Goal: Information Seeking & Learning: Compare options

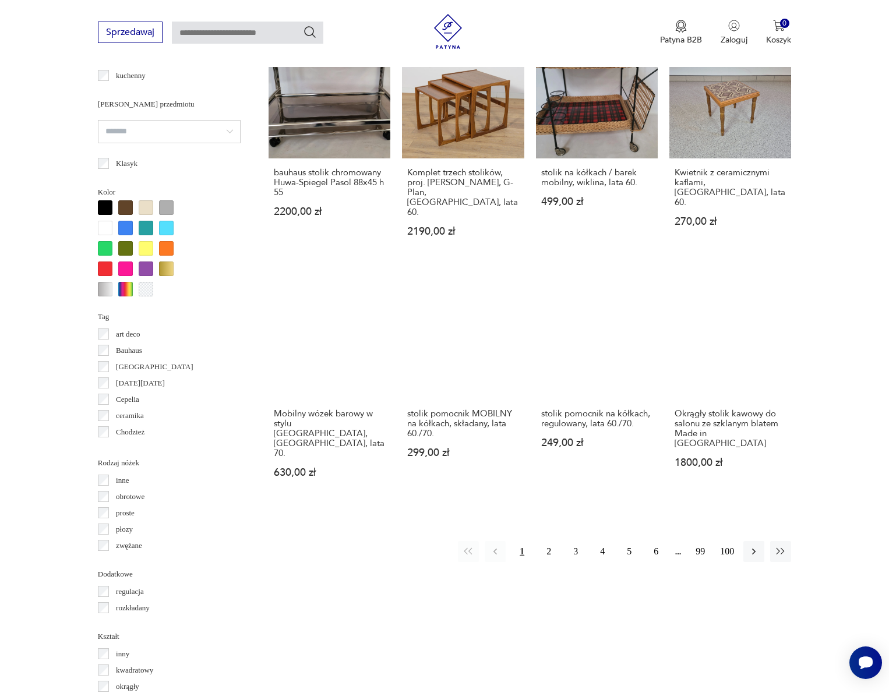
scroll to position [962, 0]
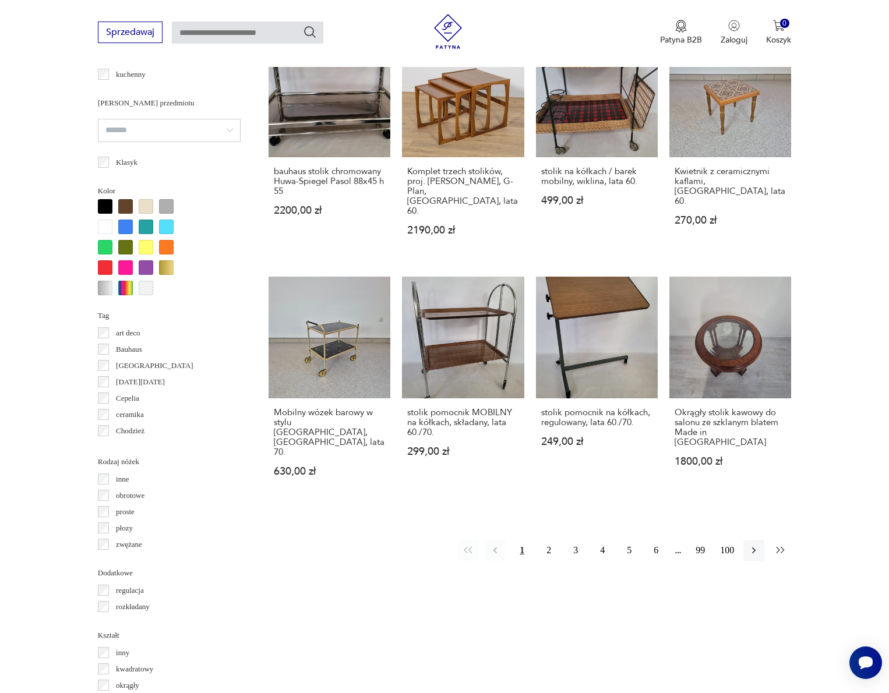
click at [785, 545] on icon "button" at bounding box center [781, 551] width 12 height 12
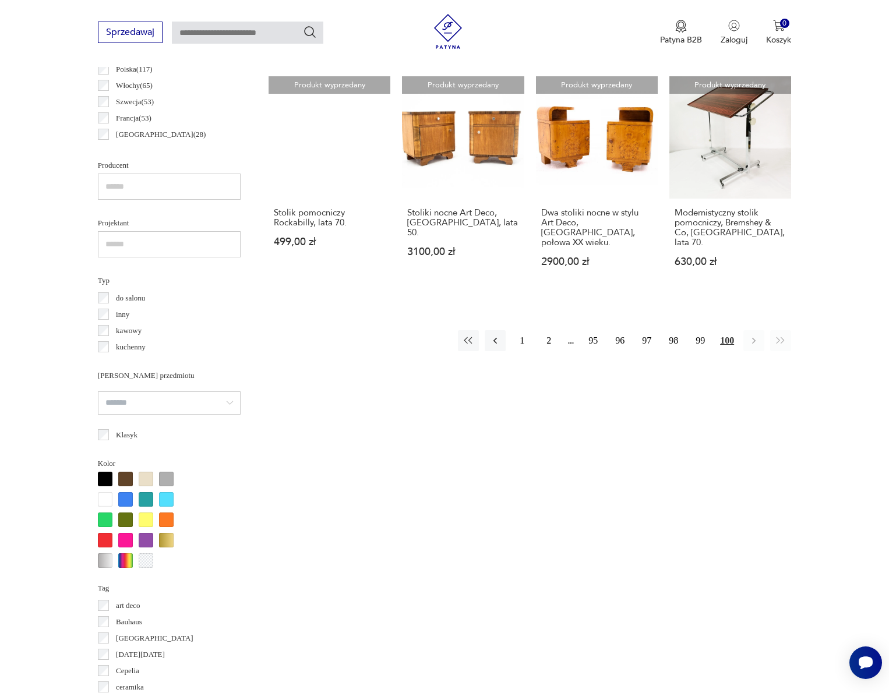
scroll to position [665, 0]
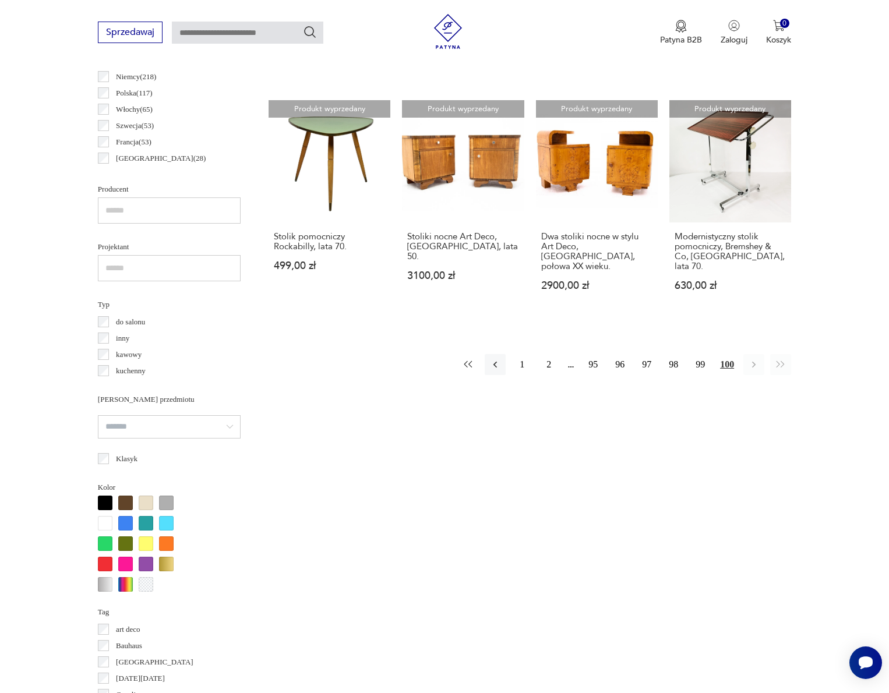
click at [467, 361] on icon "button" at bounding box center [469, 365] width 12 height 12
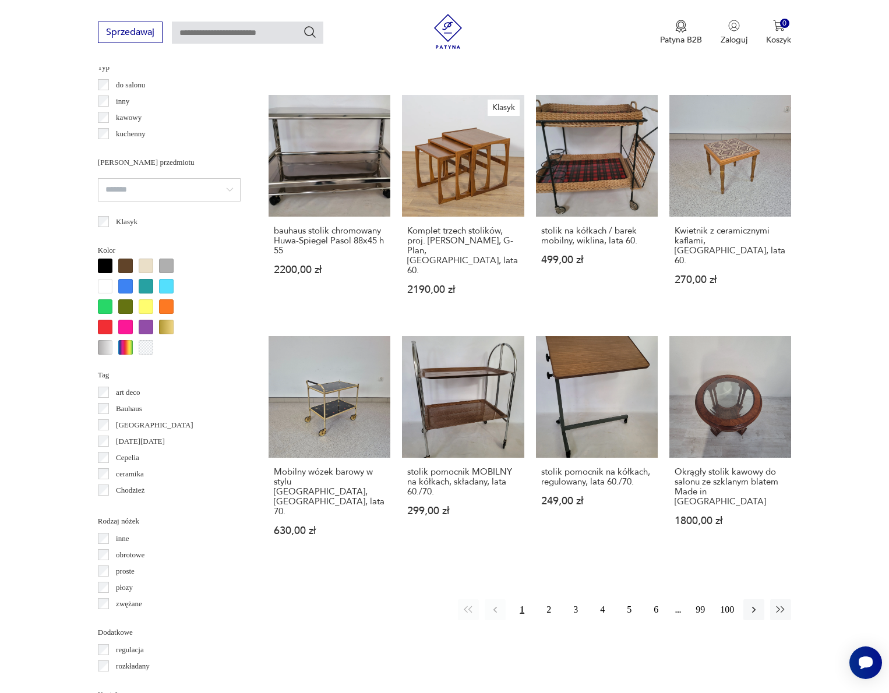
scroll to position [918, 0]
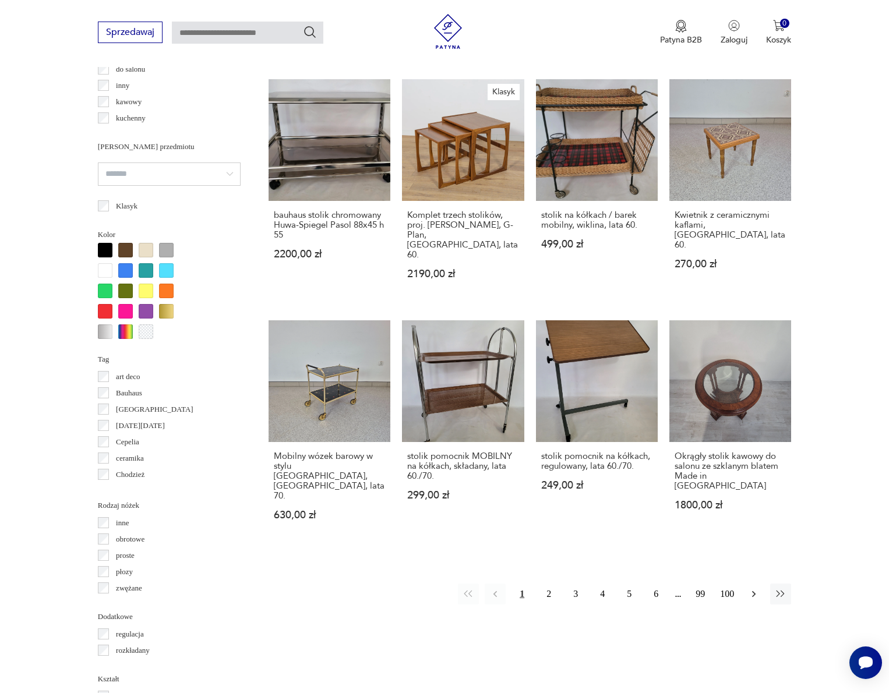
click at [749, 589] on icon "button" at bounding box center [754, 595] width 12 height 12
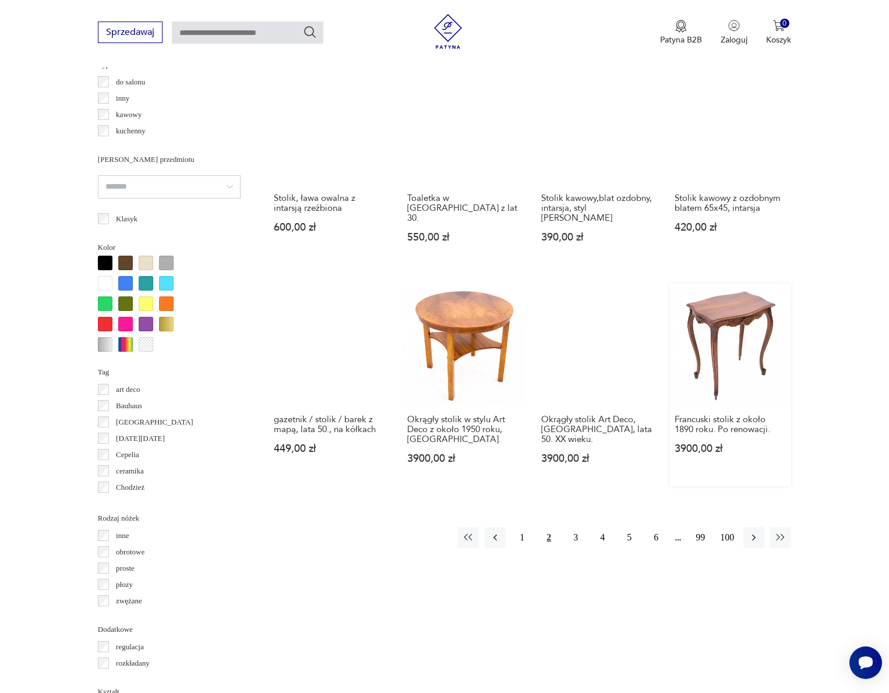
scroll to position [946, 0]
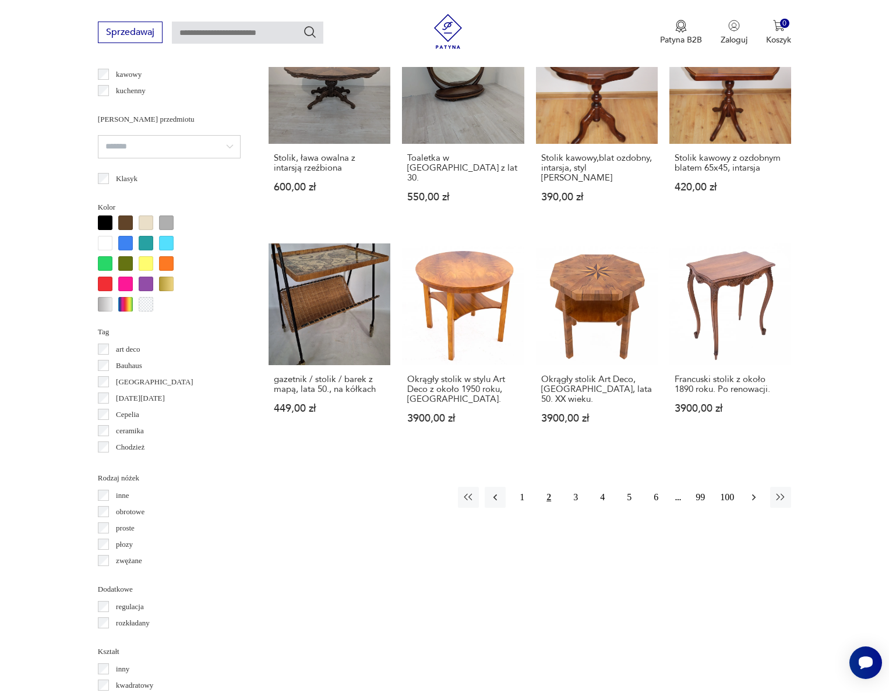
click at [754, 503] on icon "button" at bounding box center [754, 498] width 12 height 12
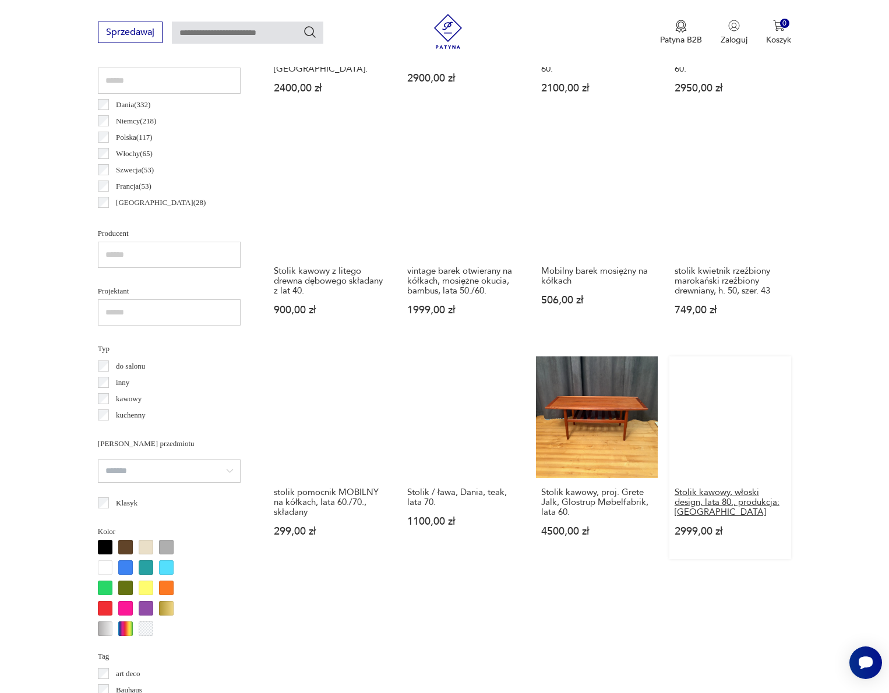
scroll to position [880, 0]
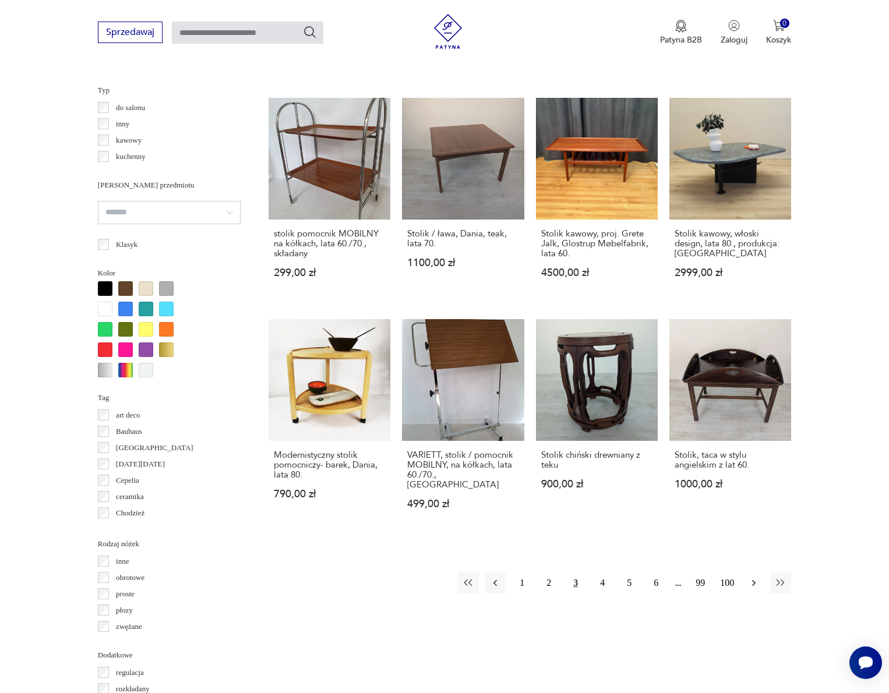
click at [756, 589] on icon "button" at bounding box center [754, 583] width 12 height 12
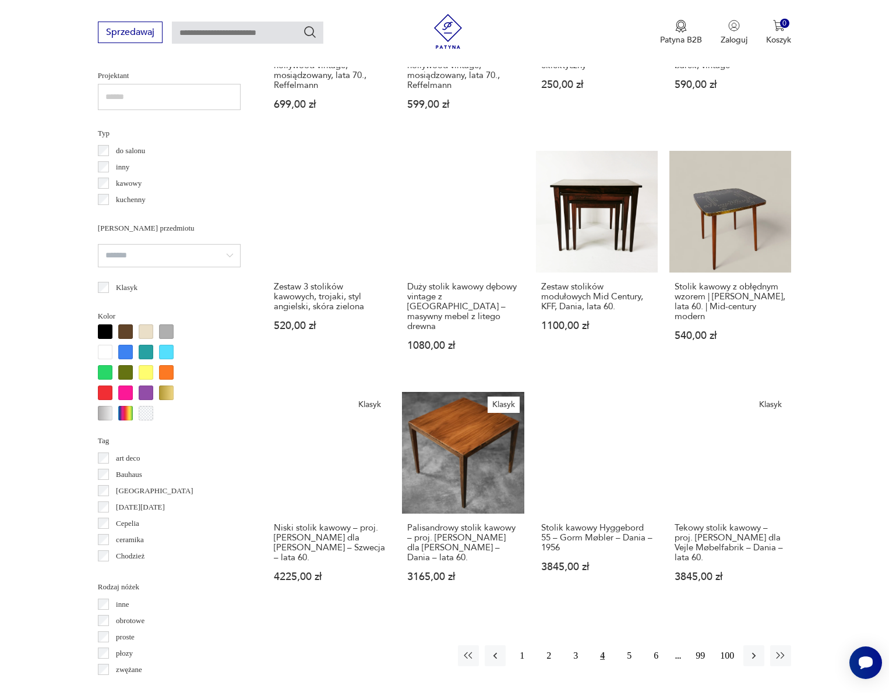
scroll to position [897, 0]
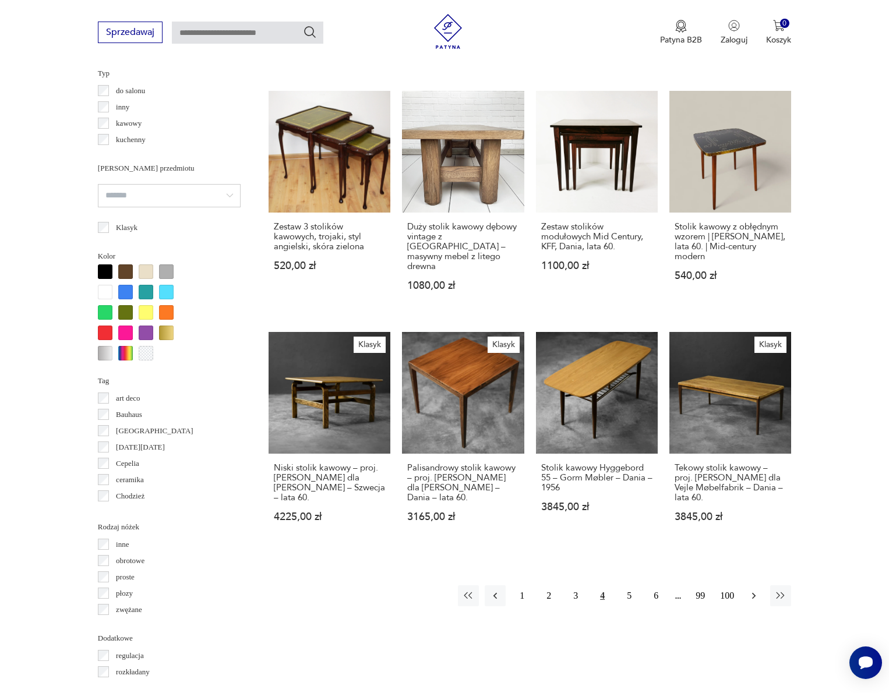
click at [755, 596] on icon "button" at bounding box center [753, 596] width 3 height 6
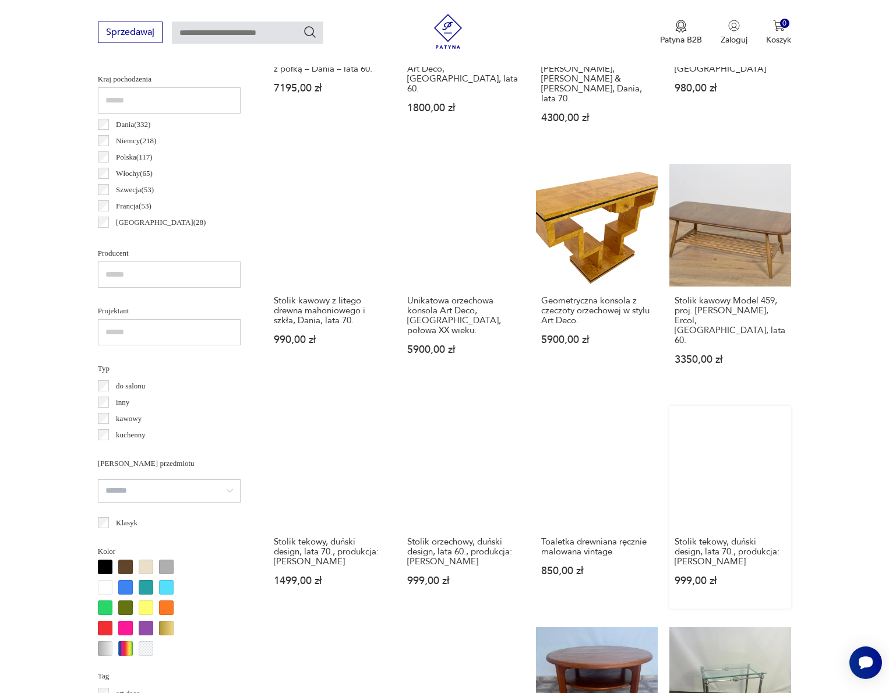
scroll to position [886, 0]
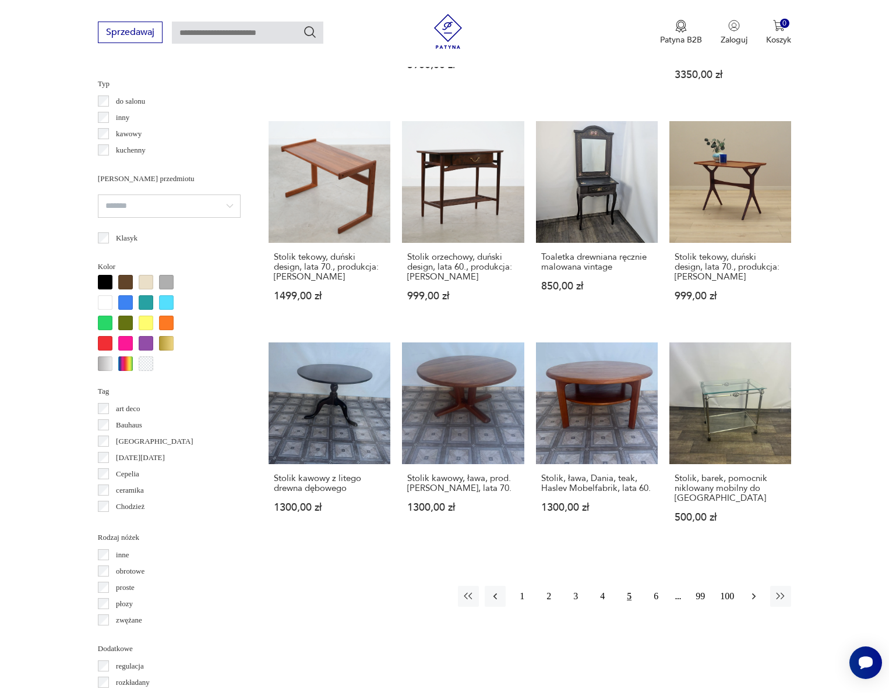
click at [755, 596] on icon "button" at bounding box center [753, 597] width 3 height 6
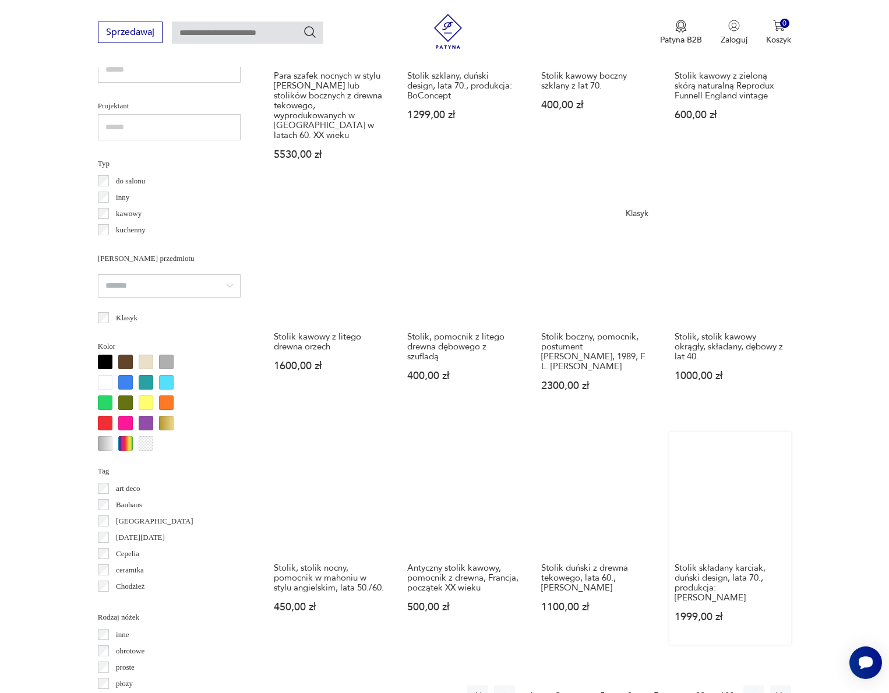
scroll to position [921, 0]
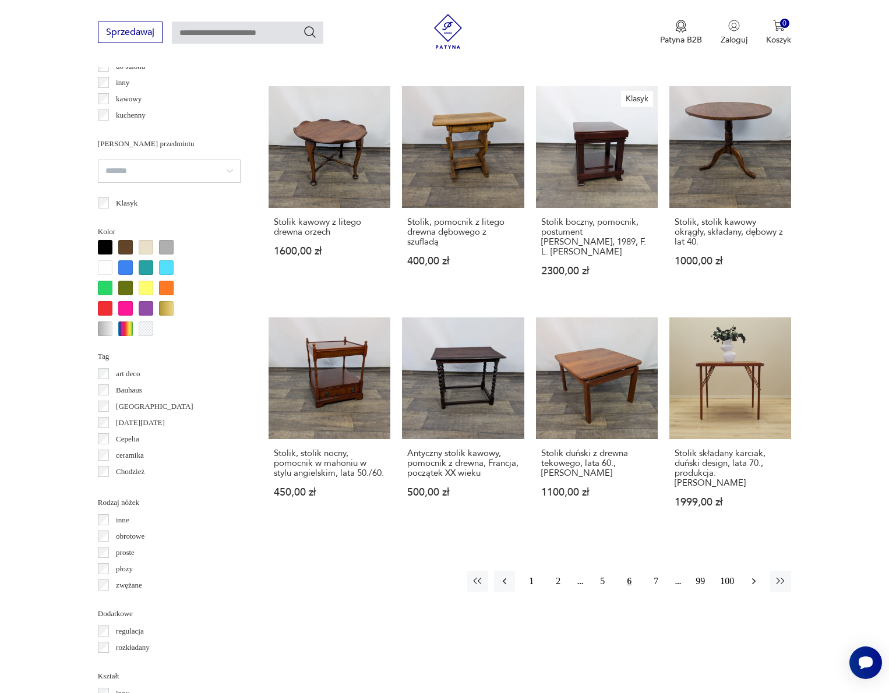
click at [757, 576] on icon "button" at bounding box center [754, 582] width 12 height 12
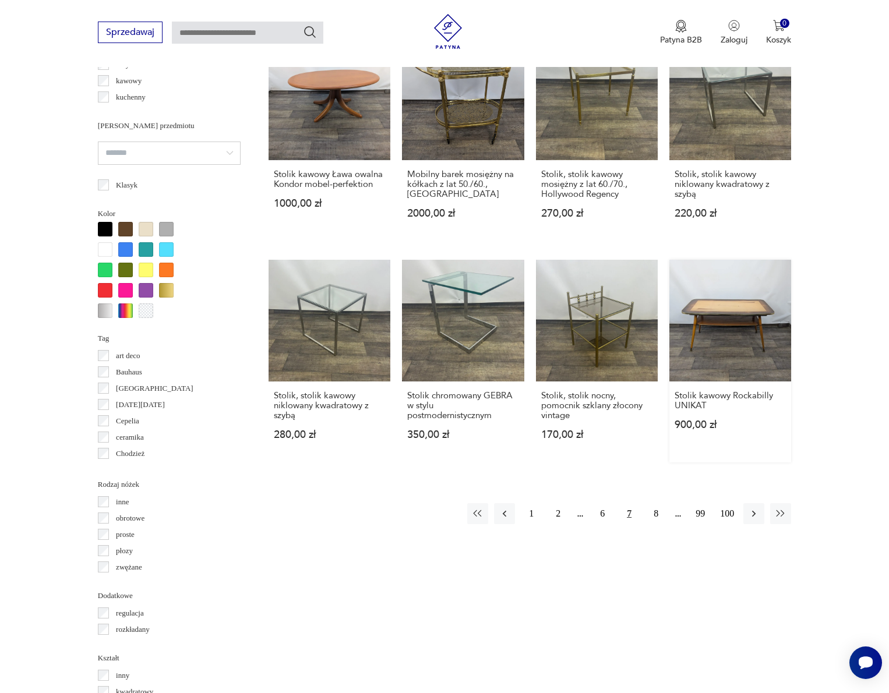
scroll to position [947, 0]
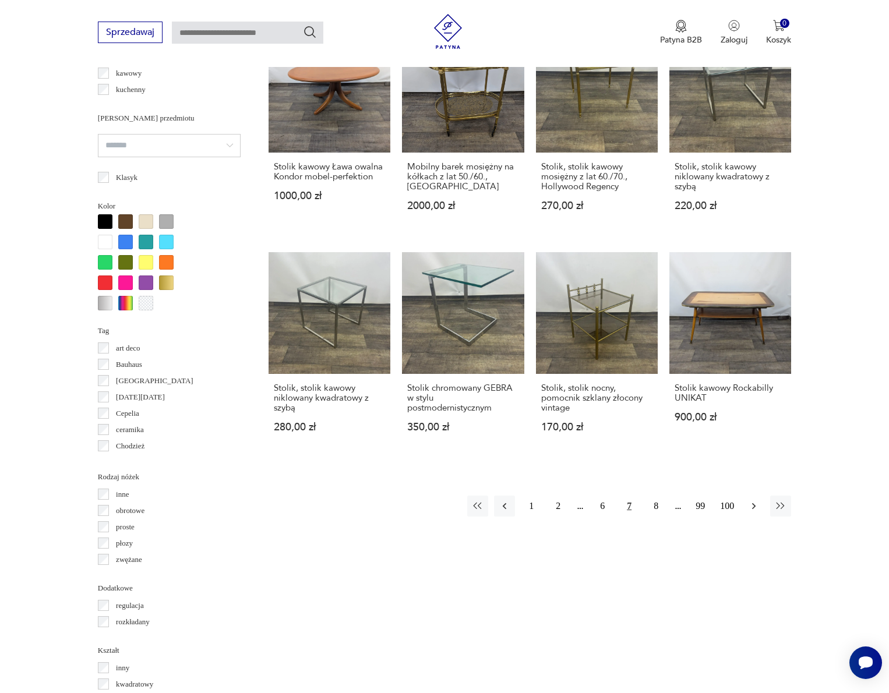
click at [748, 507] on button "button" at bounding box center [754, 506] width 21 height 21
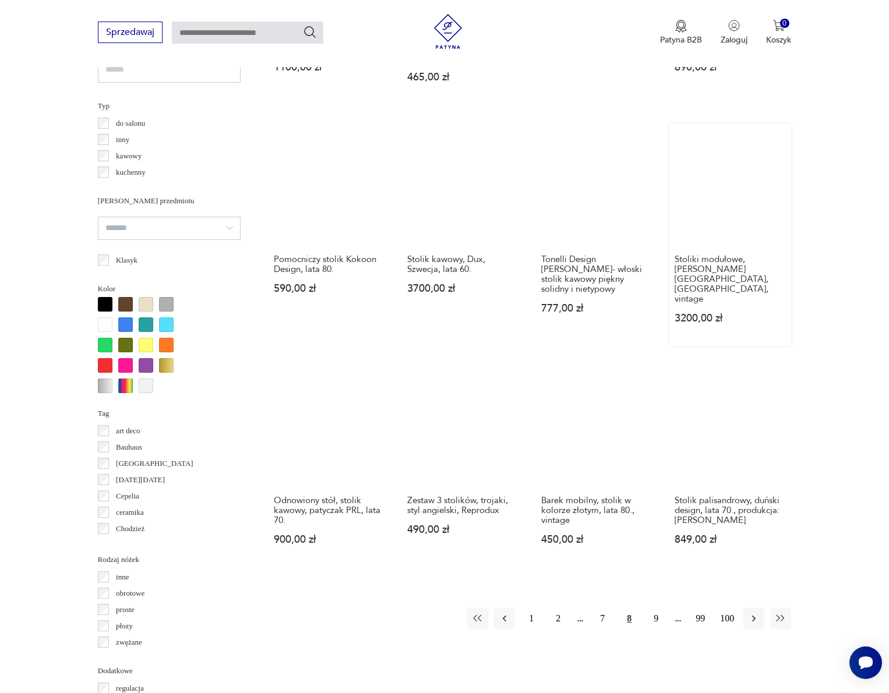
scroll to position [872, 0]
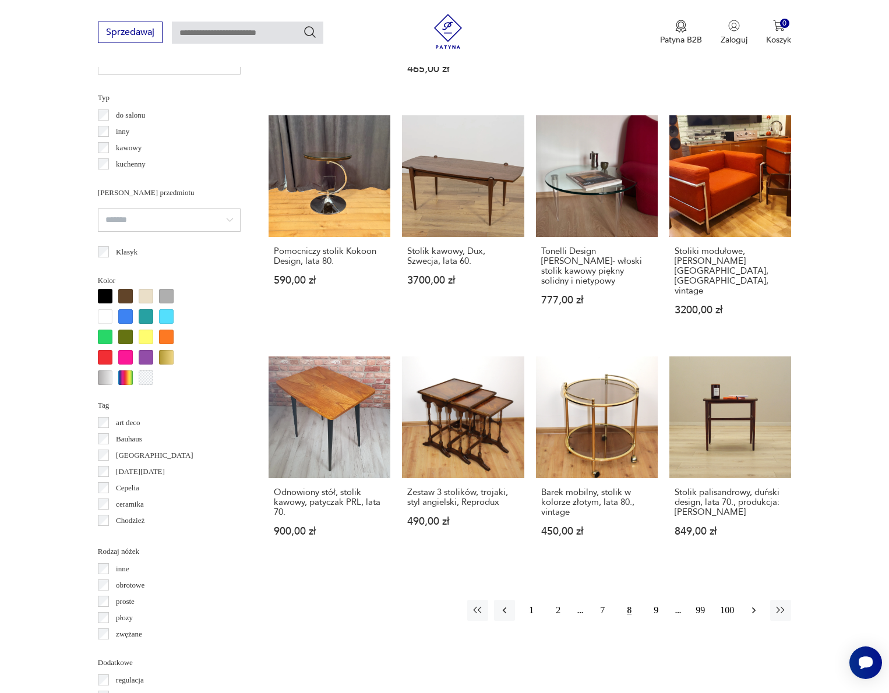
click at [751, 608] on icon "button" at bounding box center [754, 611] width 12 height 12
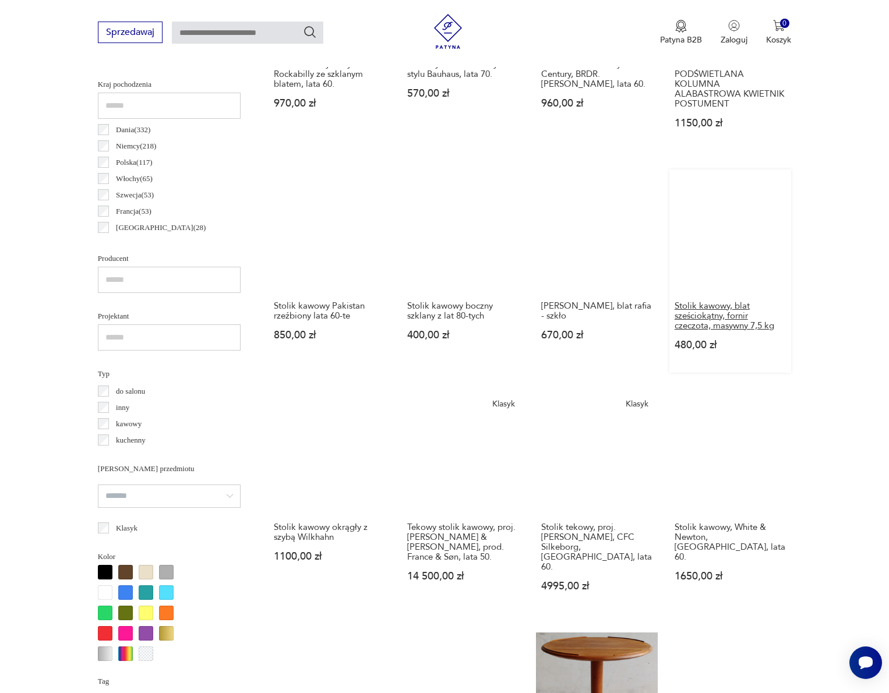
scroll to position [604, 0]
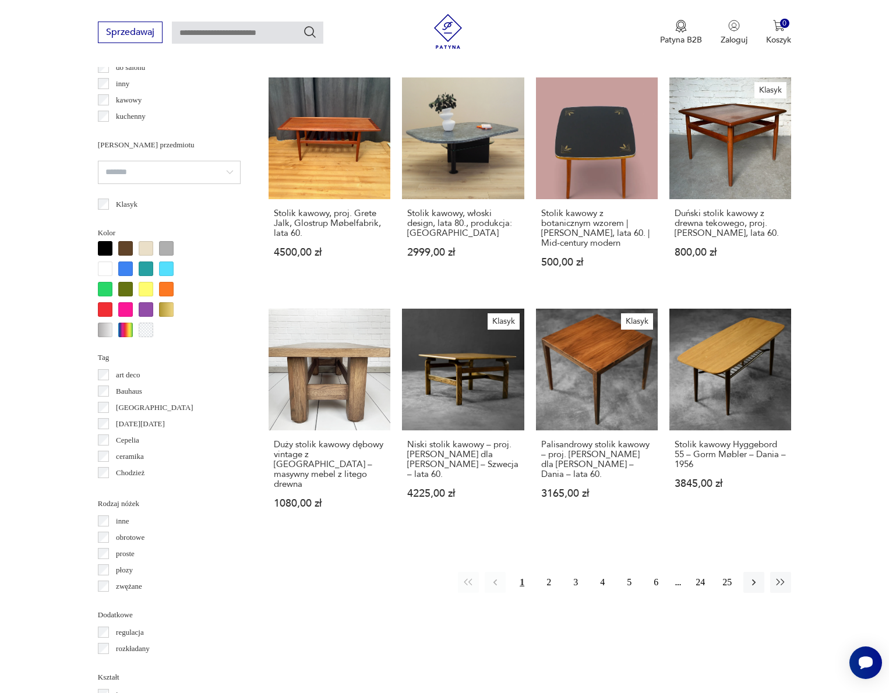
scroll to position [928, 0]
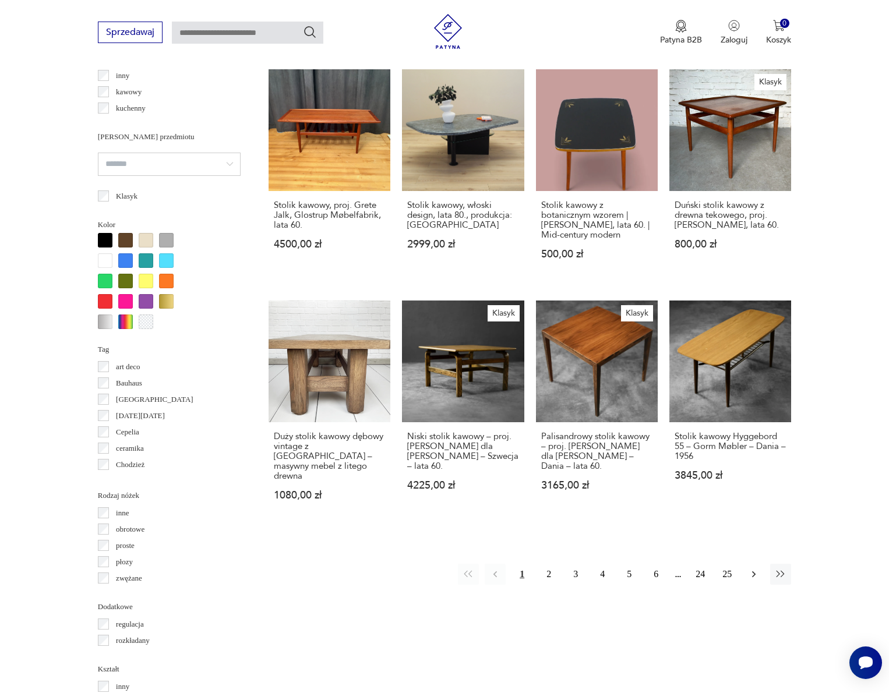
click at [752, 569] on icon "button" at bounding box center [754, 575] width 12 height 12
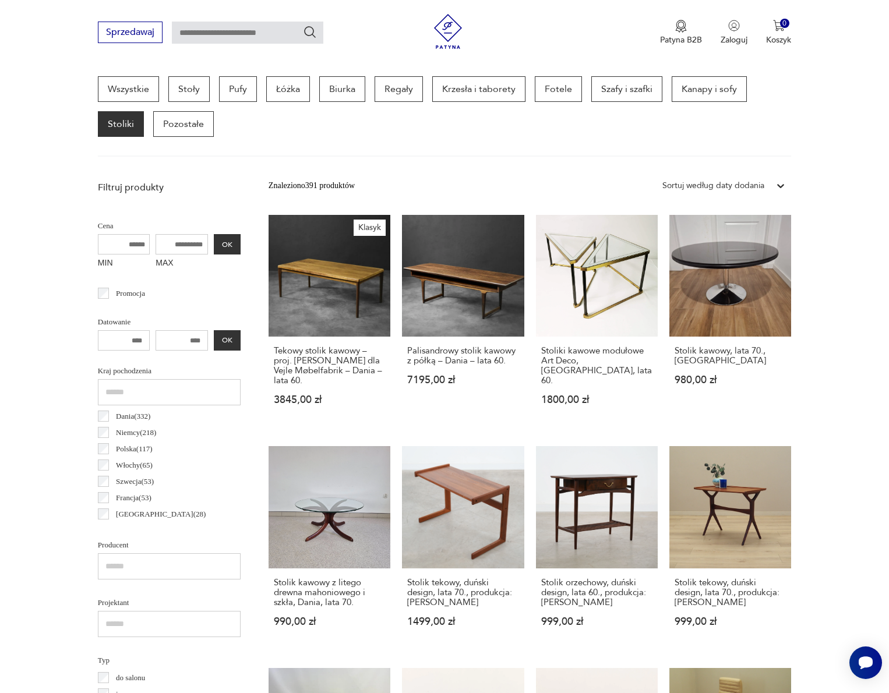
scroll to position [569, 0]
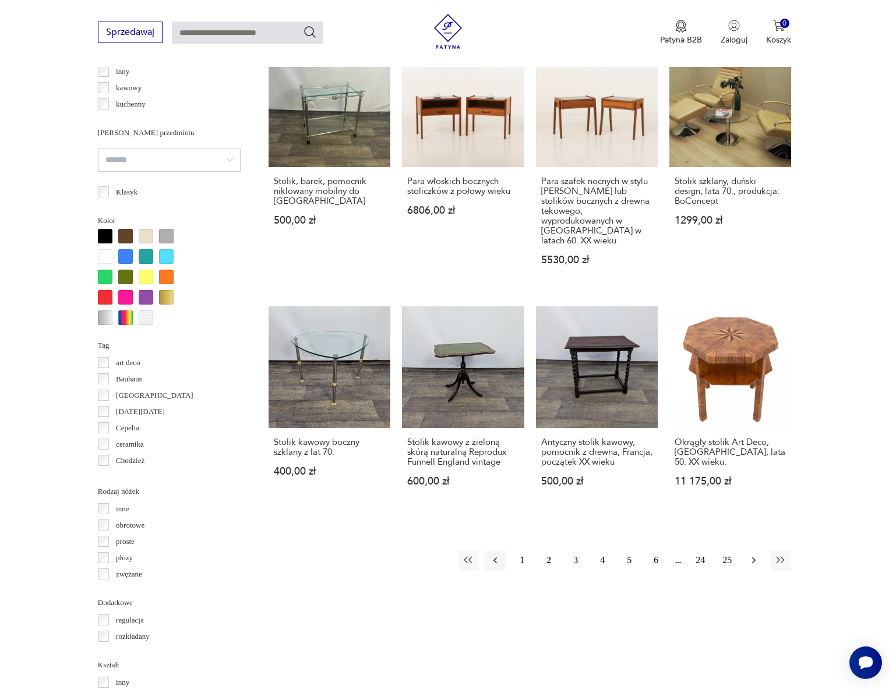
click at [752, 565] on icon "button" at bounding box center [754, 561] width 12 height 12
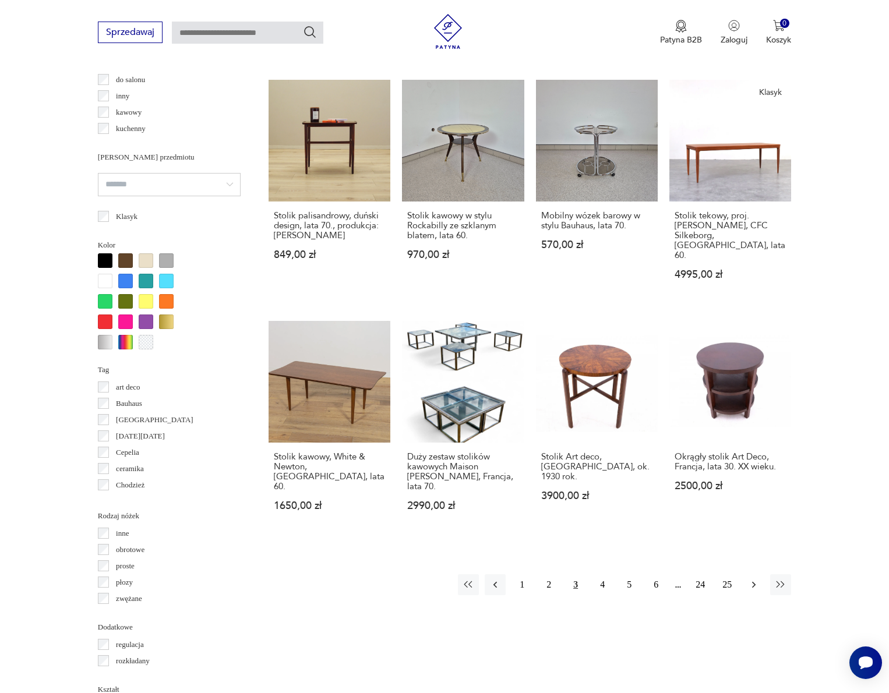
scroll to position [906, 0]
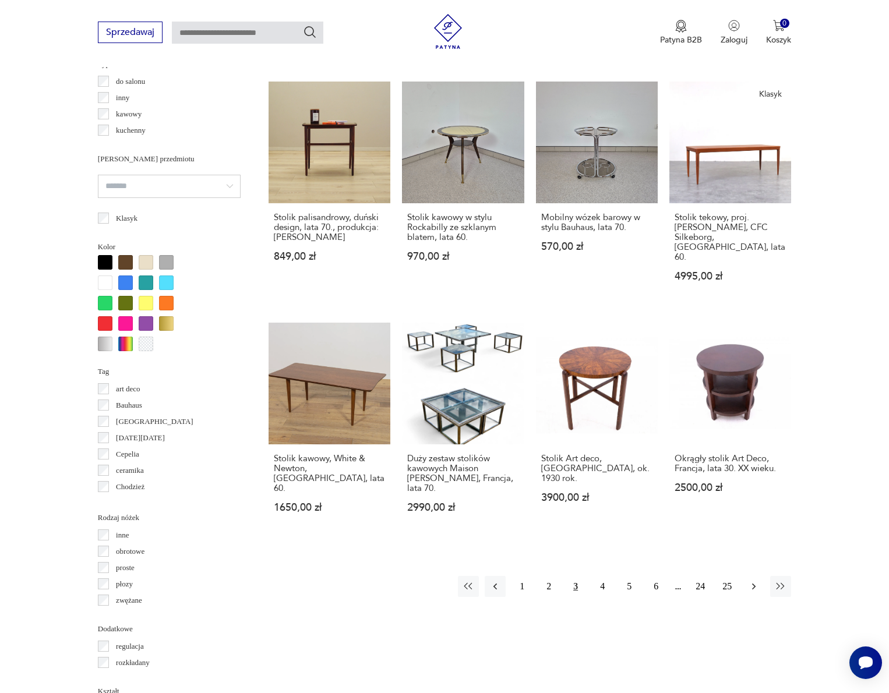
click at [752, 576] on button "button" at bounding box center [754, 586] width 21 height 21
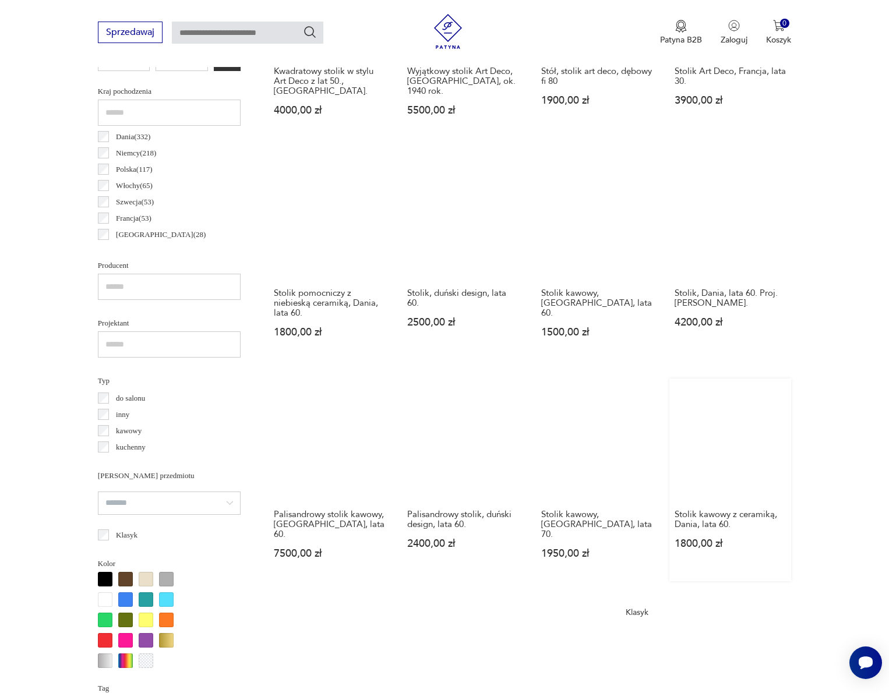
scroll to position [882, 0]
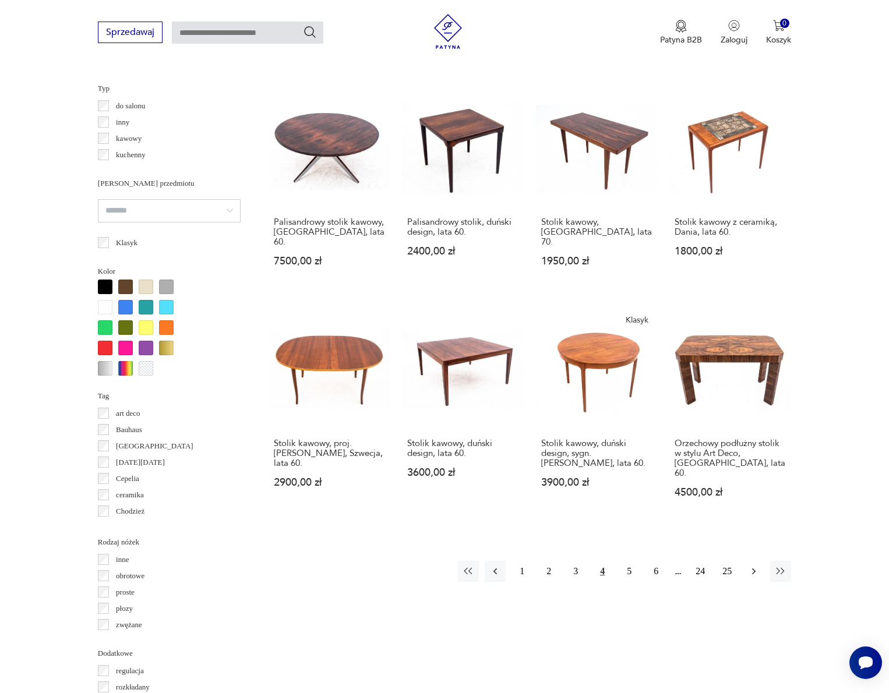
click at [752, 566] on icon "button" at bounding box center [754, 572] width 12 height 12
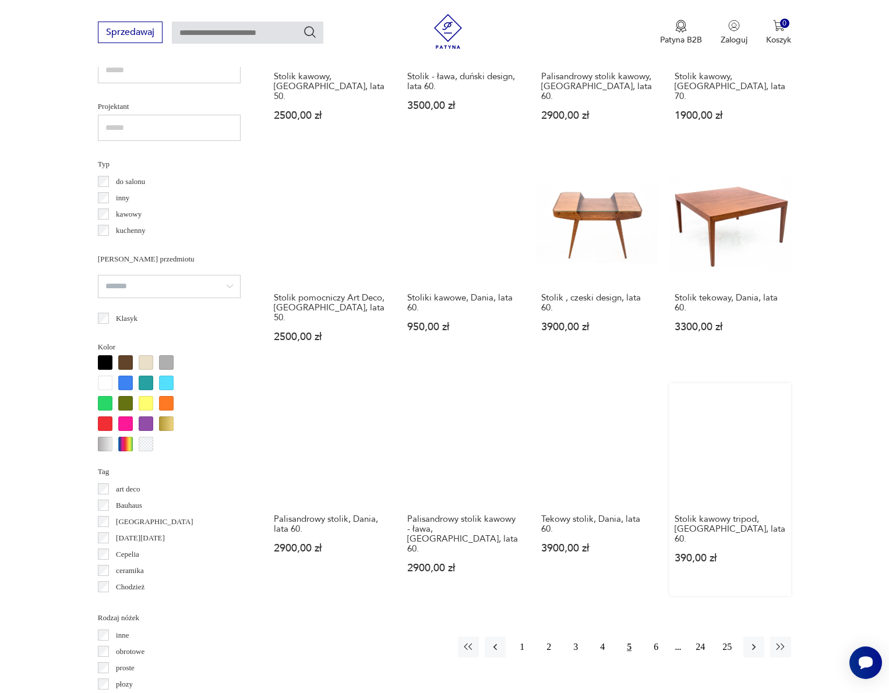
scroll to position [808, 0]
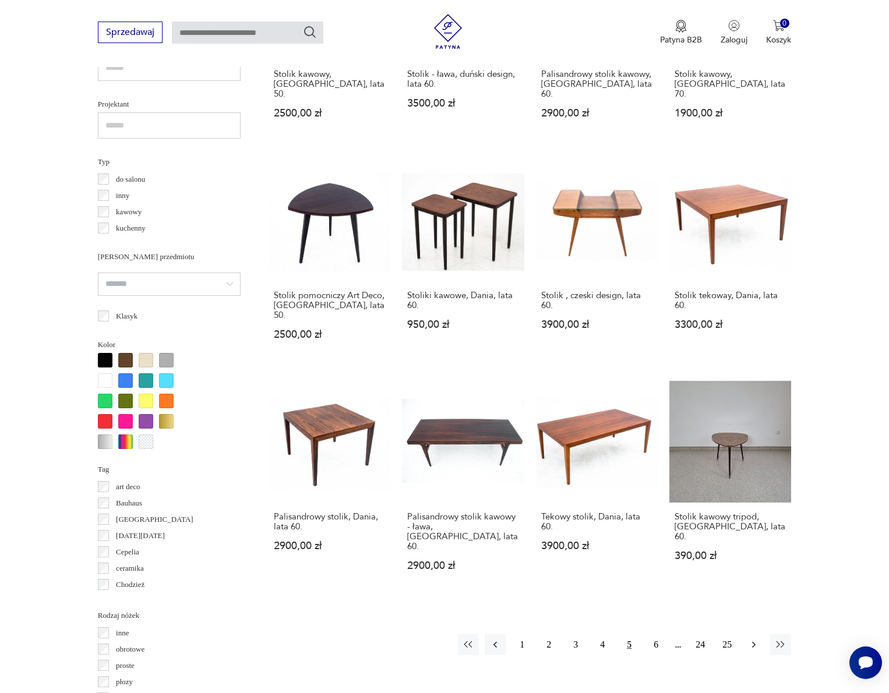
click at [751, 639] on icon "button" at bounding box center [754, 645] width 12 height 12
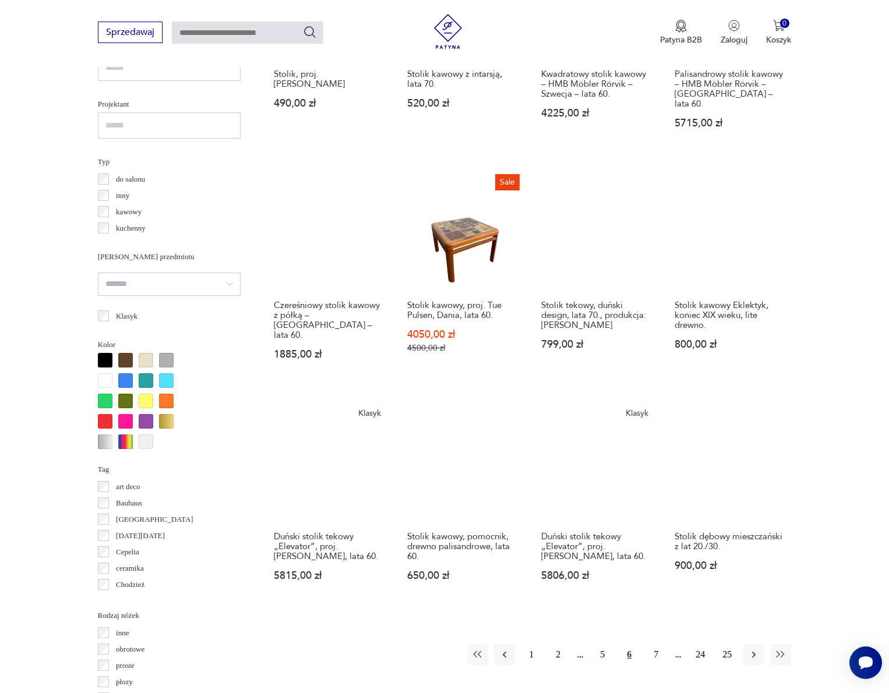
scroll to position [860, 0]
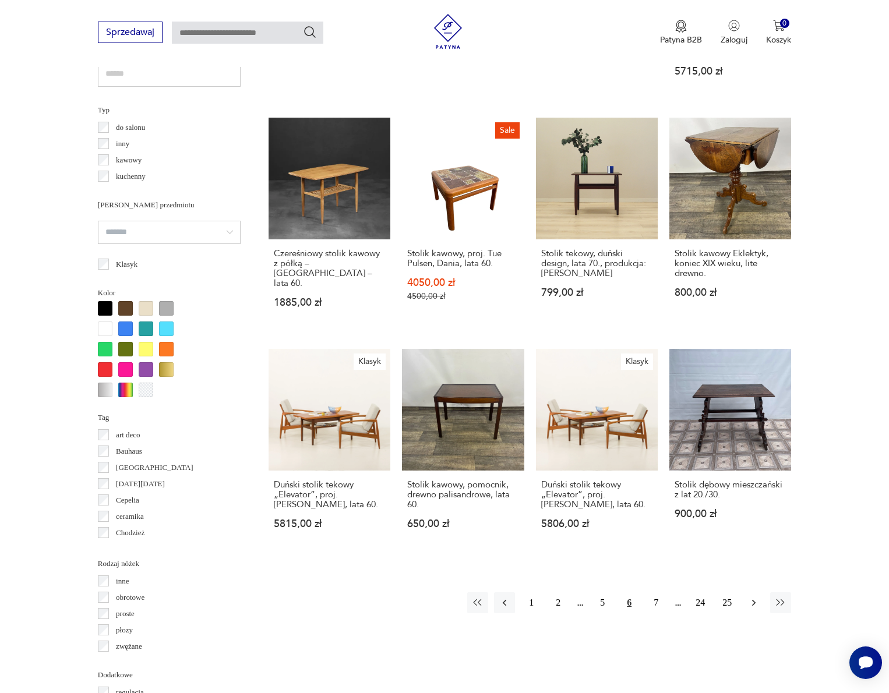
click at [752, 609] on icon "button" at bounding box center [754, 603] width 12 height 12
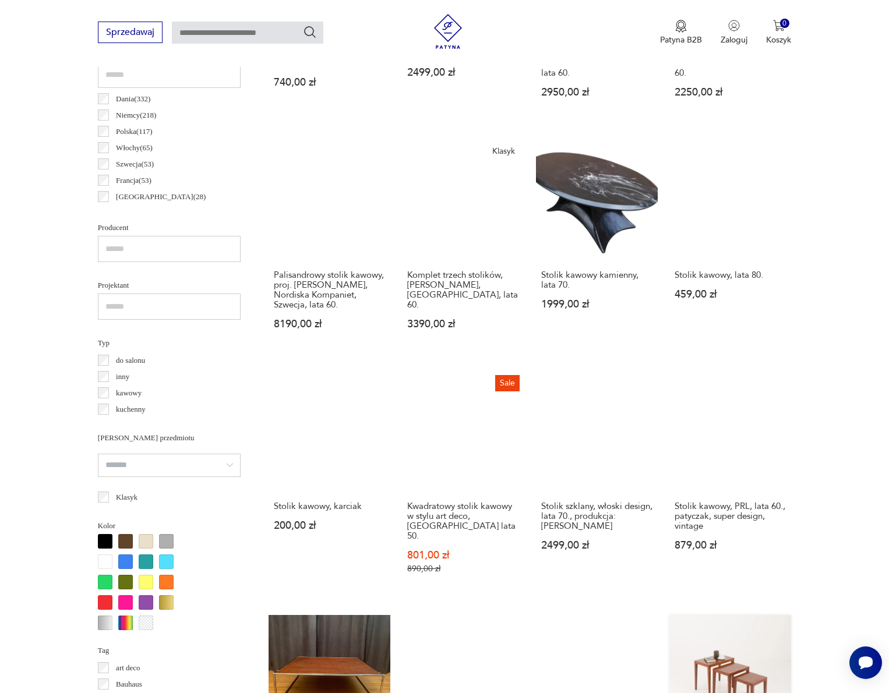
scroll to position [901, 0]
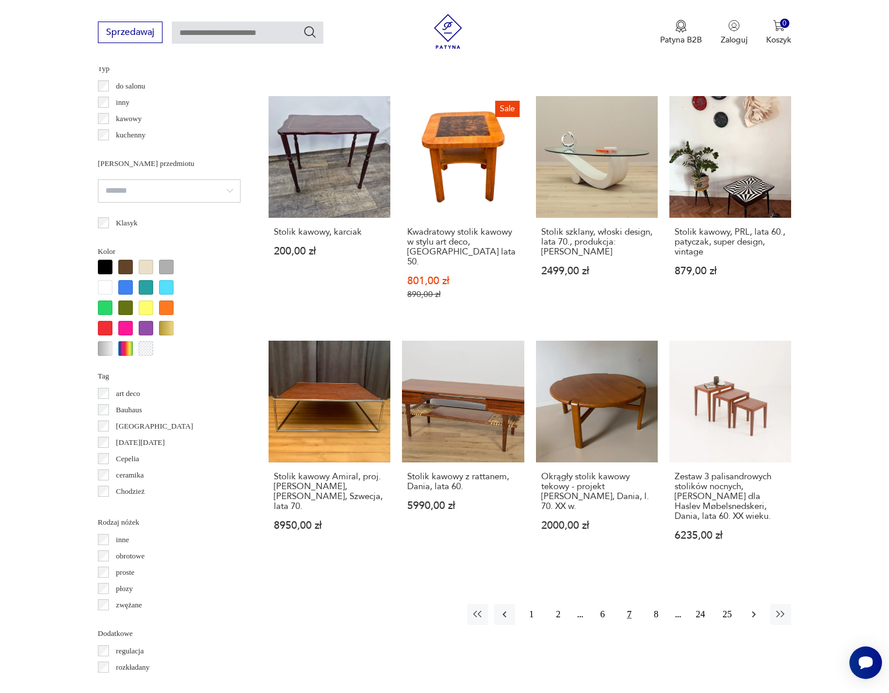
click at [752, 612] on icon "button" at bounding box center [754, 615] width 12 height 12
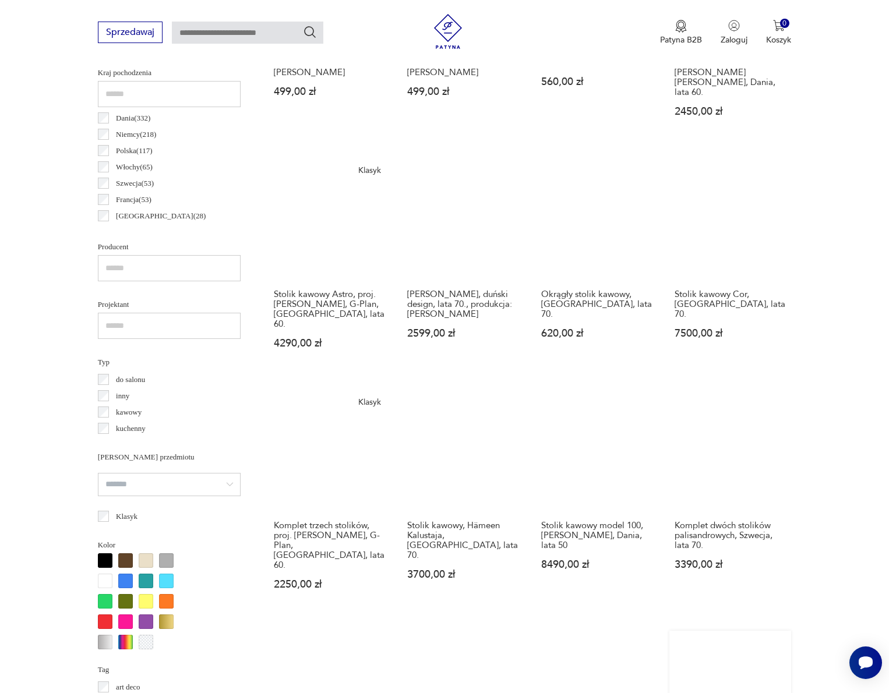
scroll to position [890, 0]
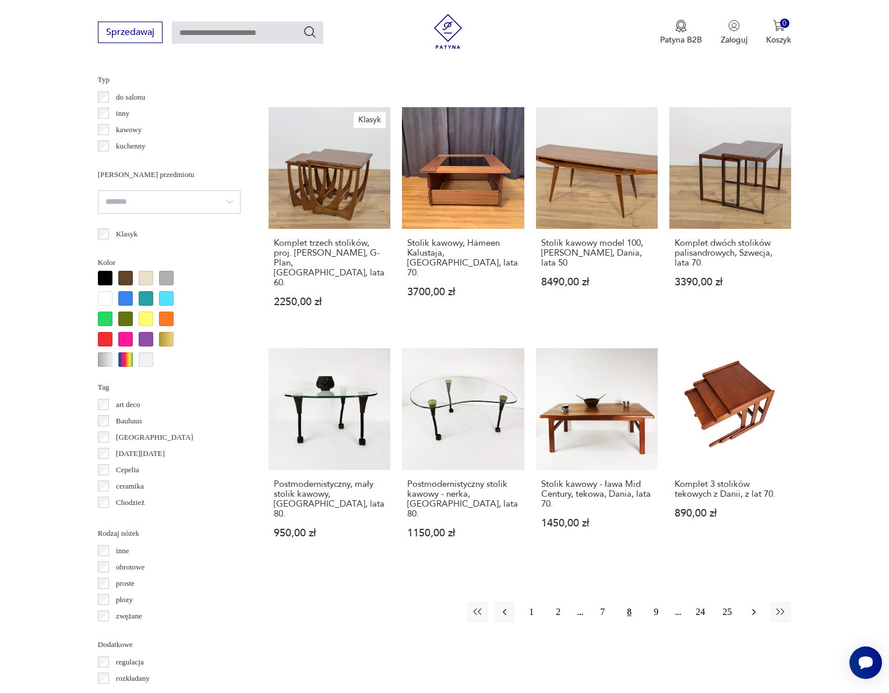
click at [752, 607] on icon "button" at bounding box center [754, 613] width 12 height 12
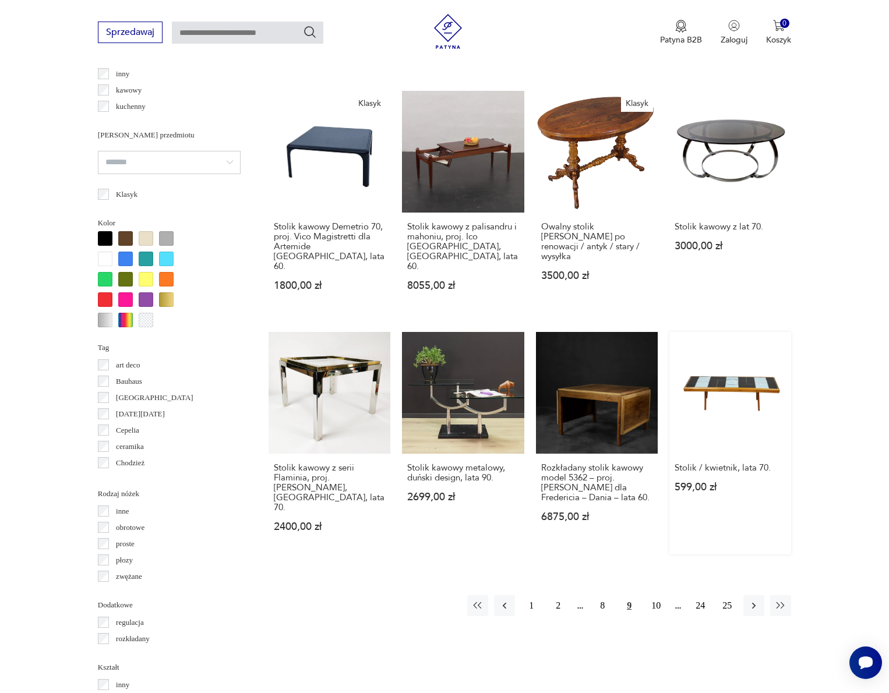
scroll to position [938, 0]
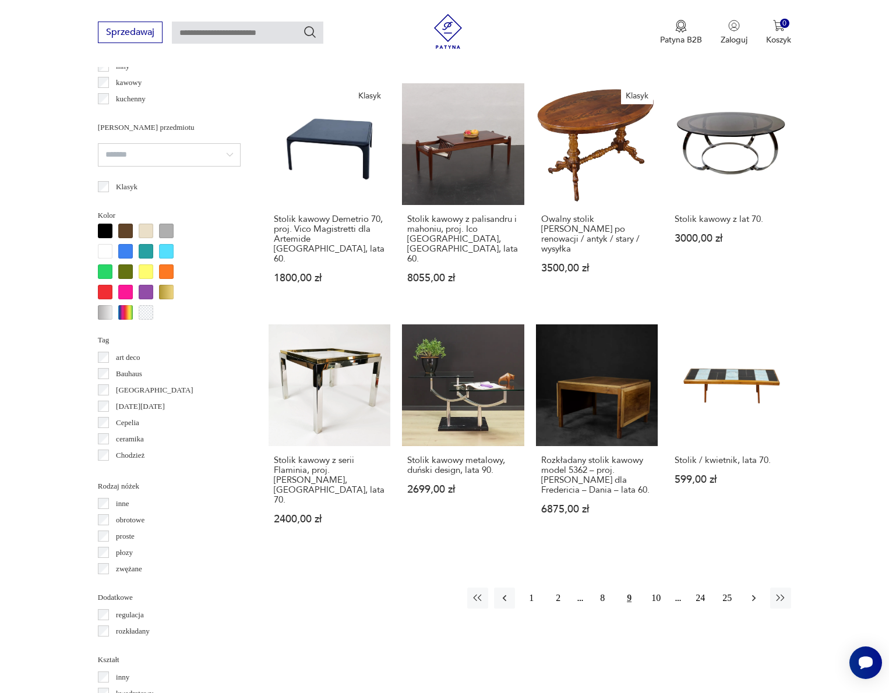
click at [752, 593] on icon "button" at bounding box center [754, 599] width 12 height 12
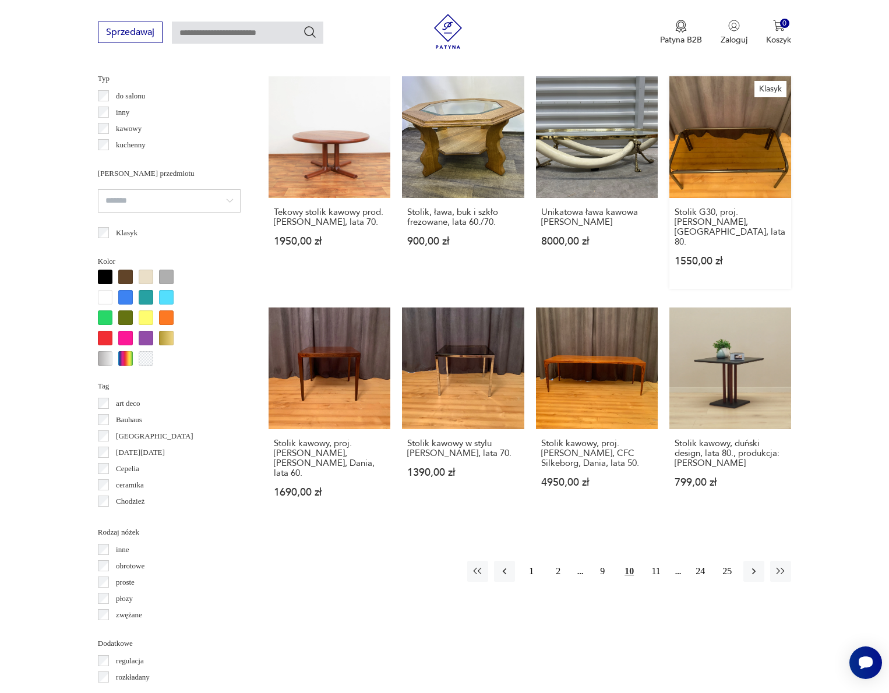
scroll to position [900, 0]
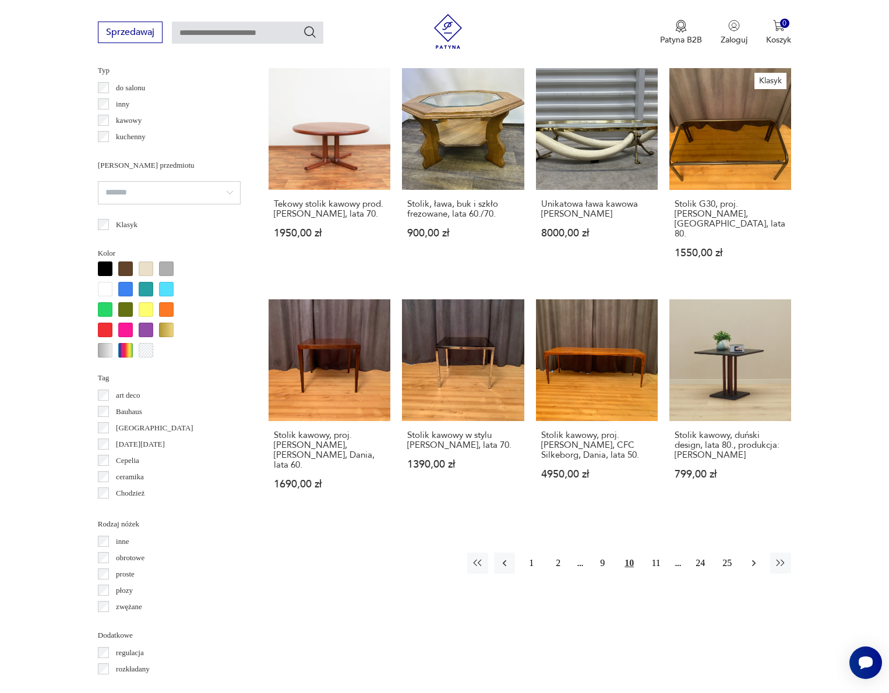
click at [752, 574] on button "button" at bounding box center [754, 563] width 21 height 21
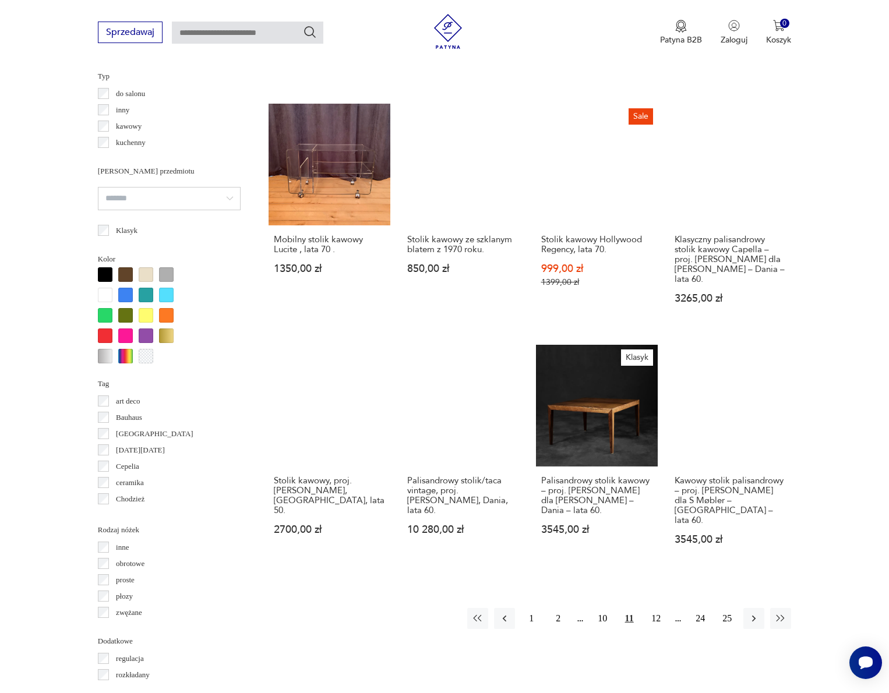
scroll to position [895, 0]
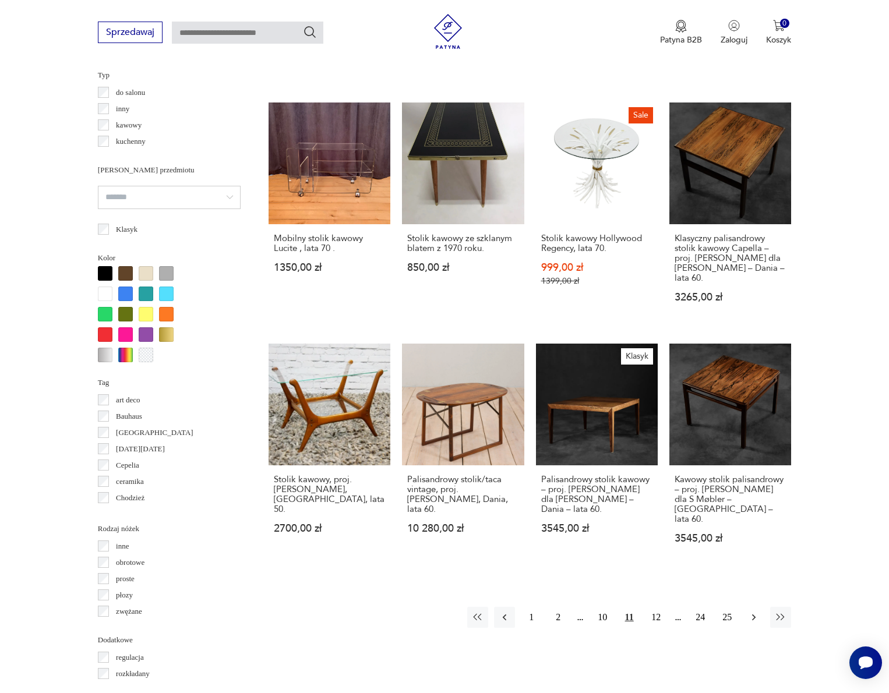
click at [749, 612] on icon "button" at bounding box center [754, 618] width 12 height 12
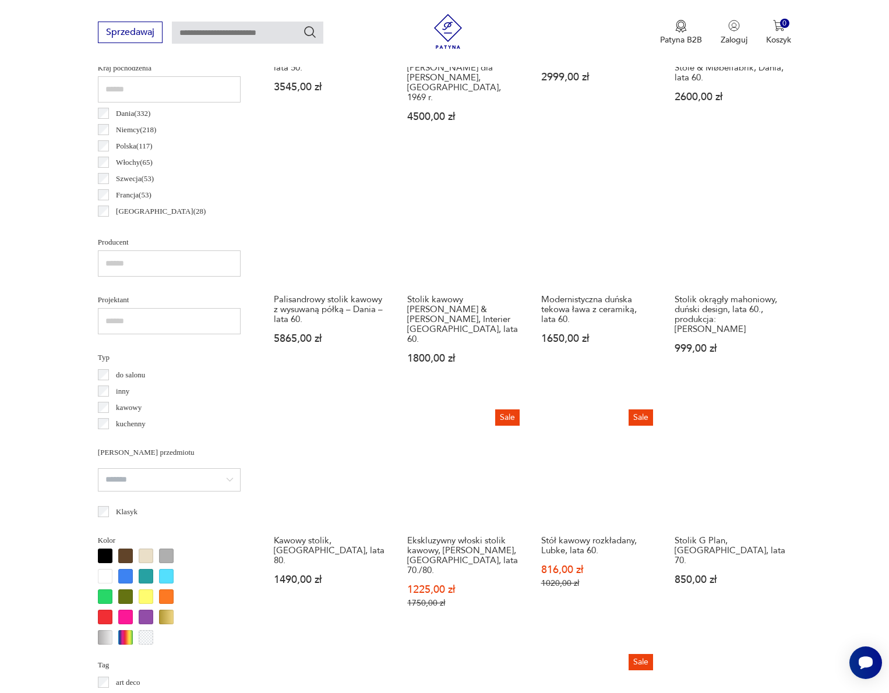
scroll to position [856, 0]
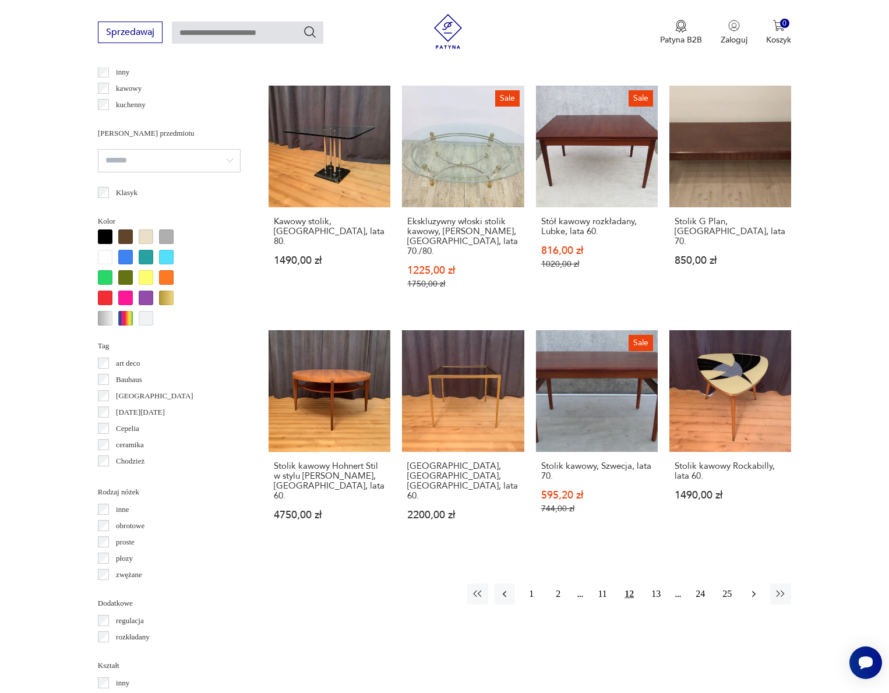
click at [756, 589] on icon "button" at bounding box center [754, 595] width 12 height 12
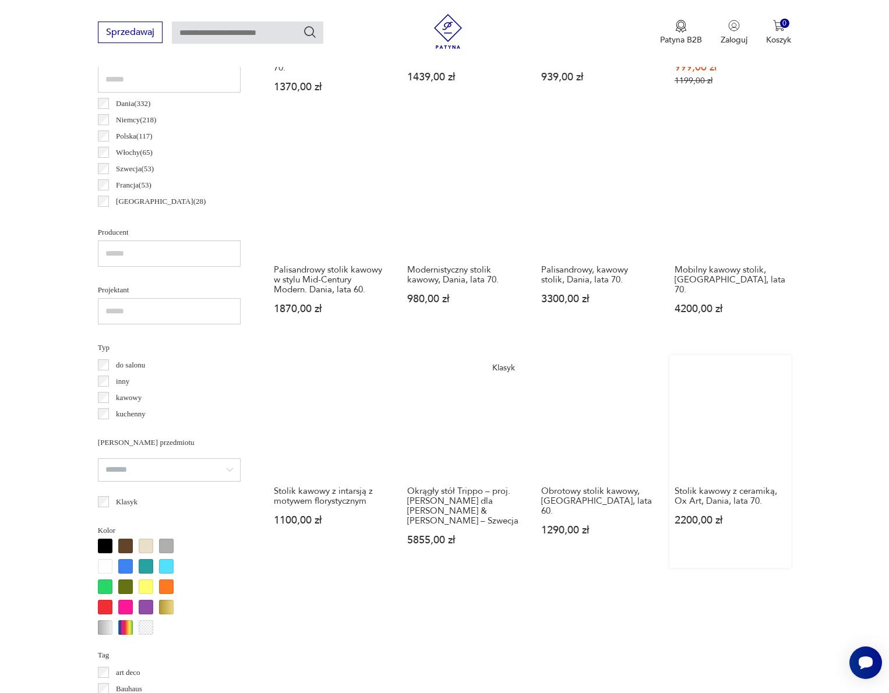
scroll to position [924, 0]
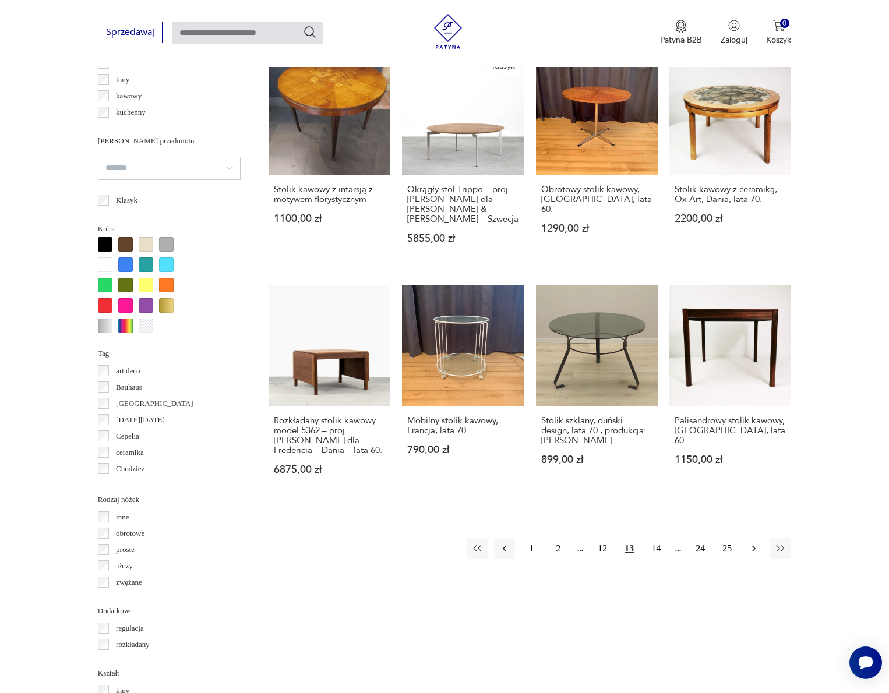
click at [755, 552] on icon "button" at bounding box center [753, 549] width 3 height 6
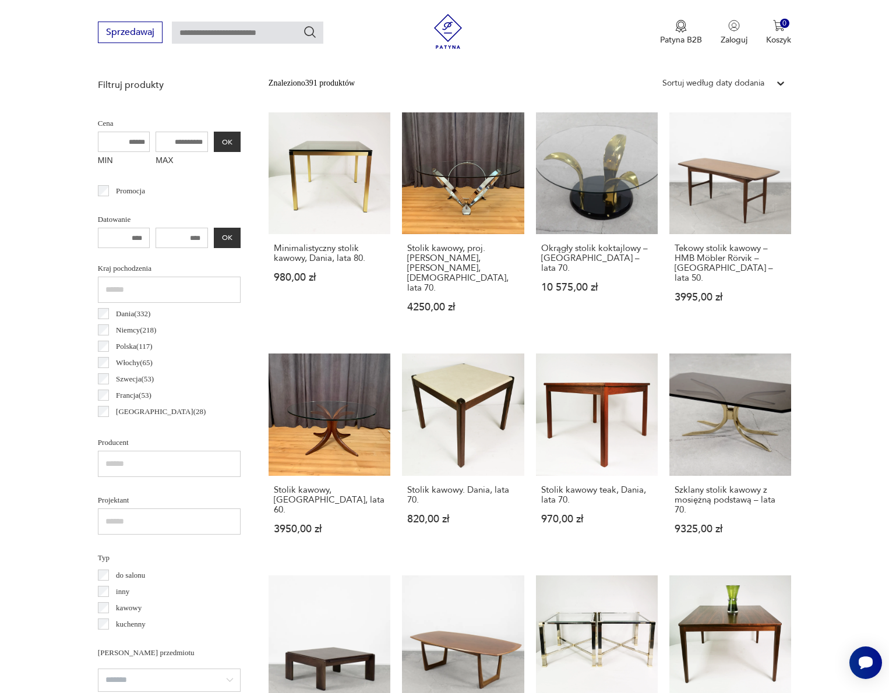
scroll to position [612, 0]
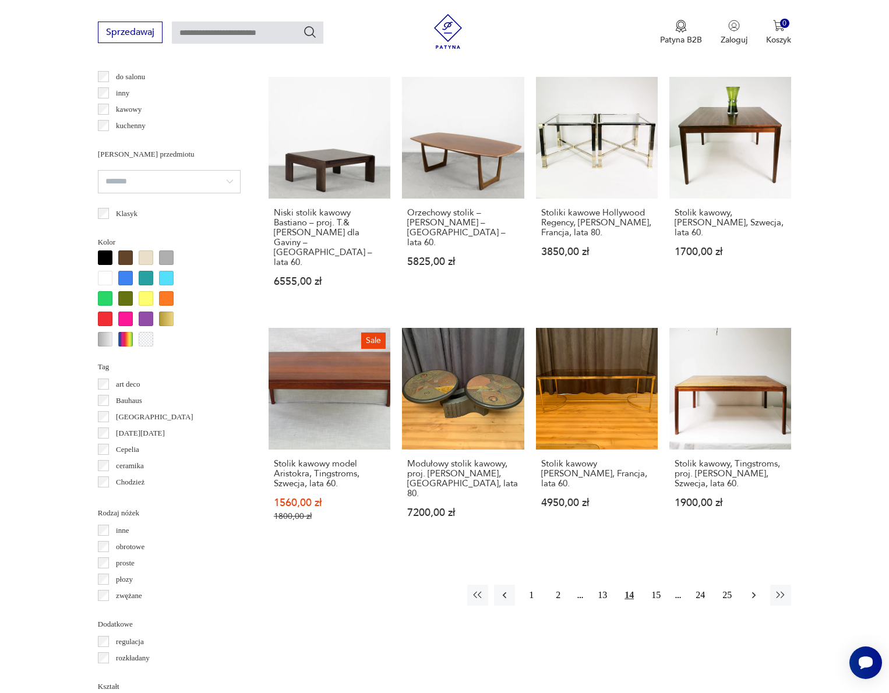
click at [755, 590] on icon "button" at bounding box center [754, 596] width 12 height 12
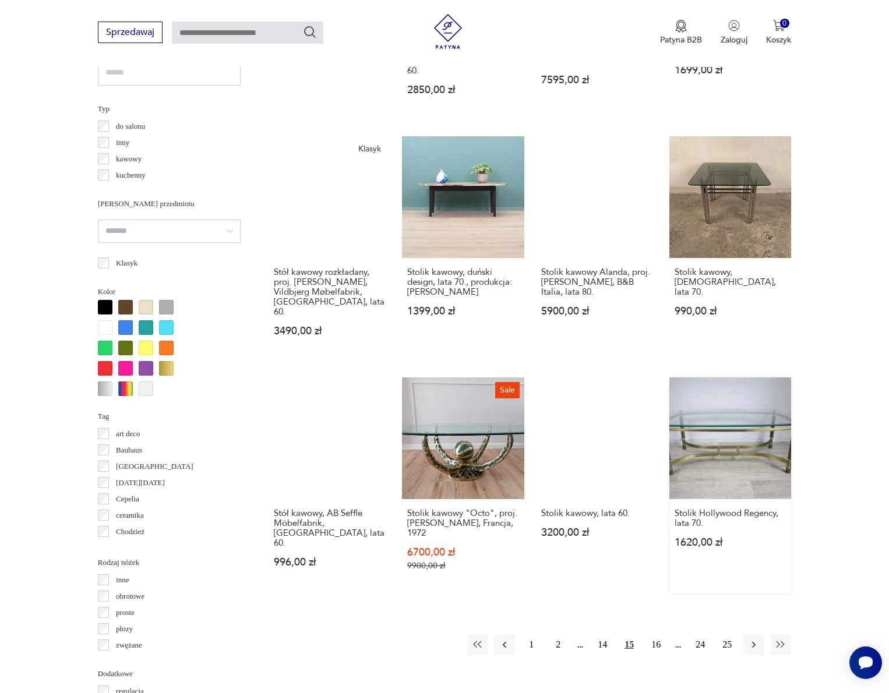
scroll to position [860, 0]
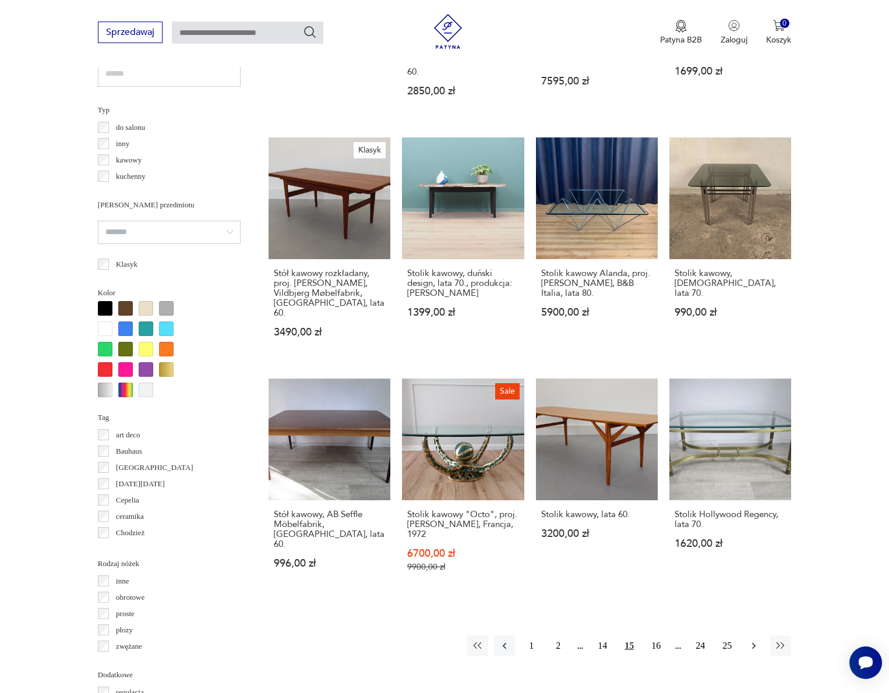
click at [751, 640] on icon "button" at bounding box center [754, 646] width 12 height 12
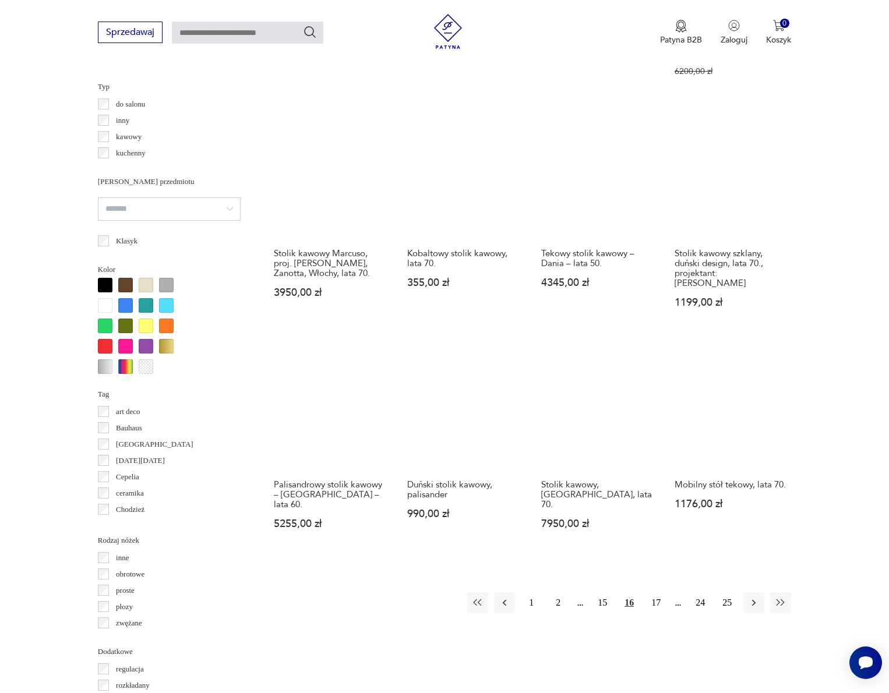
scroll to position [975, 0]
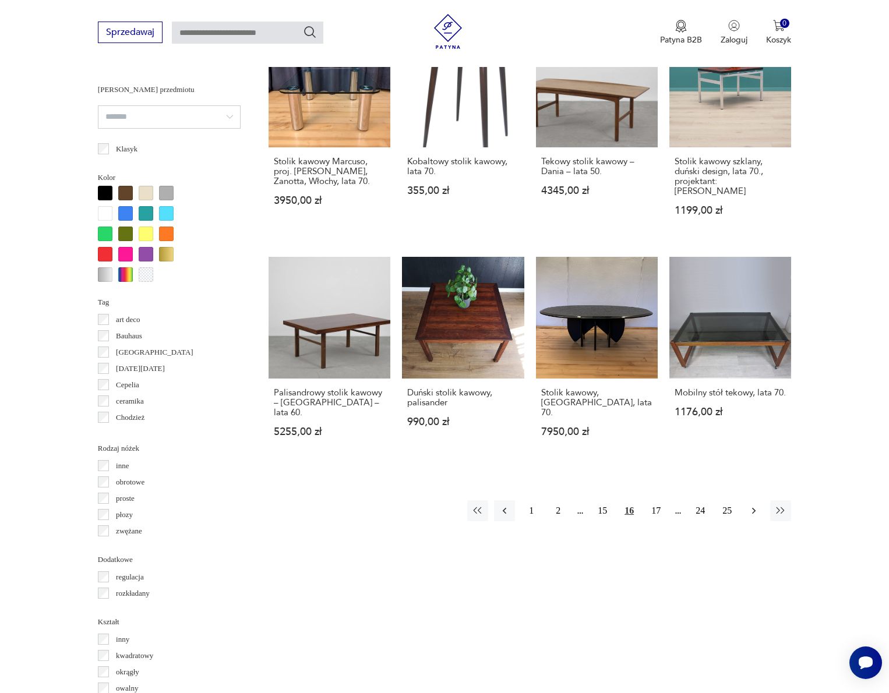
click at [753, 505] on icon "button" at bounding box center [754, 511] width 12 height 12
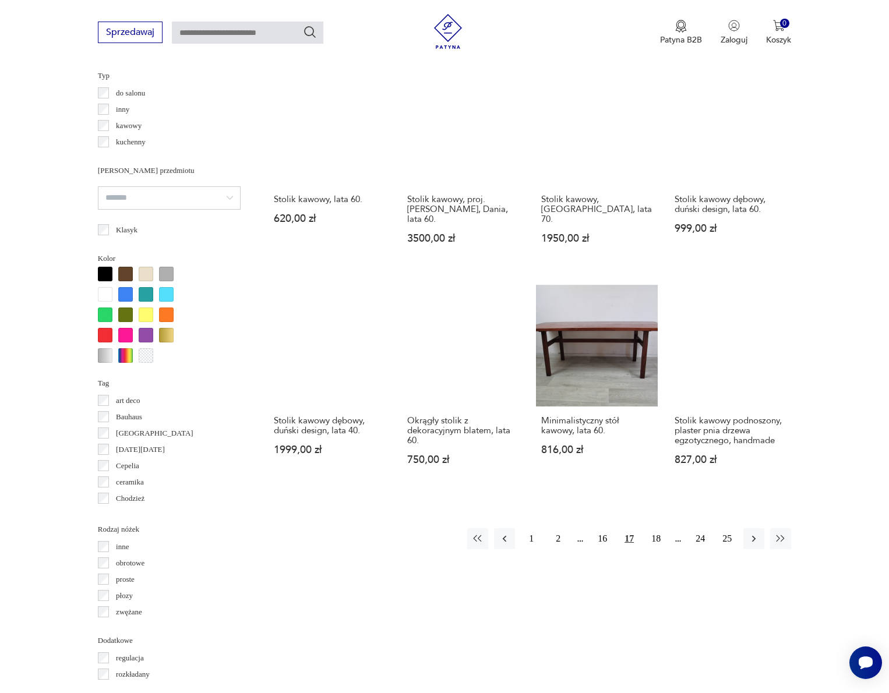
scroll to position [894, 0]
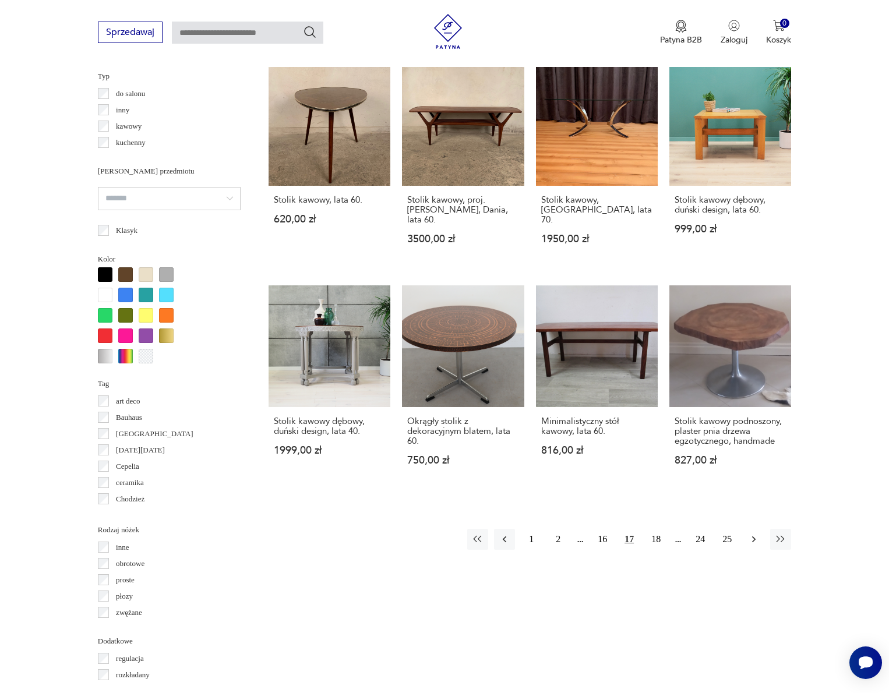
click at [750, 545] on icon "button" at bounding box center [754, 540] width 12 height 12
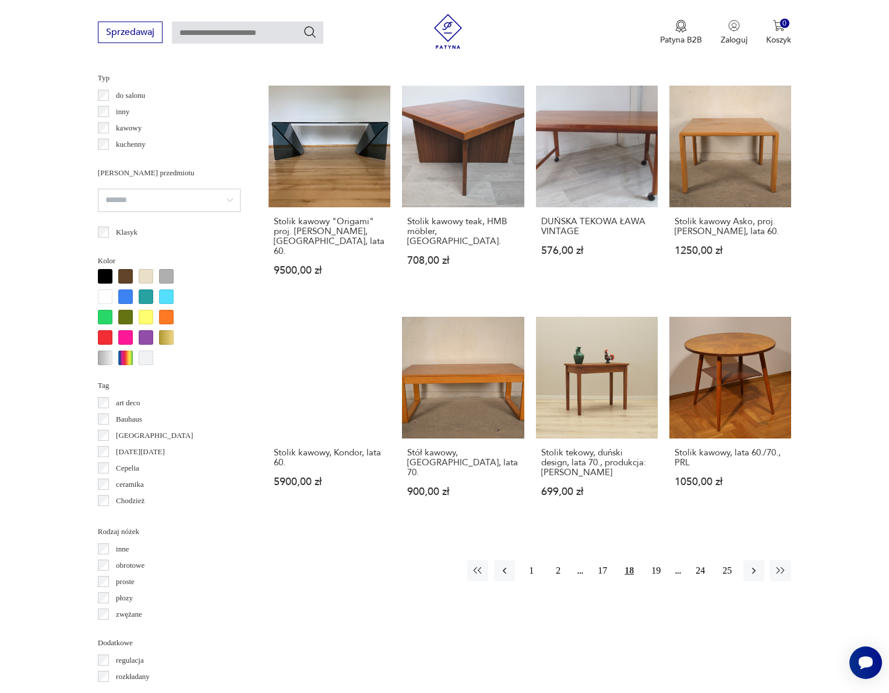
scroll to position [908, 0]
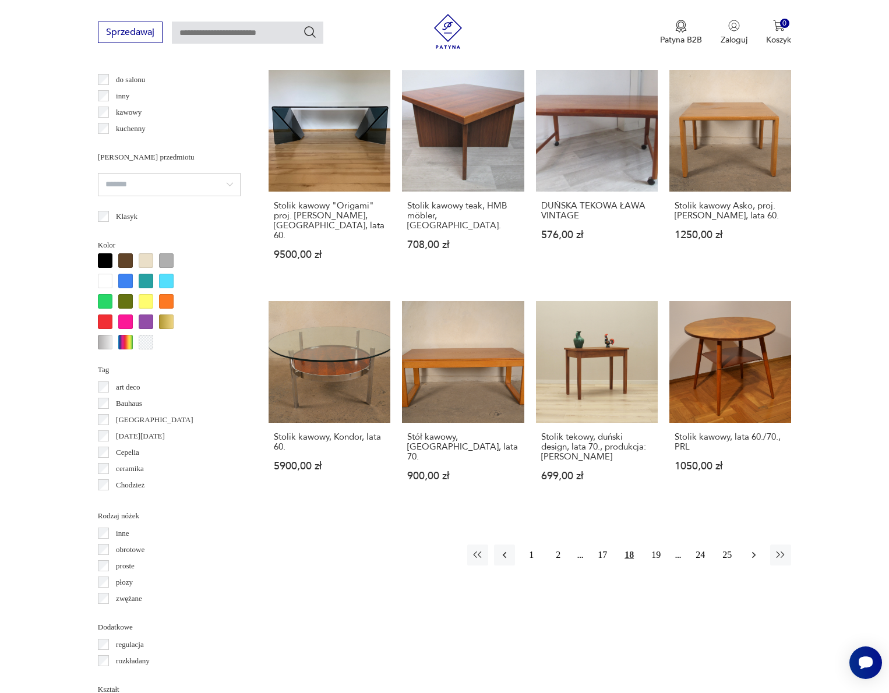
click at [752, 549] on icon "button" at bounding box center [754, 555] width 12 height 12
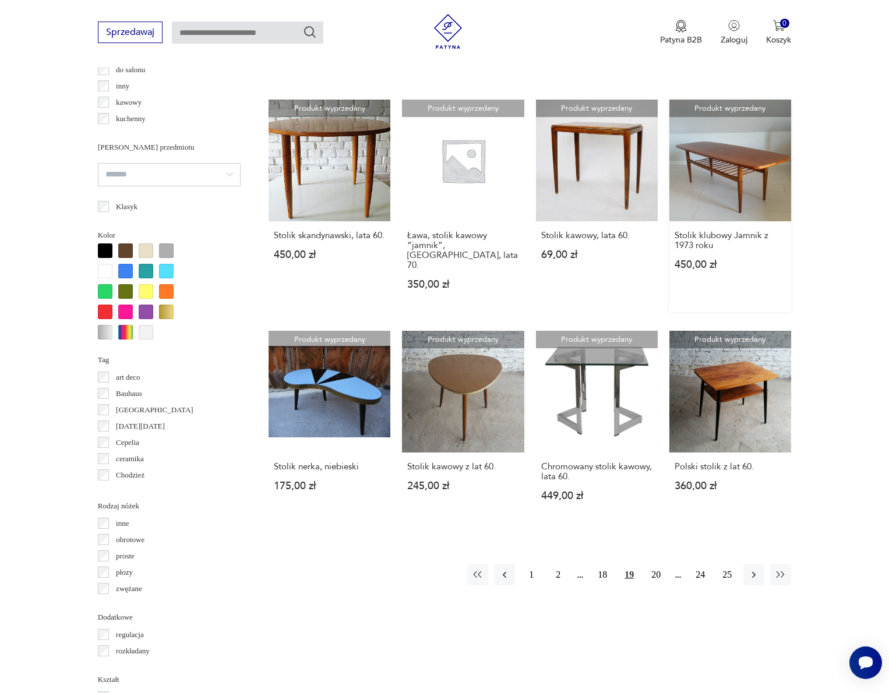
scroll to position [925, 0]
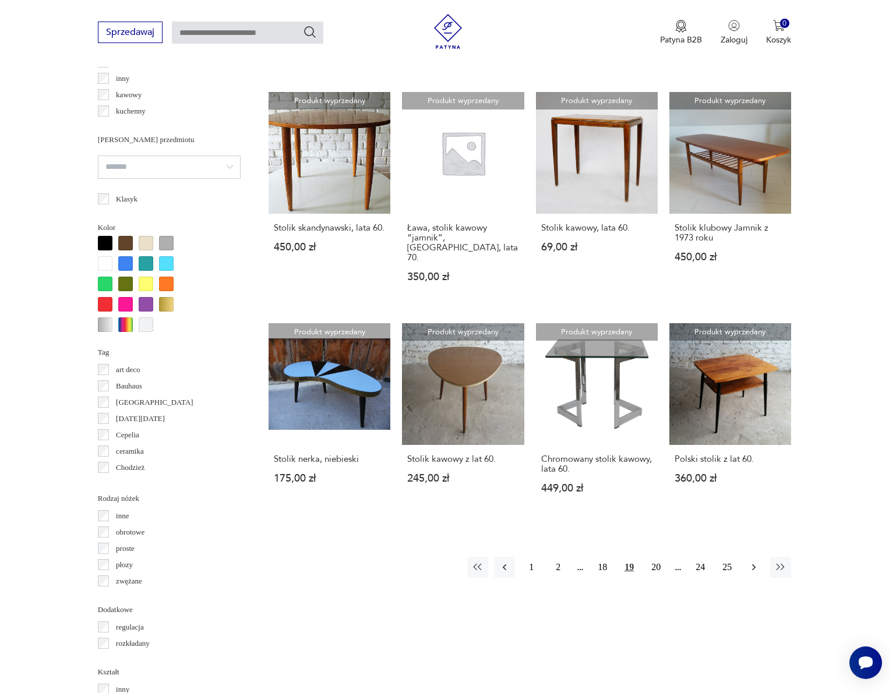
click at [755, 562] on icon "button" at bounding box center [754, 568] width 12 height 12
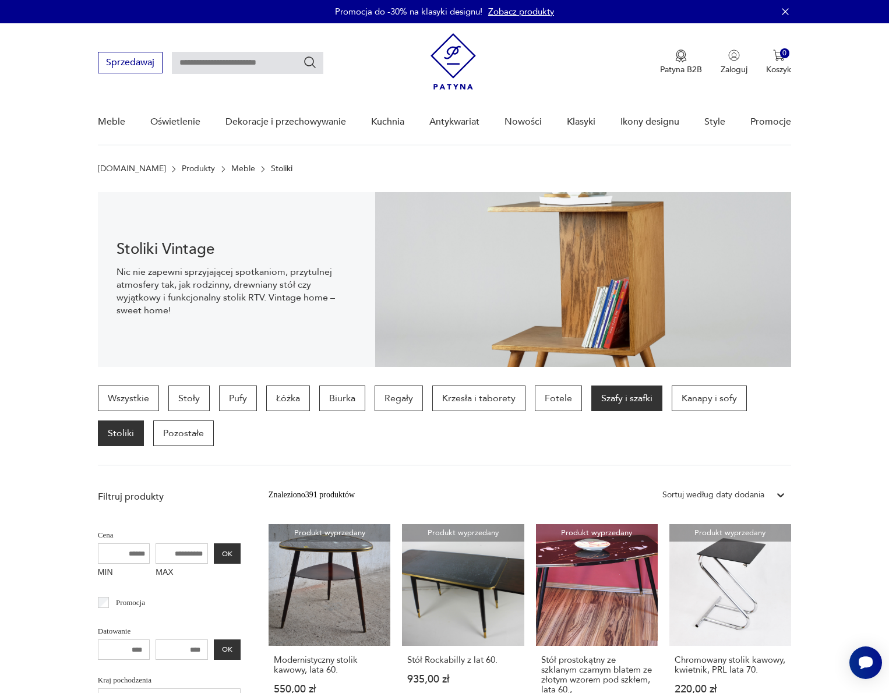
click at [629, 406] on p "Szafy i szafki" at bounding box center [626, 399] width 71 height 26
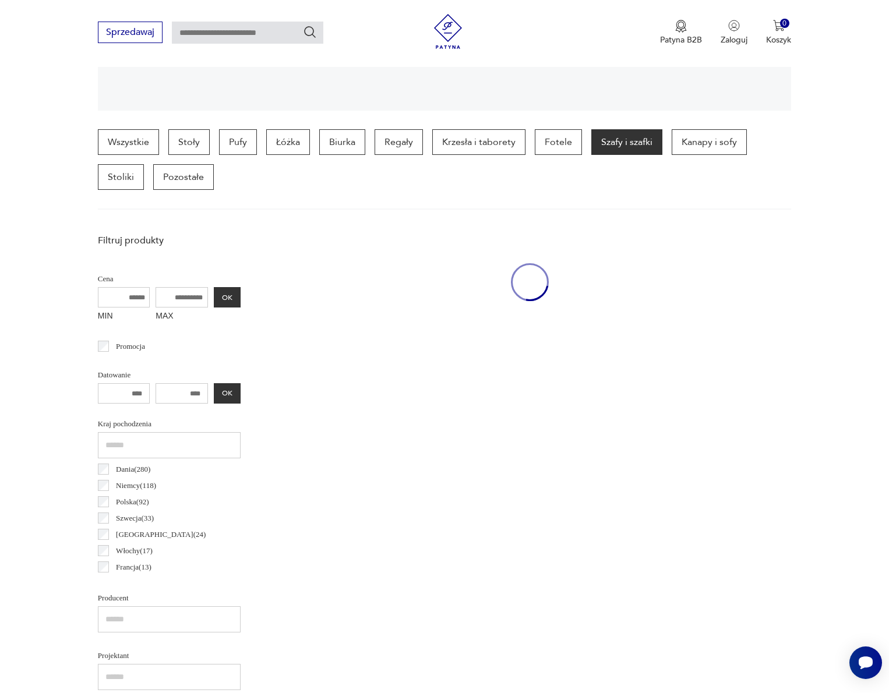
scroll to position [310, 0]
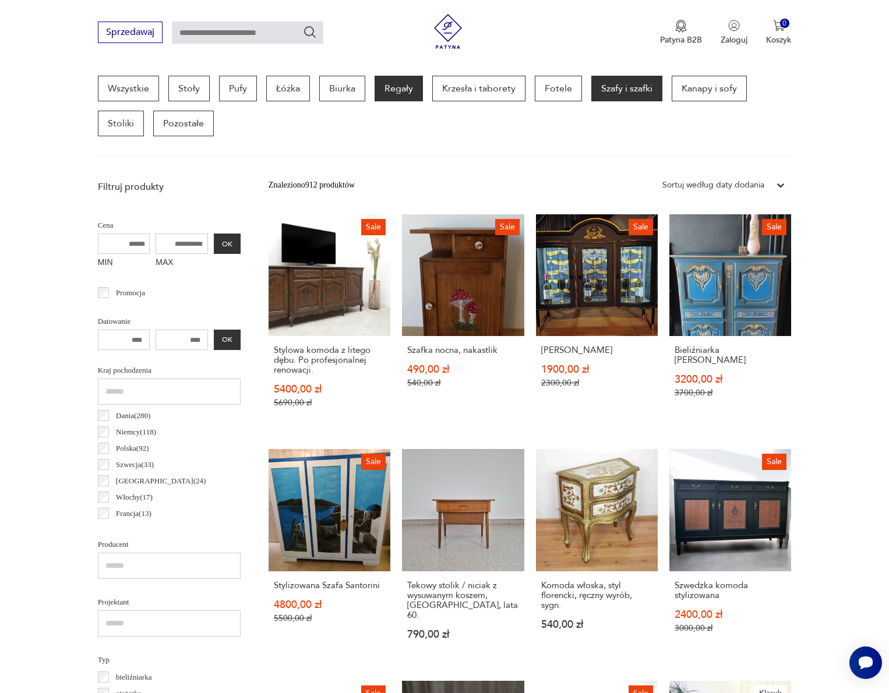
click at [406, 89] on p "Regały" at bounding box center [399, 89] width 48 height 26
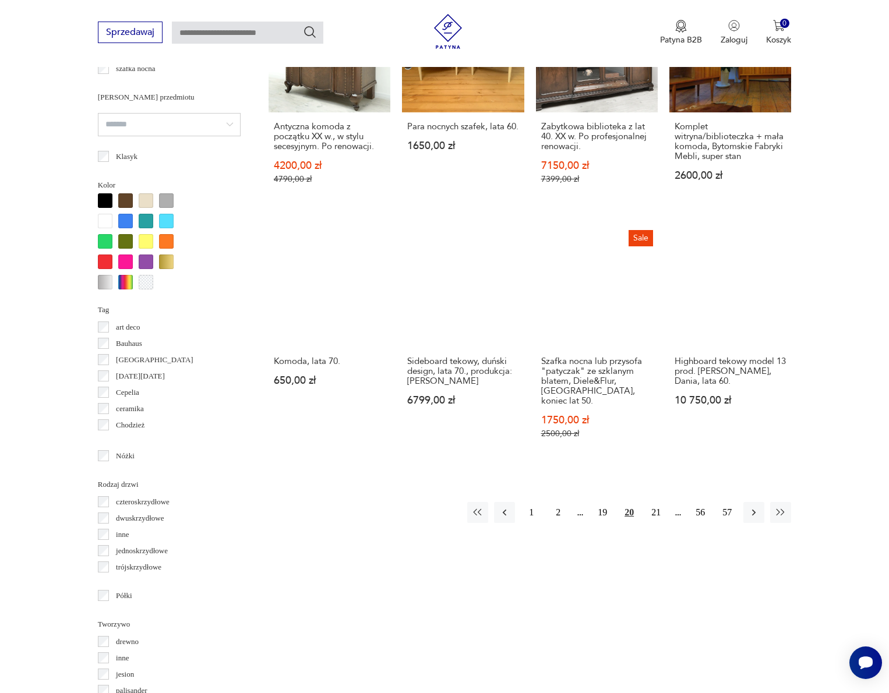
scroll to position [998, 0]
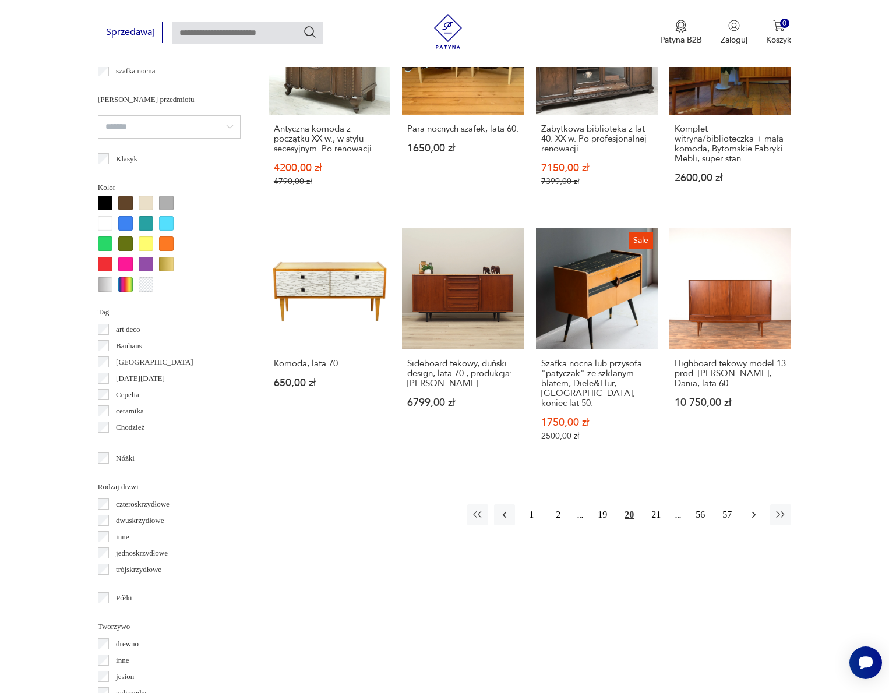
click at [759, 521] on icon "button" at bounding box center [754, 515] width 12 height 12
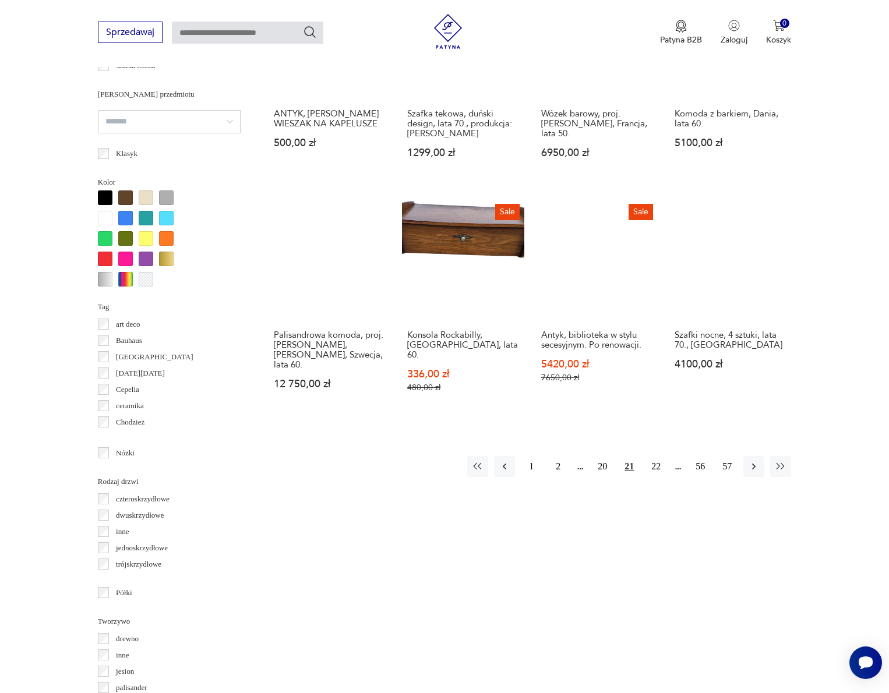
scroll to position [1002, 0]
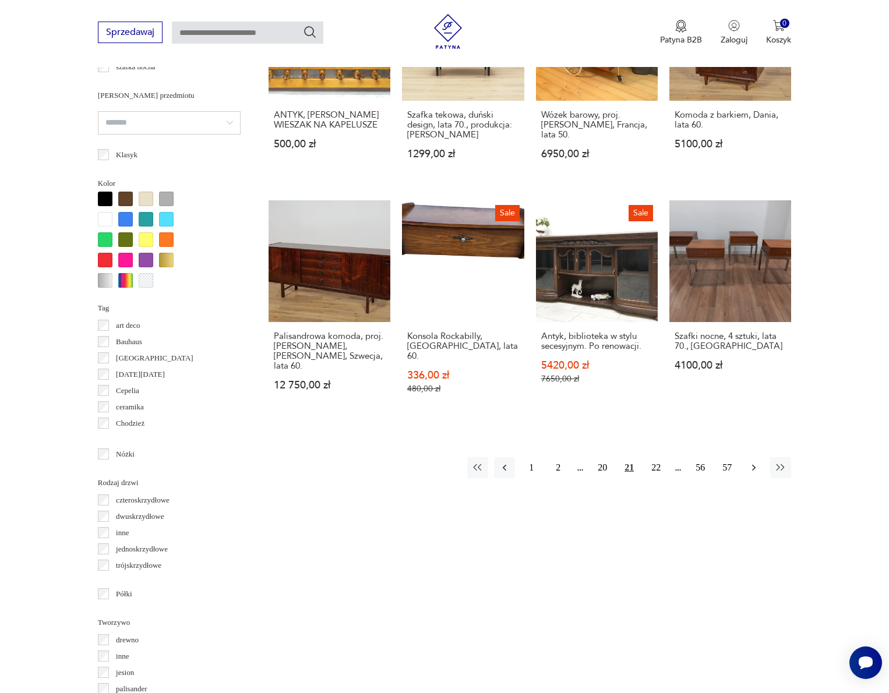
click at [753, 466] on icon "button" at bounding box center [753, 468] width 3 height 6
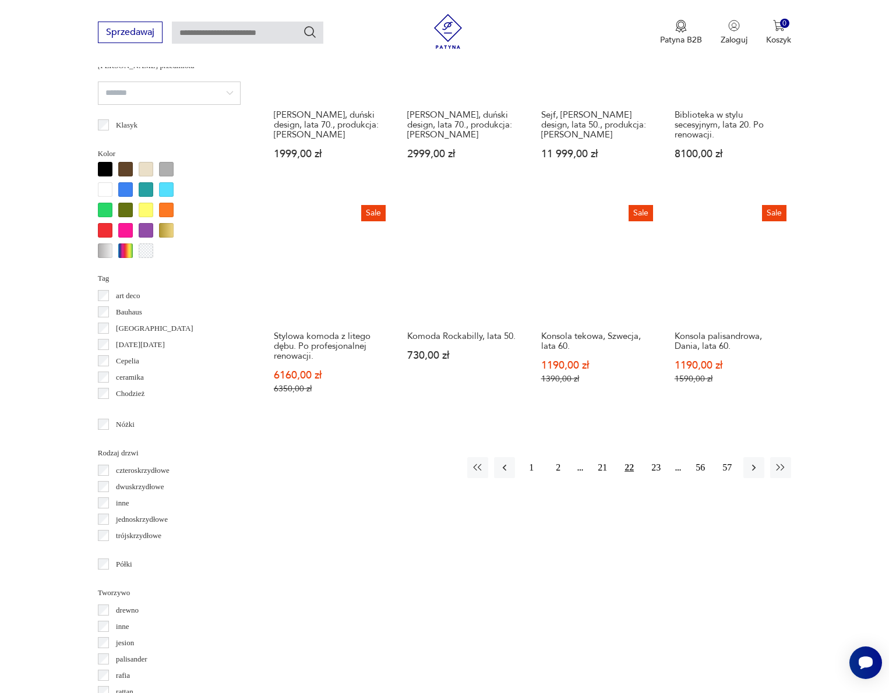
scroll to position [1031, 0]
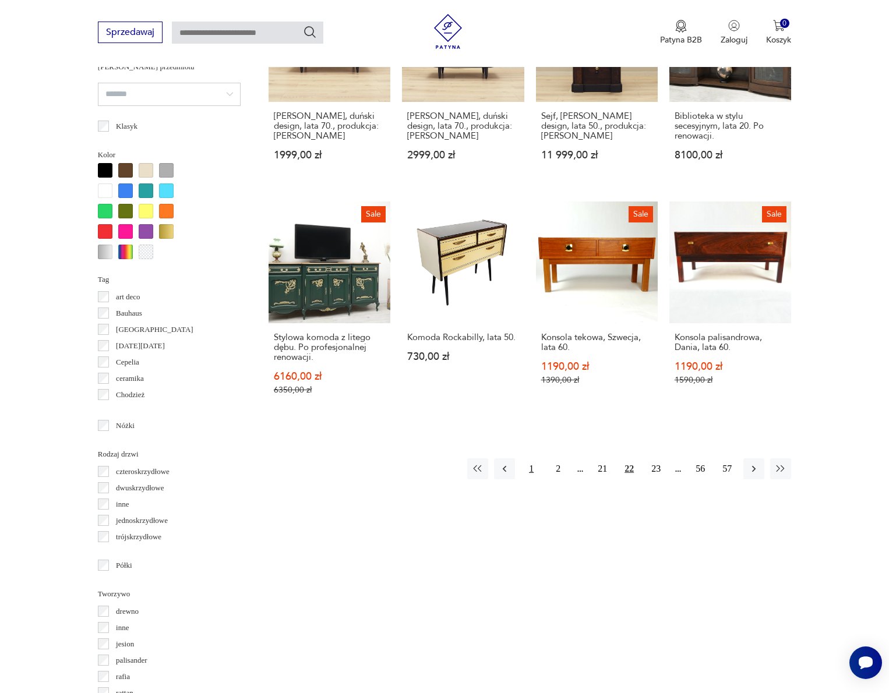
click at [538, 470] on button "1" at bounding box center [531, 469] width 21 height 21
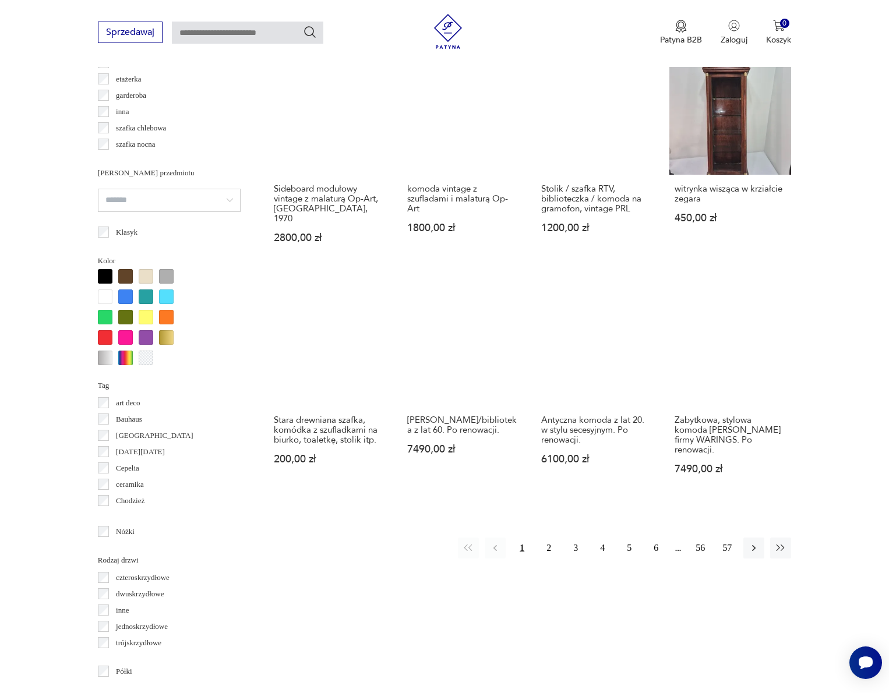
scroll to position [949, 0]
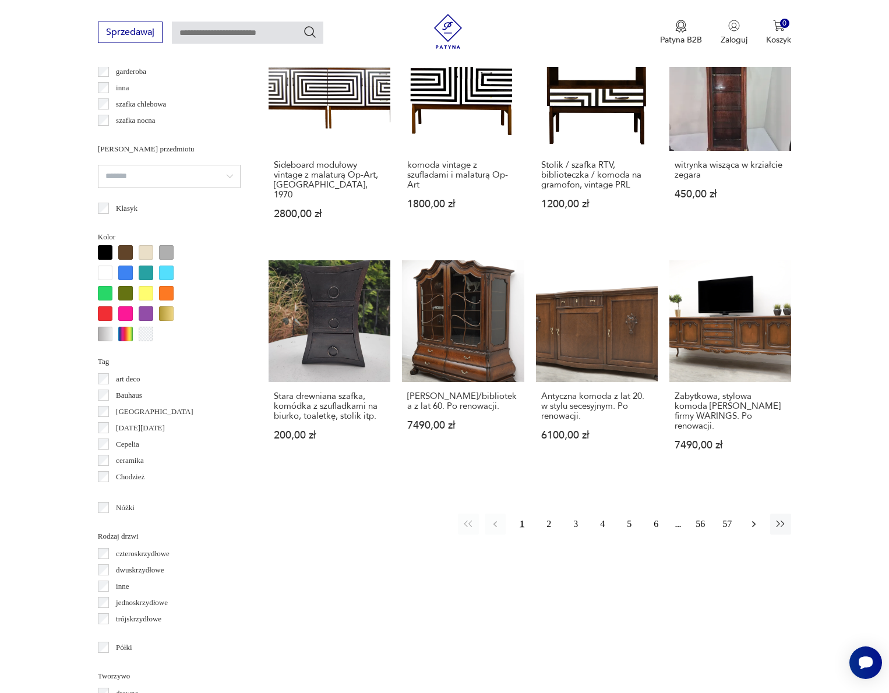
click at [753, 523] on icon "button" at bounding box center [754, 525] width 12 height 12
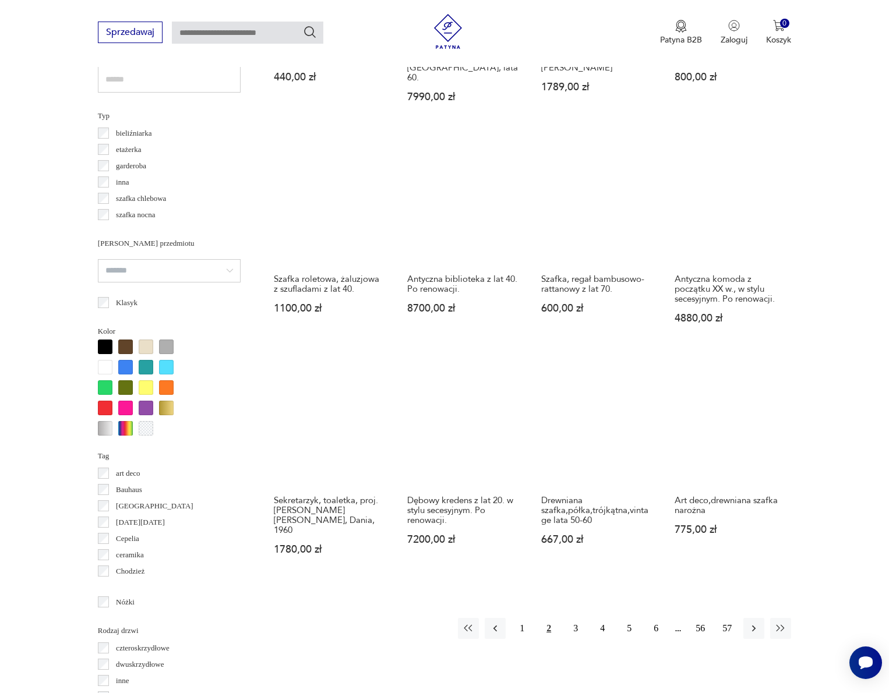
scroll to position [986, 0]
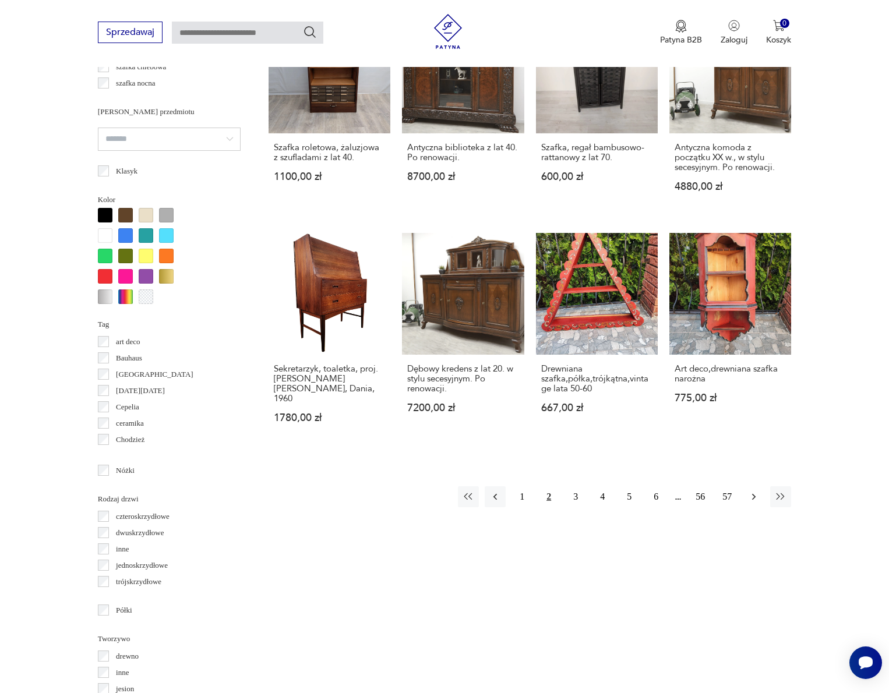
click at [759, 491] on icon "button" at bounding box center [754, 497] width 12 height 12
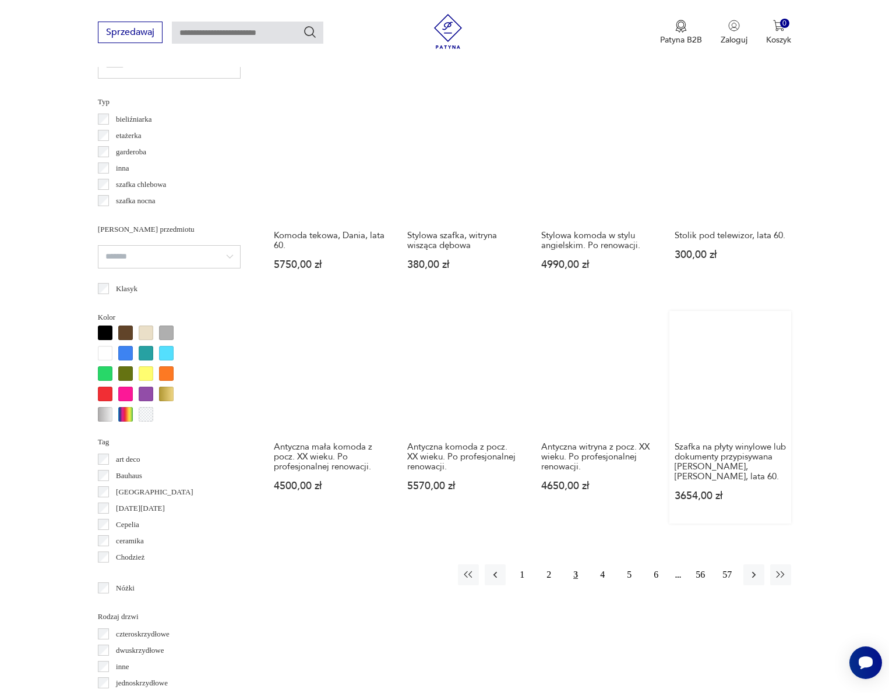
scroll to position [956, 0]
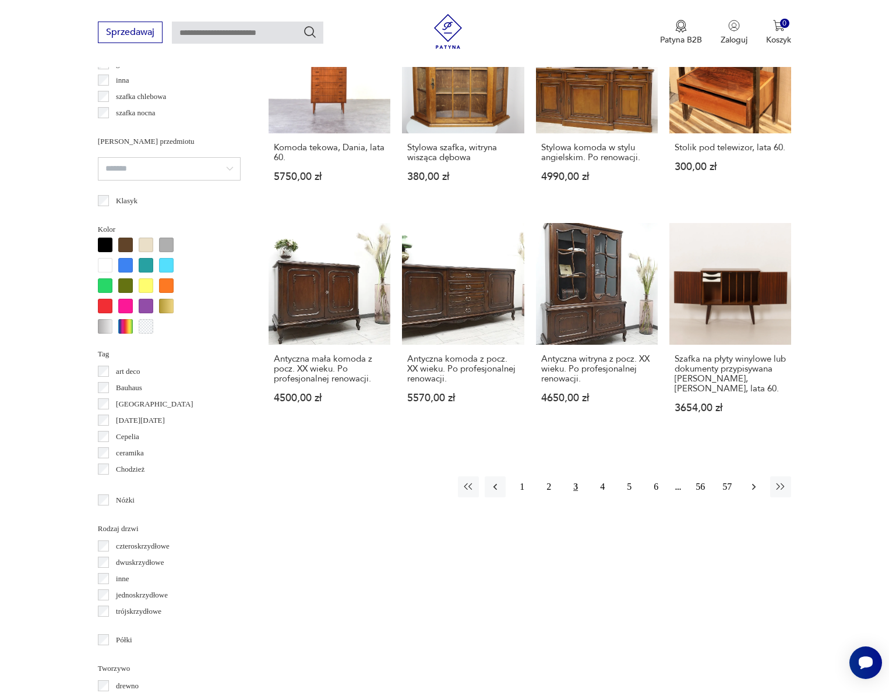
click at [755, 493] on icon "button" at bounding box center [754, 487] width 12 height 12
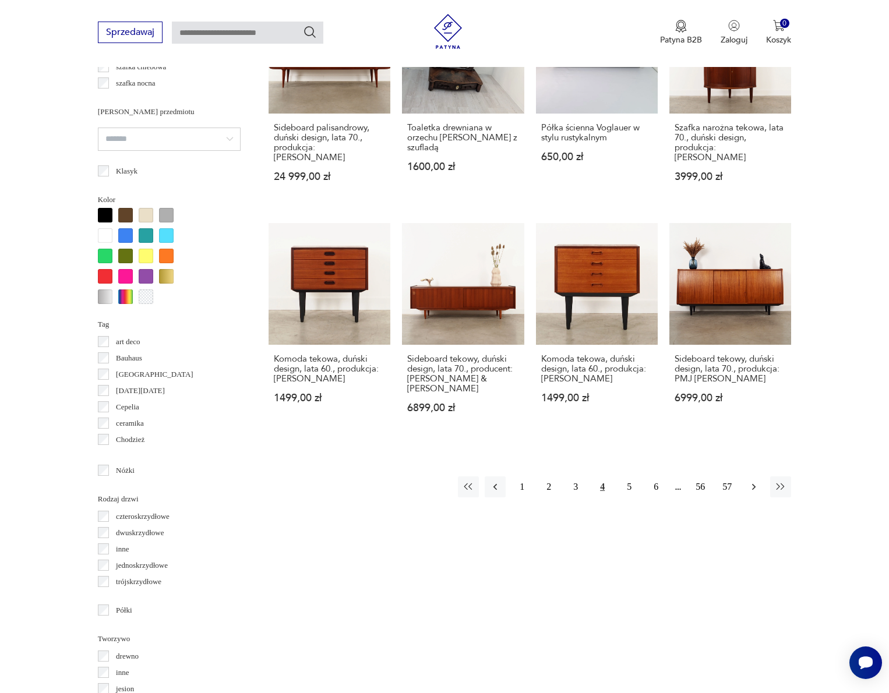
click at [755, 493] on icon "button" at bounding box center [754, 487] width 12 height 12
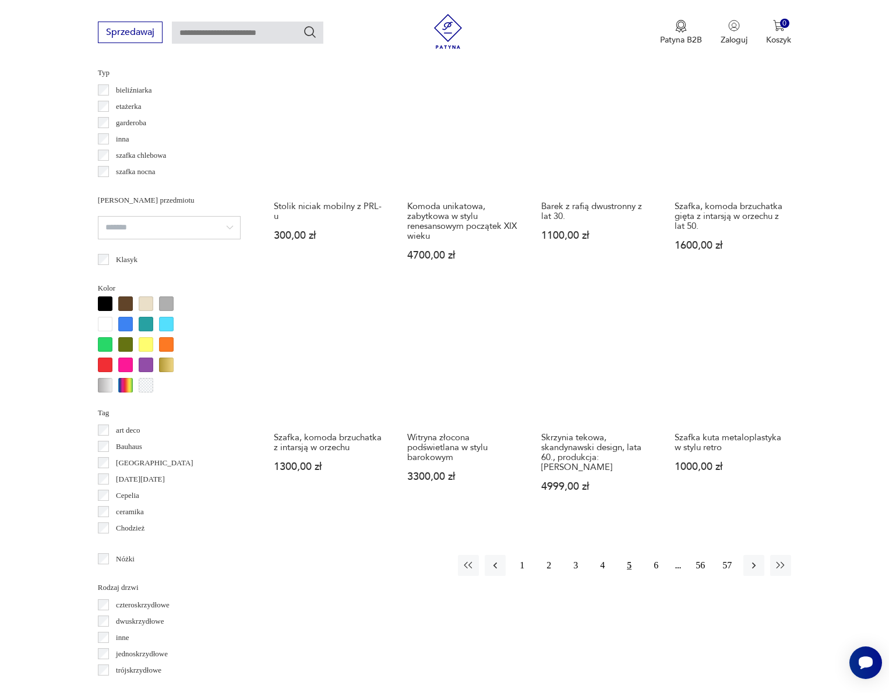
scroll to position [896, 0]
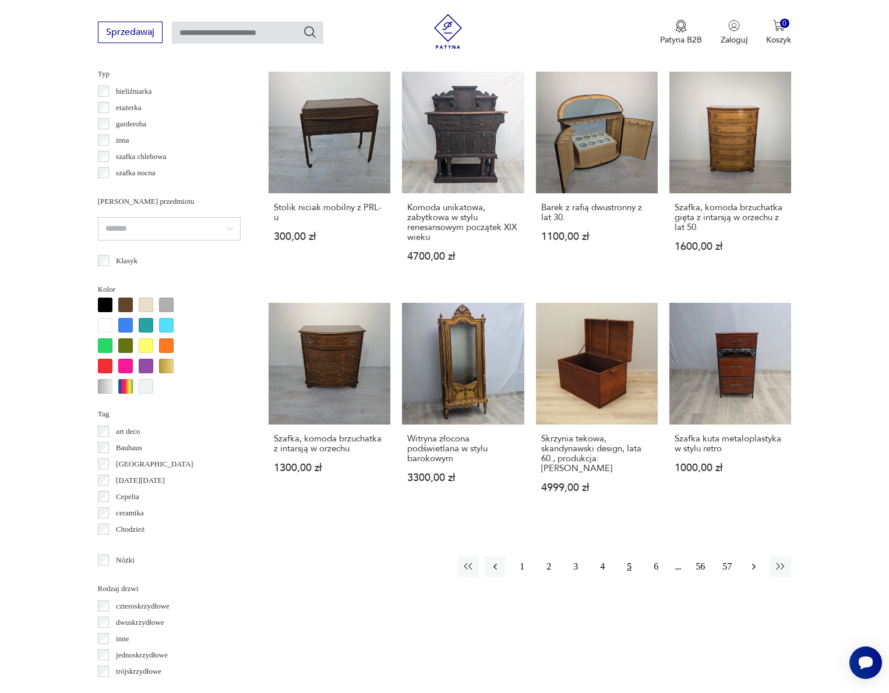
click at [759, 573] on icon "button" at bounding box center [754, 567] width 12 height 12
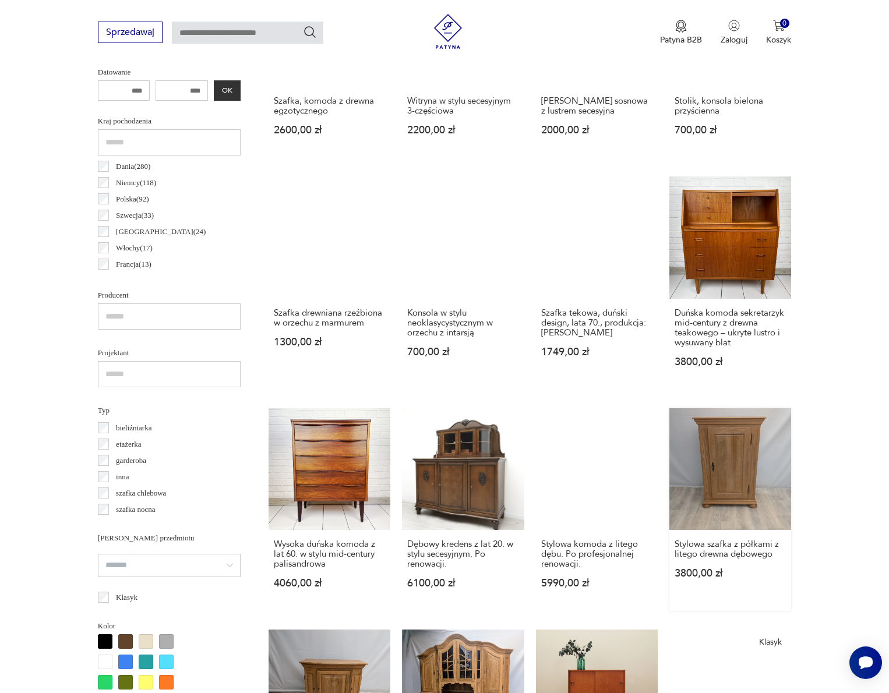
scroll to position [918, 0]
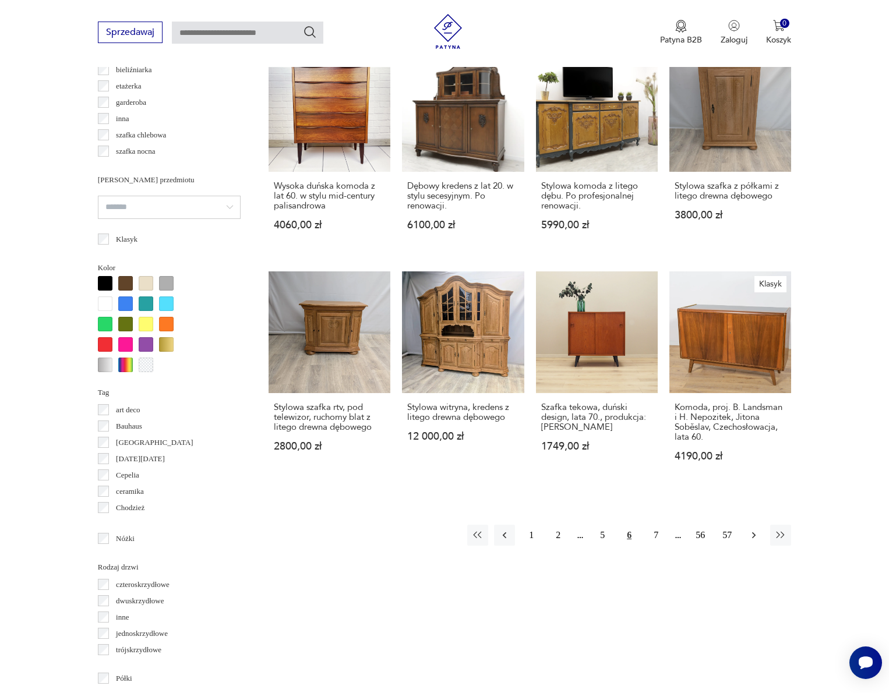
click at [752, 541] on icon "button" at bounding box center [754, 536] width 12 height 12
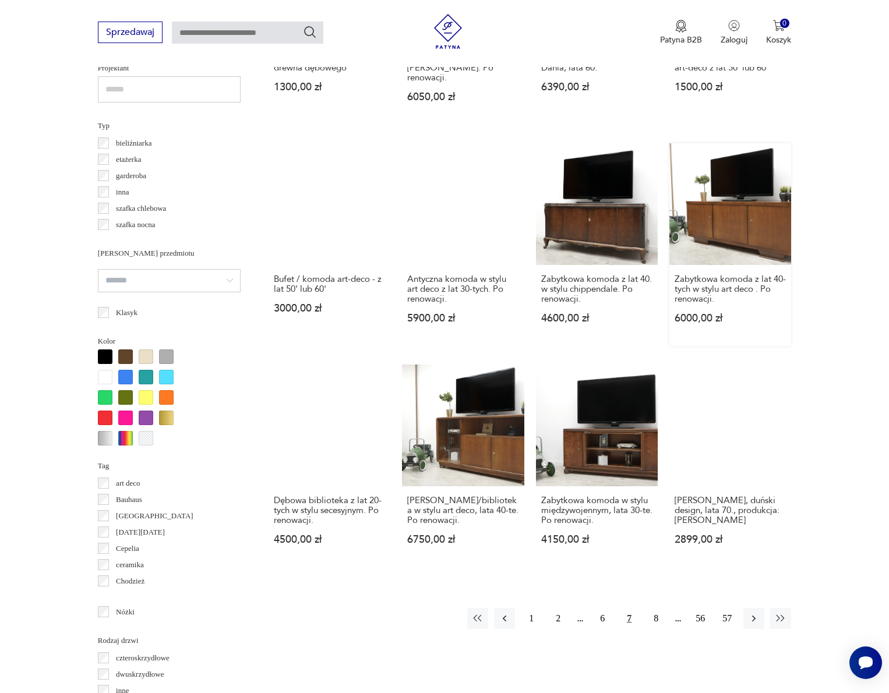
scroll to position [940, 0]
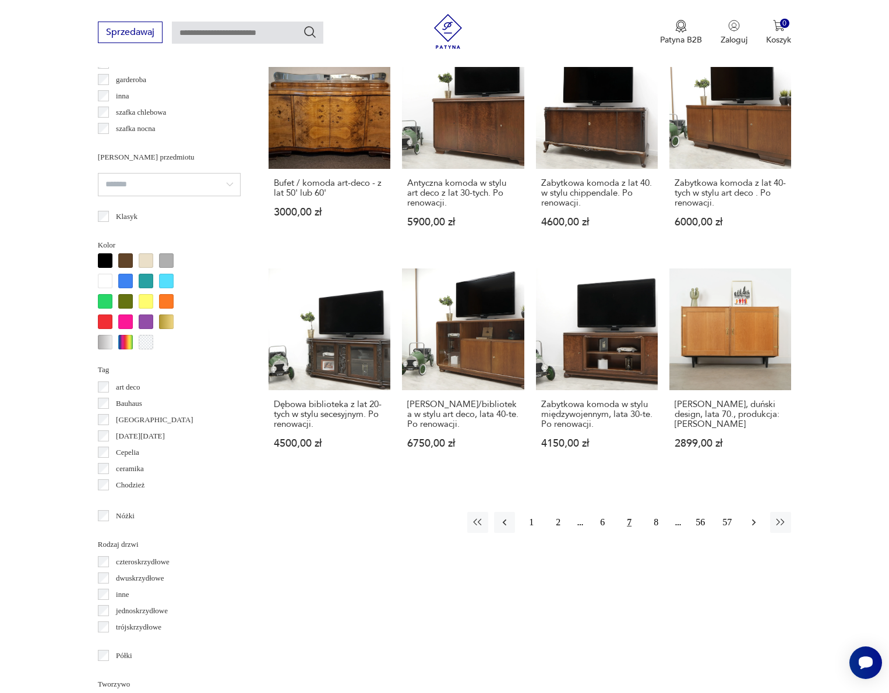
click at [753, 529] on icon "button" at bounding box center [754, 523] width 12 height 12
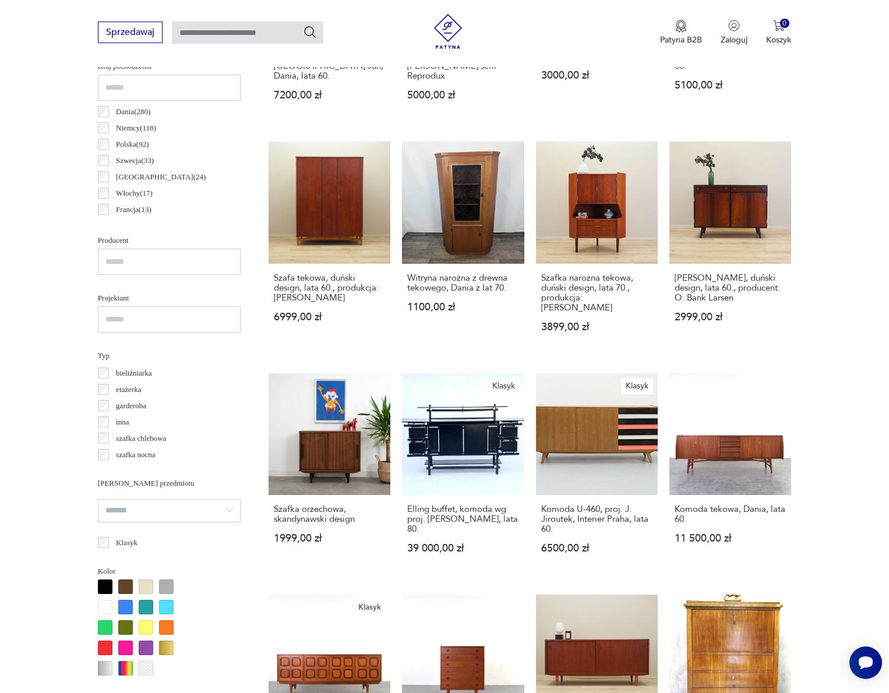
scroll to position [938, 0]
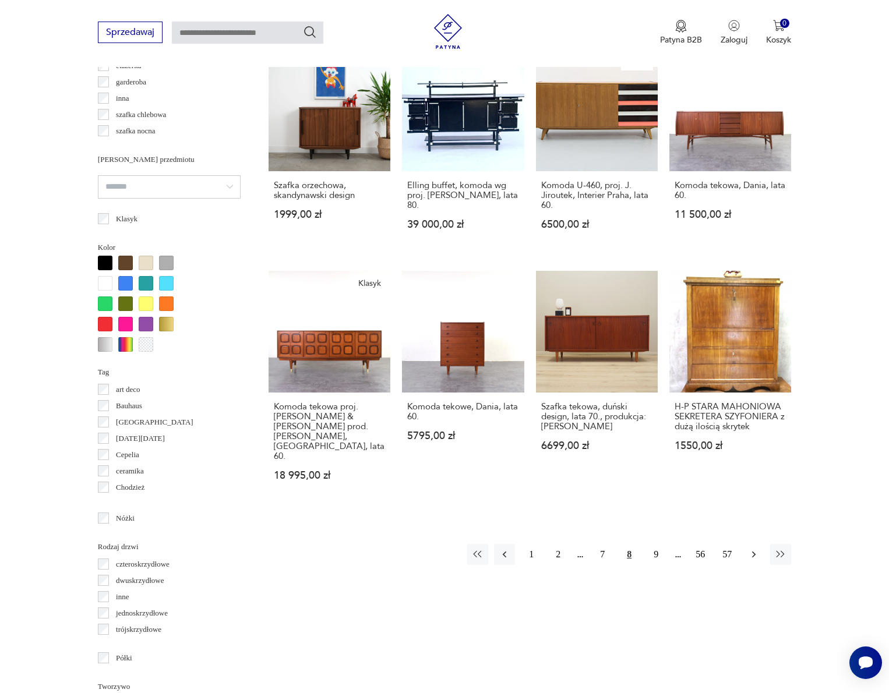
click at [751, 549] on icon "button" at bounding box center [754, 555] width 12 height 12
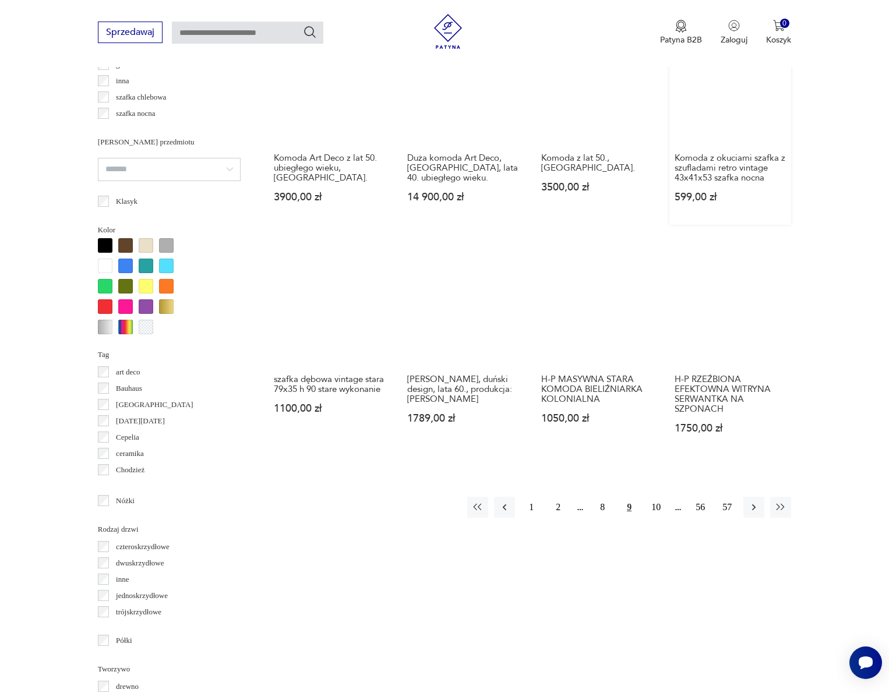
scroll to position [964, 0]
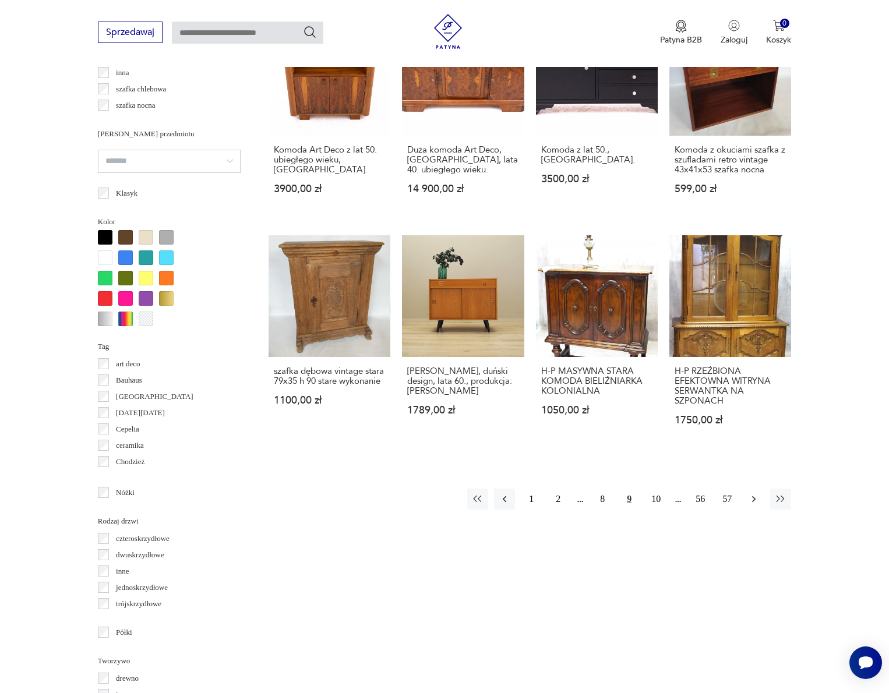
click at [755, 505] on icon "button" at bounding box center [754, 500] width 12 height 12
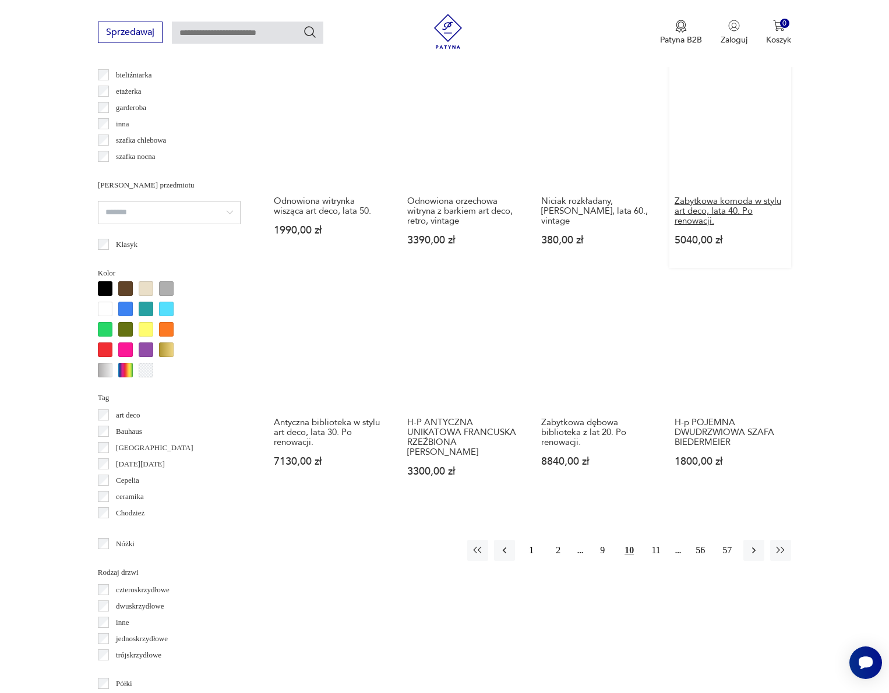
scroll to position [909, 0]
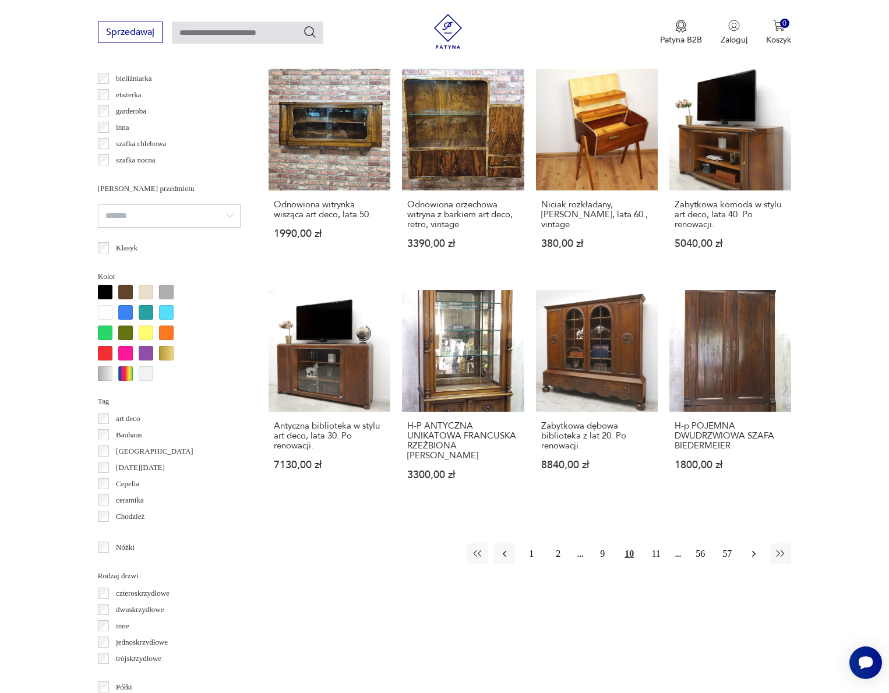
click at [759, 560] on icon "button" at bounding box center [754, 554] width 12 height 12
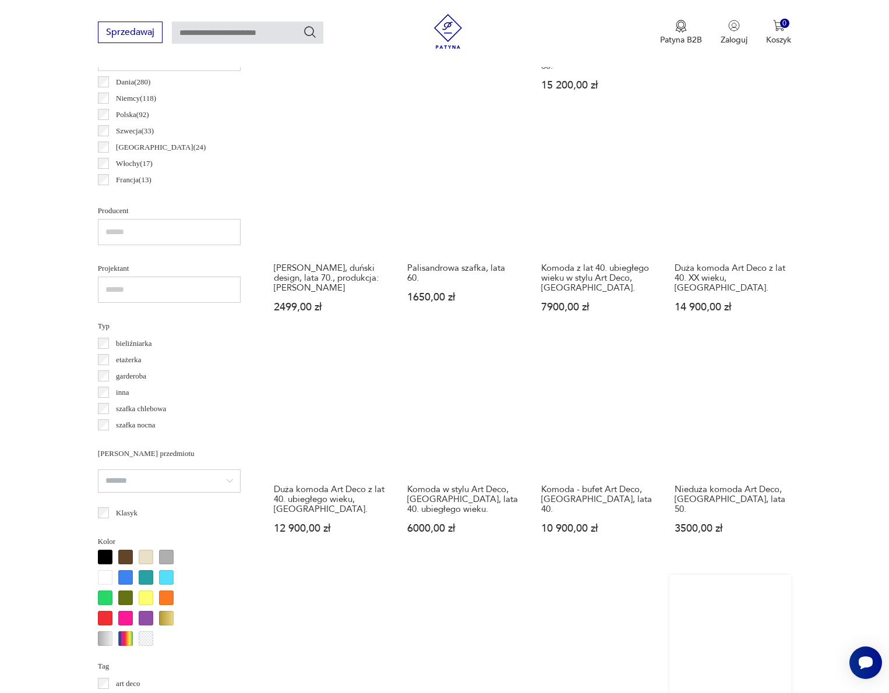
scroll to position [980, 0]
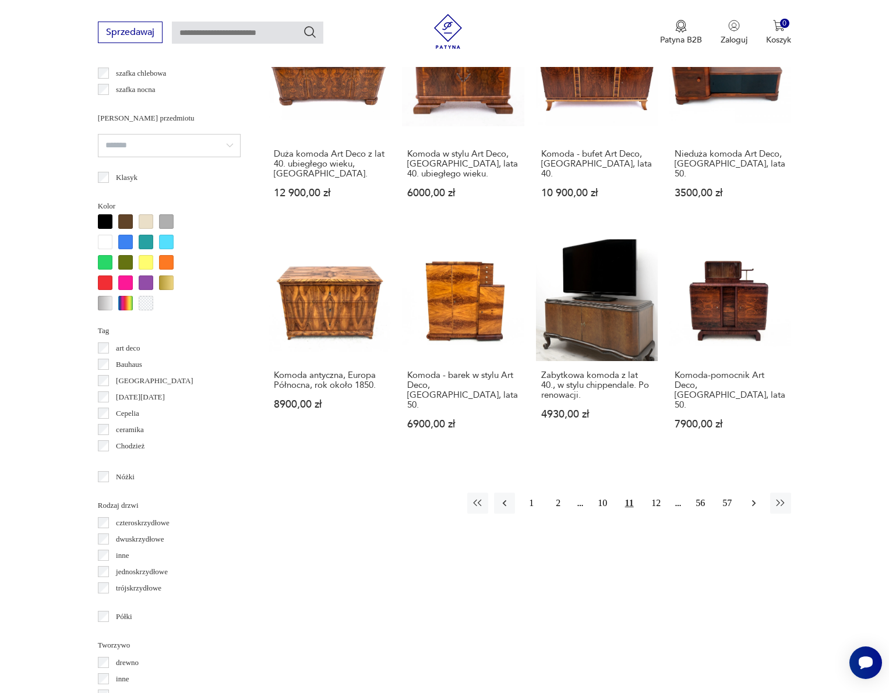
click at [756, 498] on icon "button" at bounding box center [754, 504] width 12 height 12
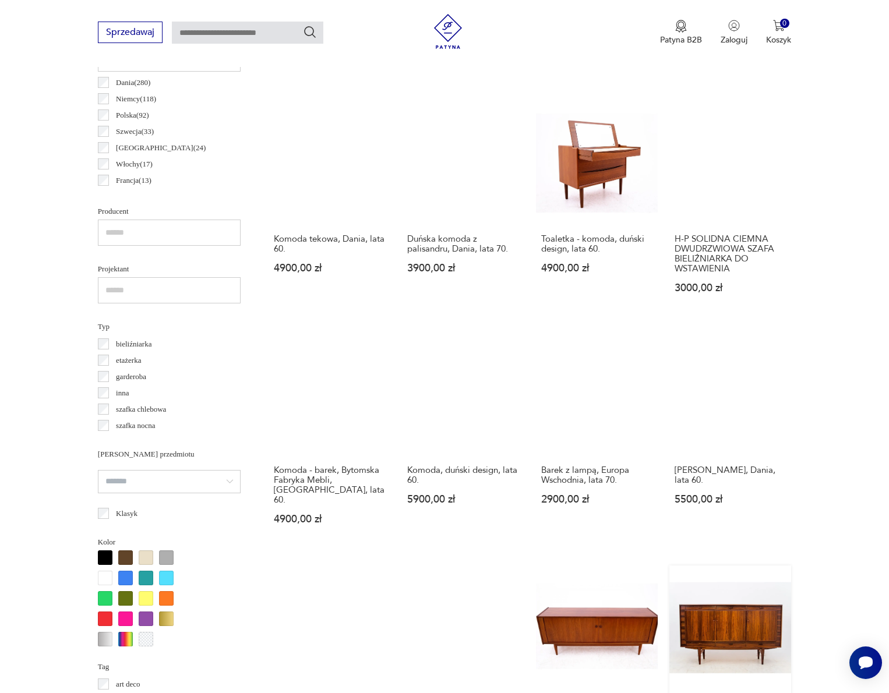
scroll to position [941, 0]
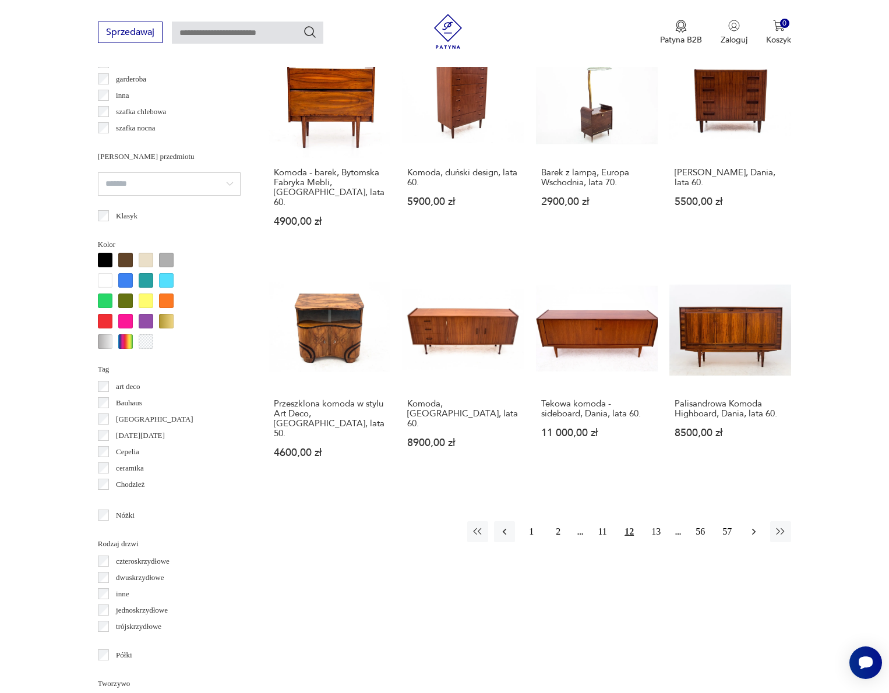
click at [753, 526] on icon "button" at bounding box center [754, 532] width 12 height 12
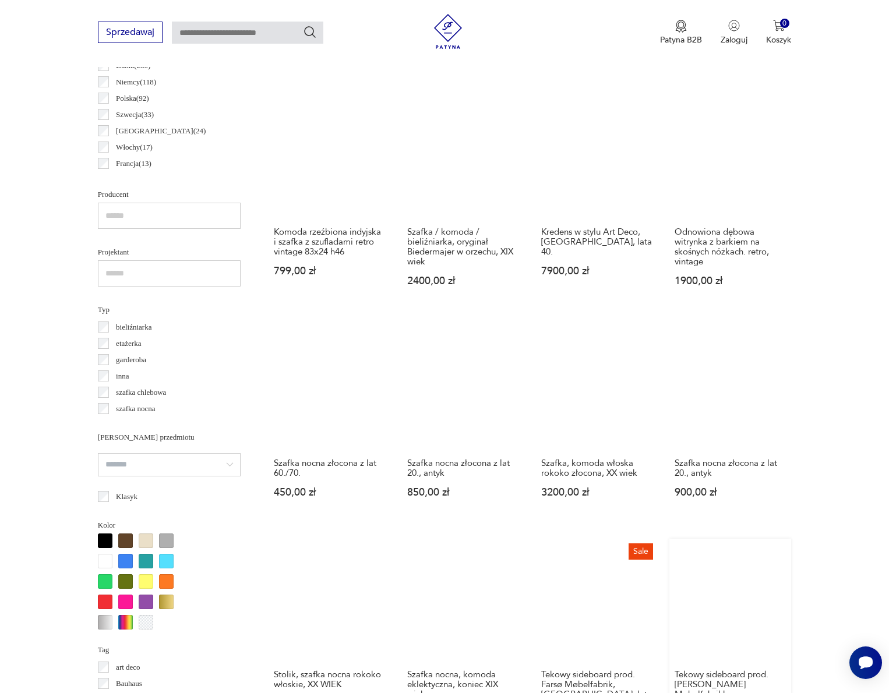
scroll to position [1020, 0]
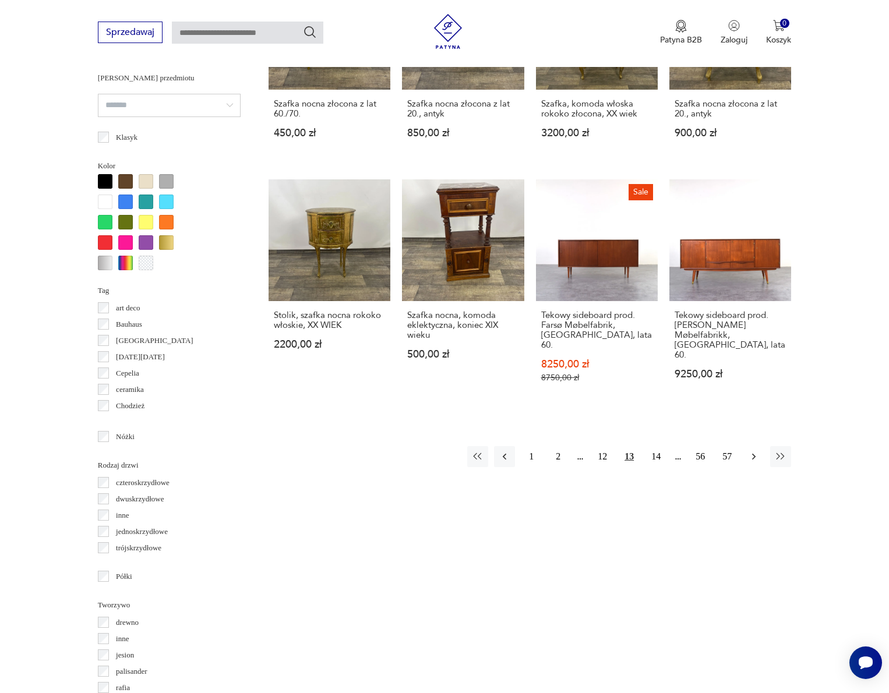
click at [753, 452] on icon "button" at bounding box center [754, 457] width 12 height 12
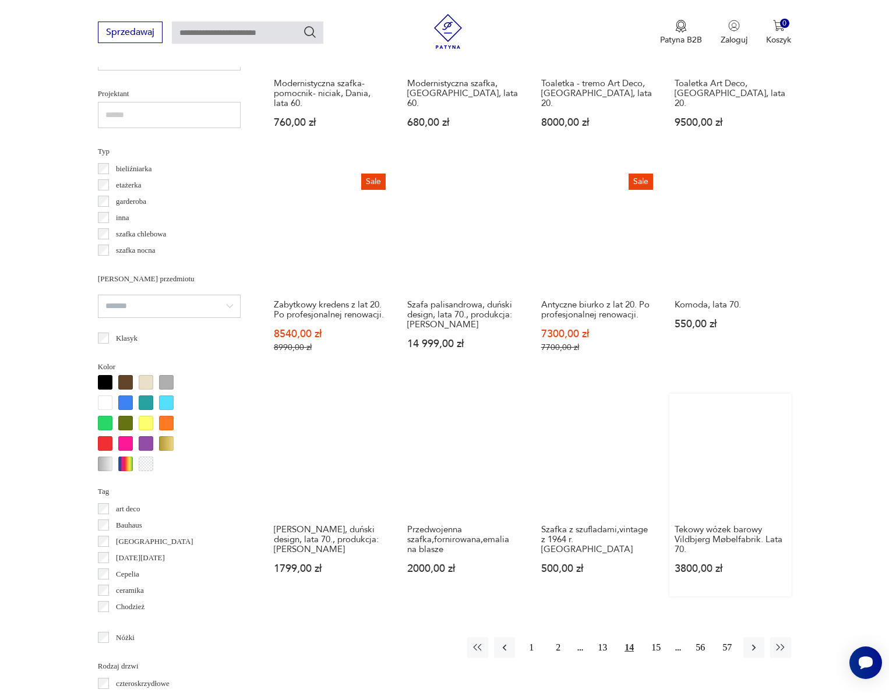
scroll to position [947, 0]
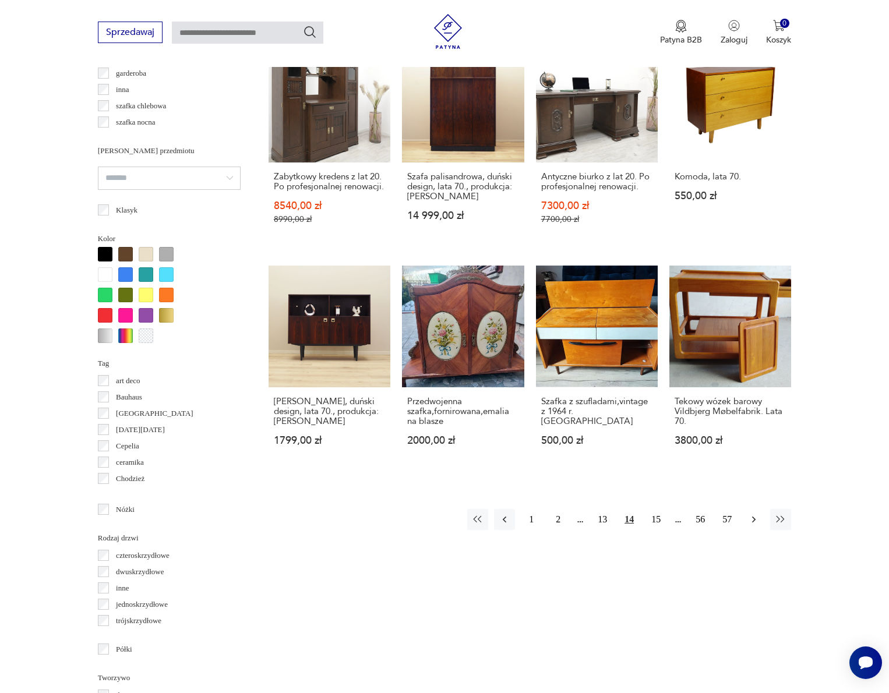
click at [753, 526] on icon "button" at bounding box center [754, 520] width 12 height 12
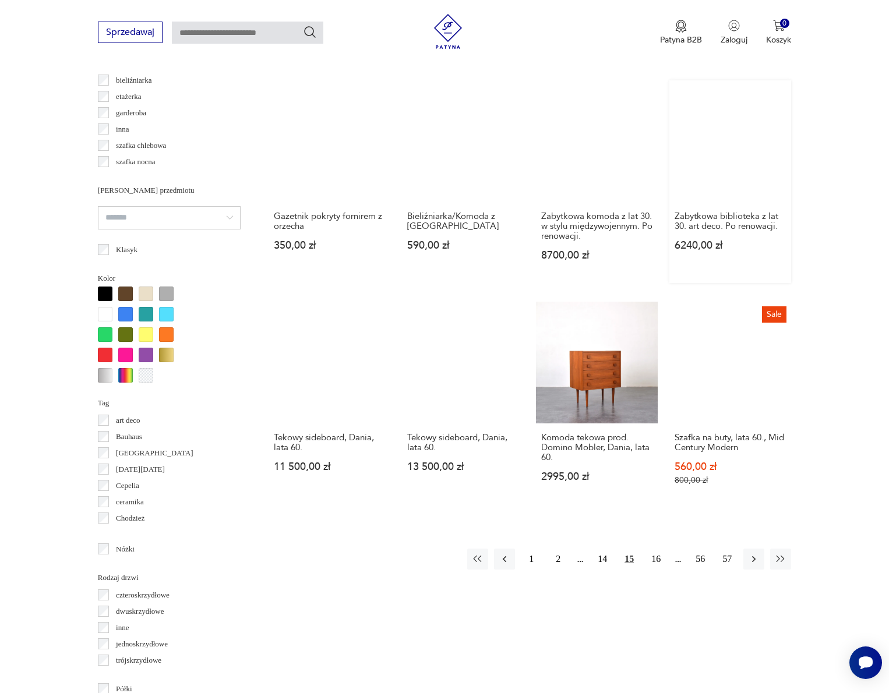
scroll to position [906, 0]
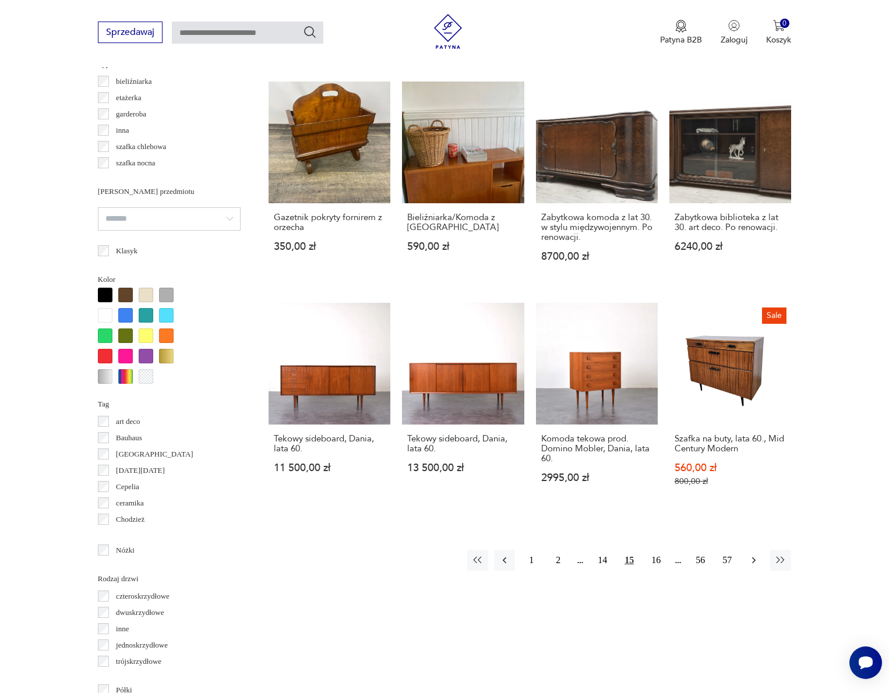
click at [757, 566] on icon "button" at bounding box center [754, 561] width 12 height 12
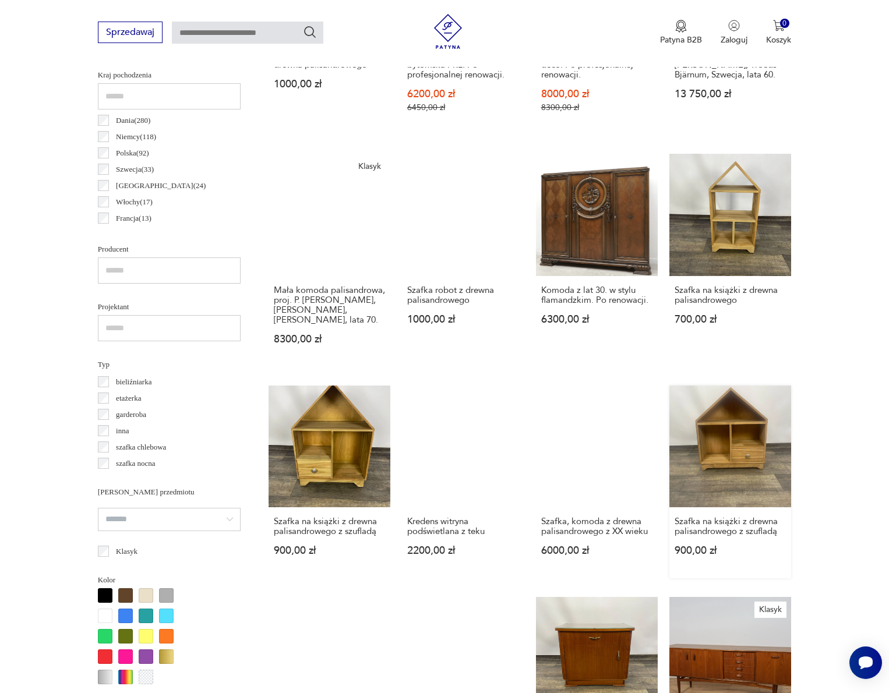
scroll to position [908, 0]
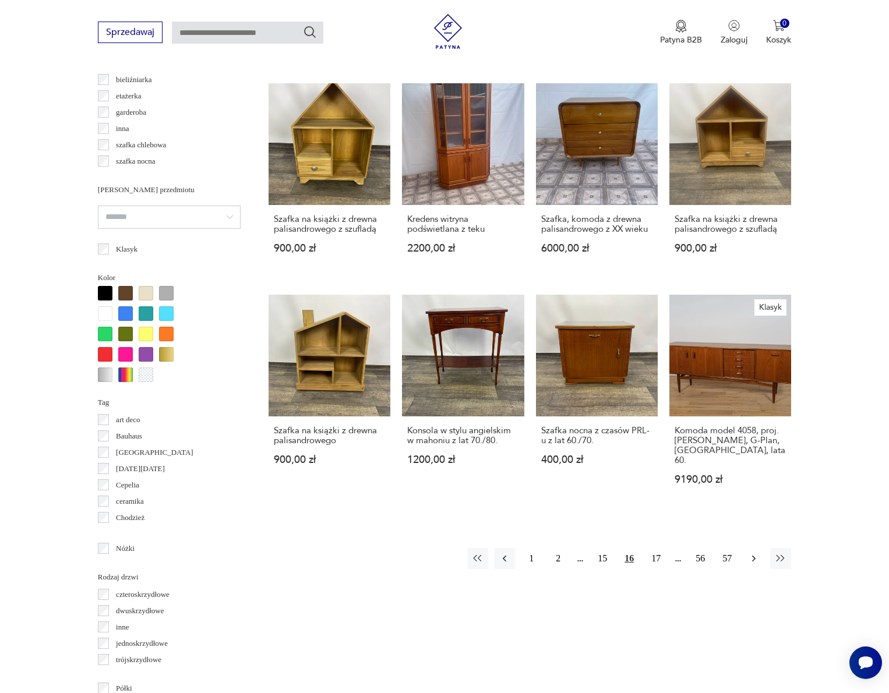
click at [757, 565] on icon "button" at bounding box center [754, 559] width 12 height 12
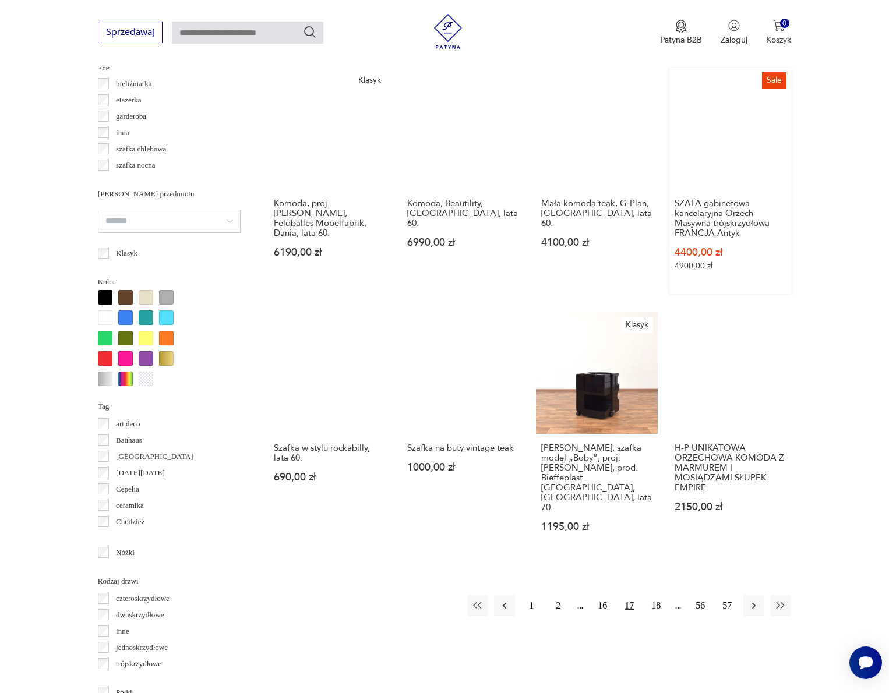
scroll to position [956, 0]
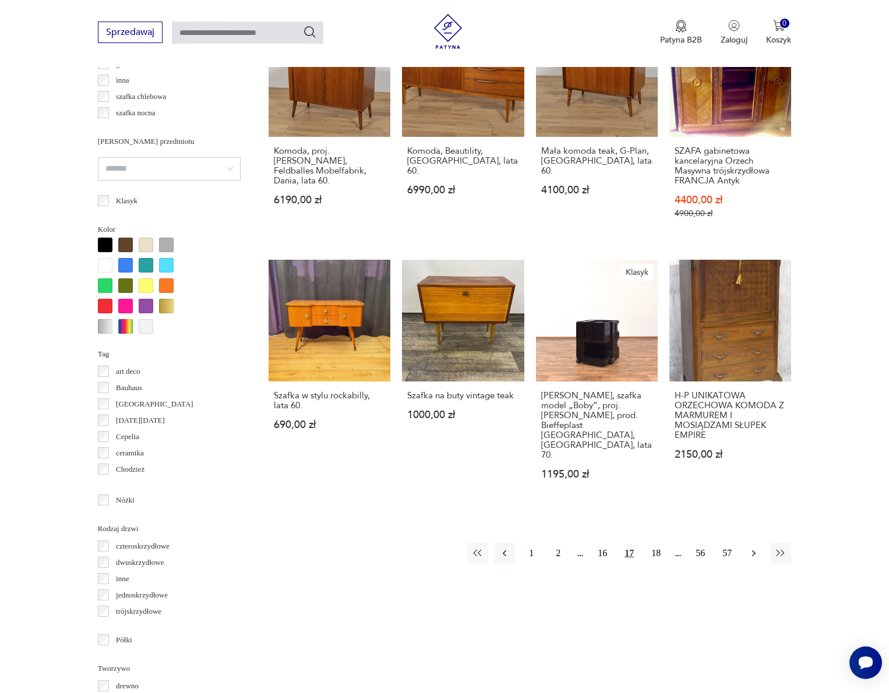
click at [756, 559] on icon "button" at bounding box center [754, 554] width 12 height 12
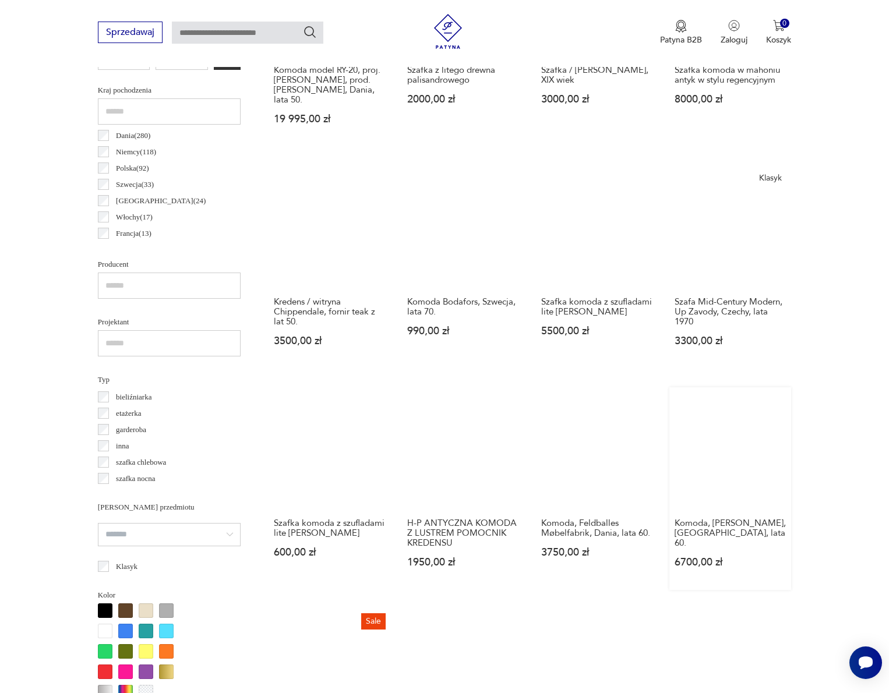
scroll to position [866, 0]
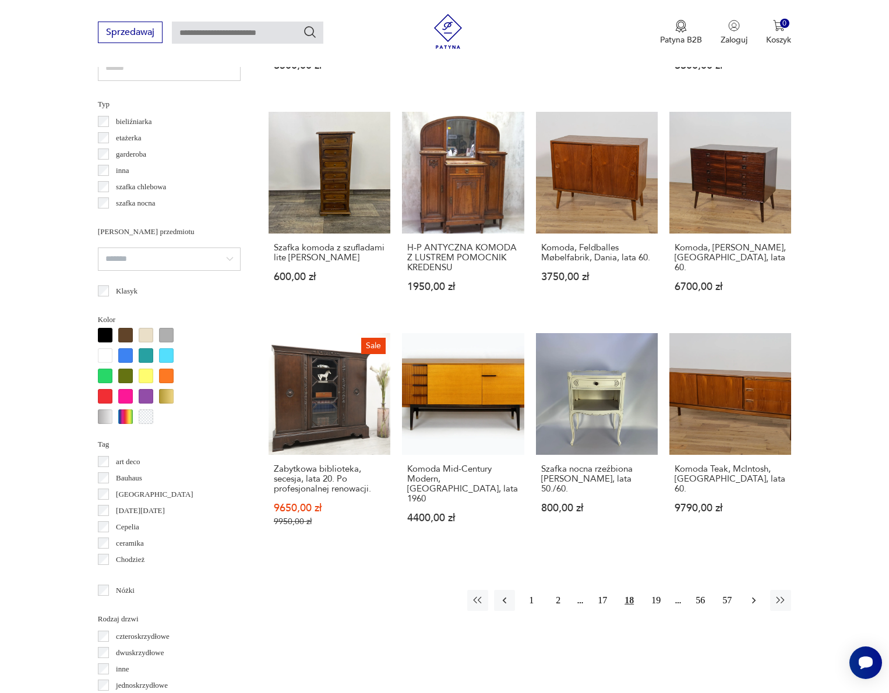
click at [748, 611] on button "button" at bounding box center [754, 600] width 21 height 21
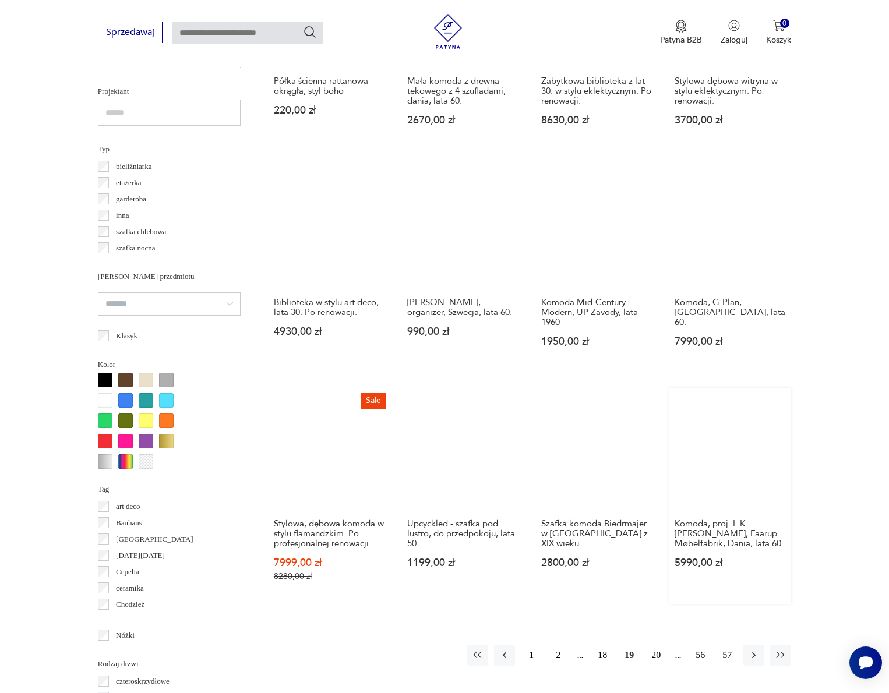
scroll to position [925, 0]
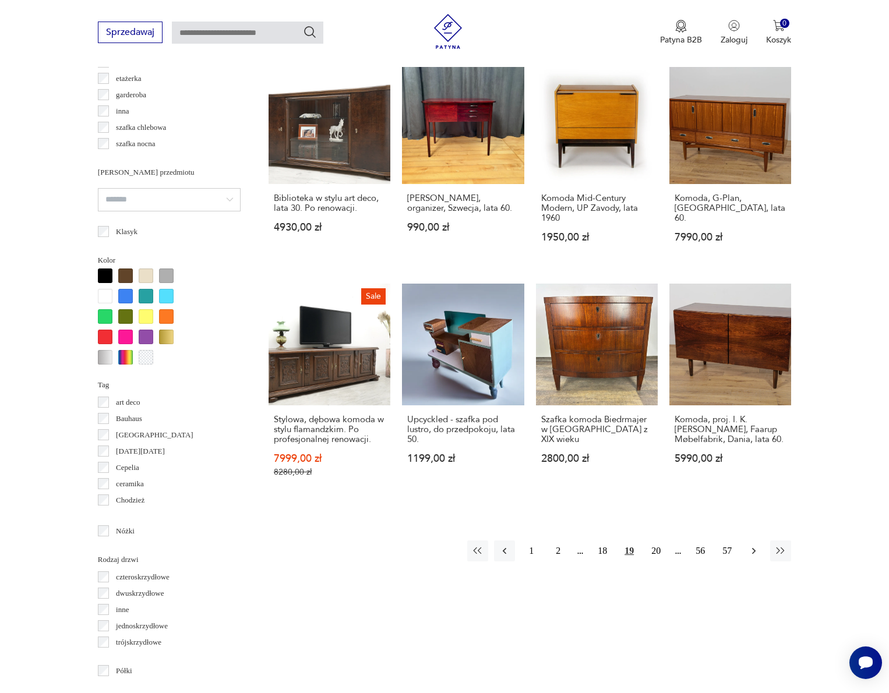
click at [751, 557] on icon "button" at bounding box center [754, 551] width 12 height 12
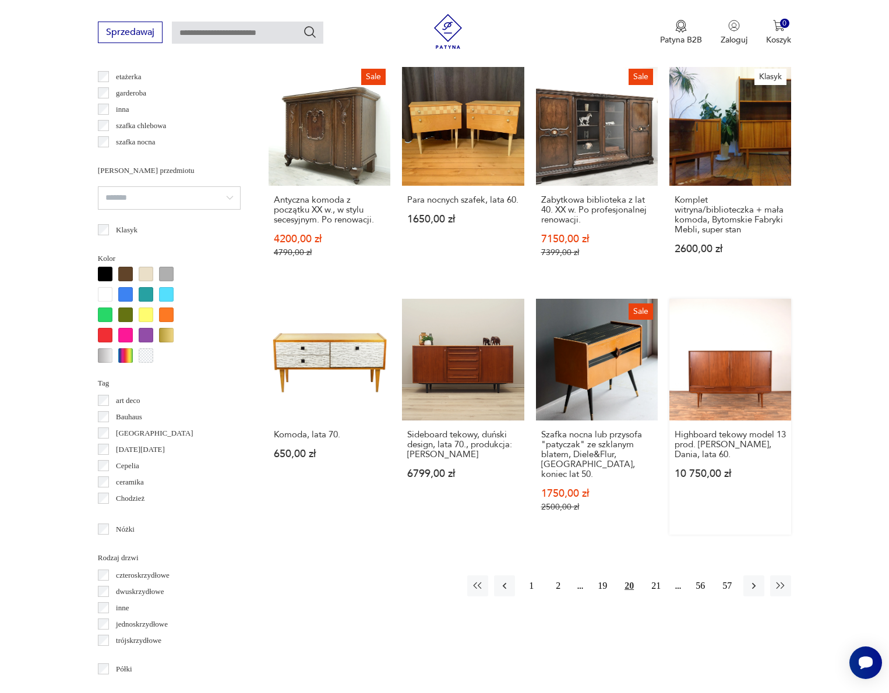
scroll to position [928, 0]
click at [748, 596] on button "button" at bounding box center [754, 585] width 21 height 21
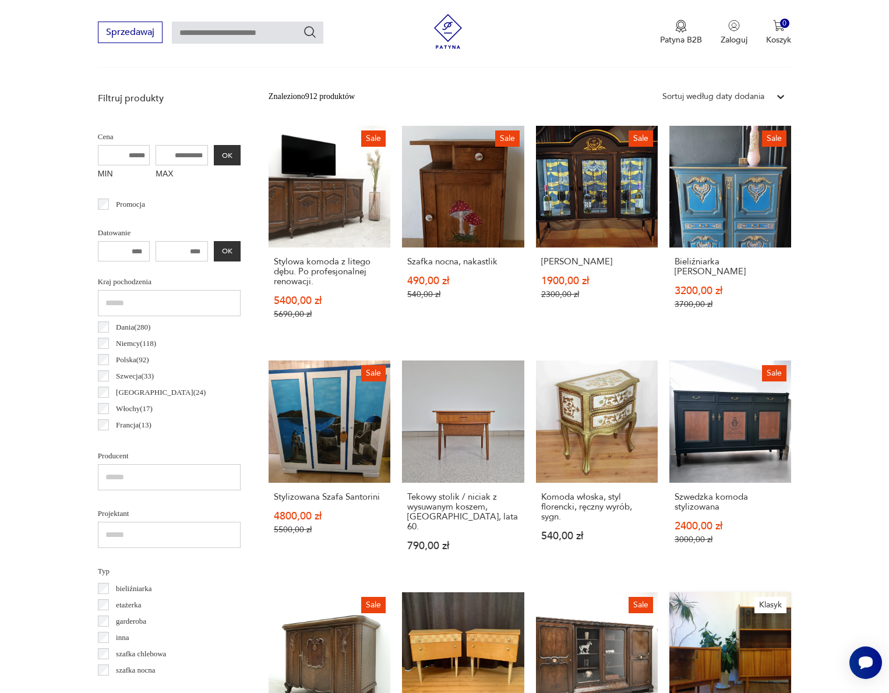
scroll to position [310, 0]
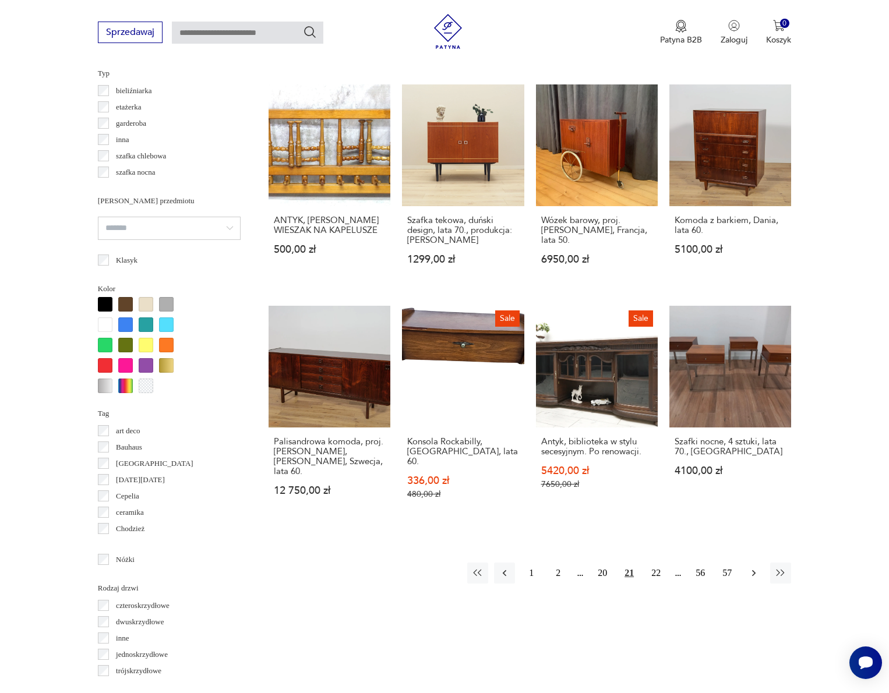
click at [752, 574] on icon "button" at bounding box center [754, 574] width 12 height 12
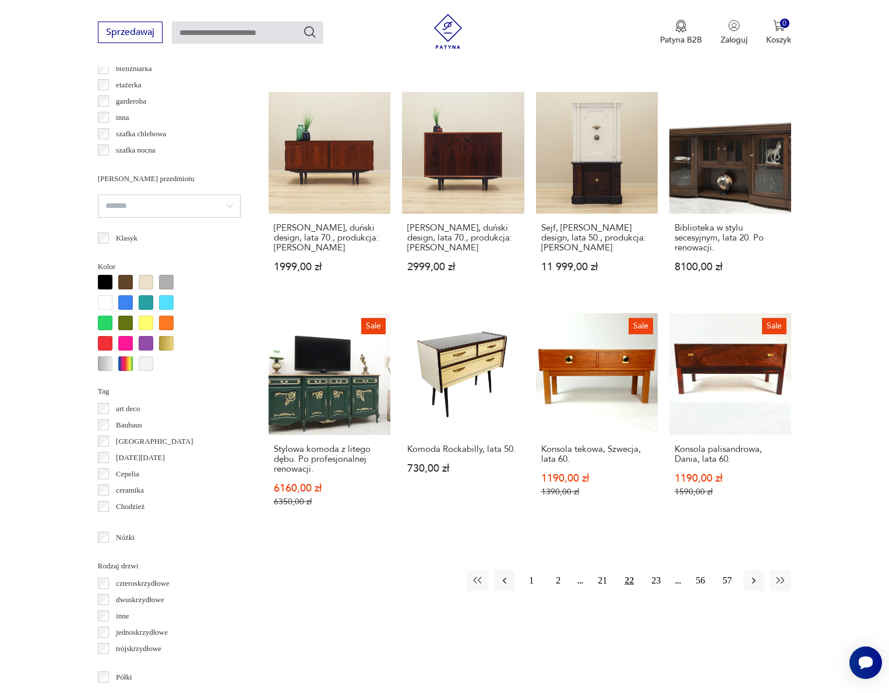
scroll to position [927, 0]
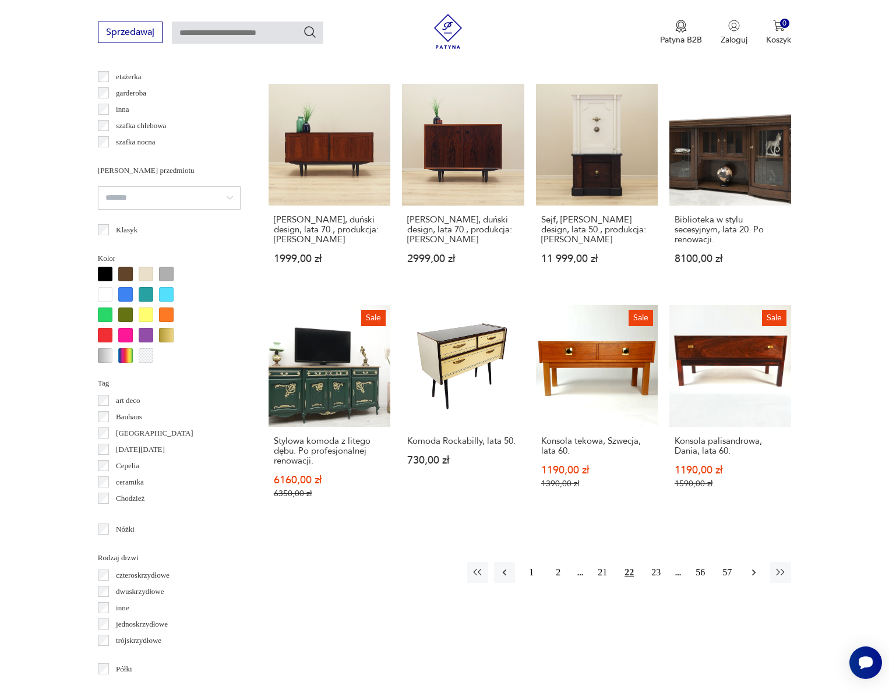
click at [752, 577] on icon "button" at bounding box center [754, 573] width 12 height 12
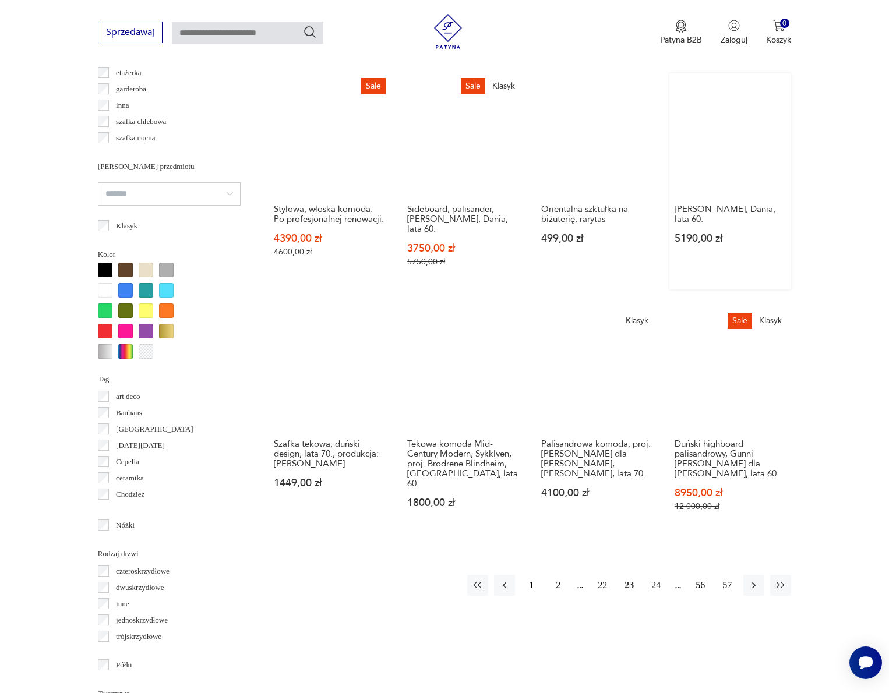
scroll to position [939, 0]
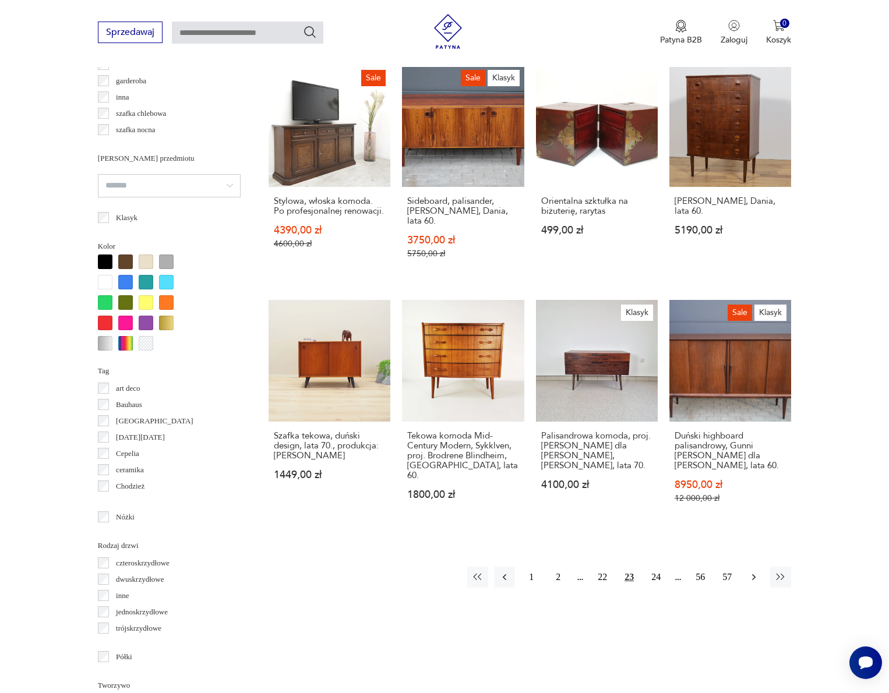
click at [752, 574] on button "button" at bounding box center [754, 577] width 21 height 21
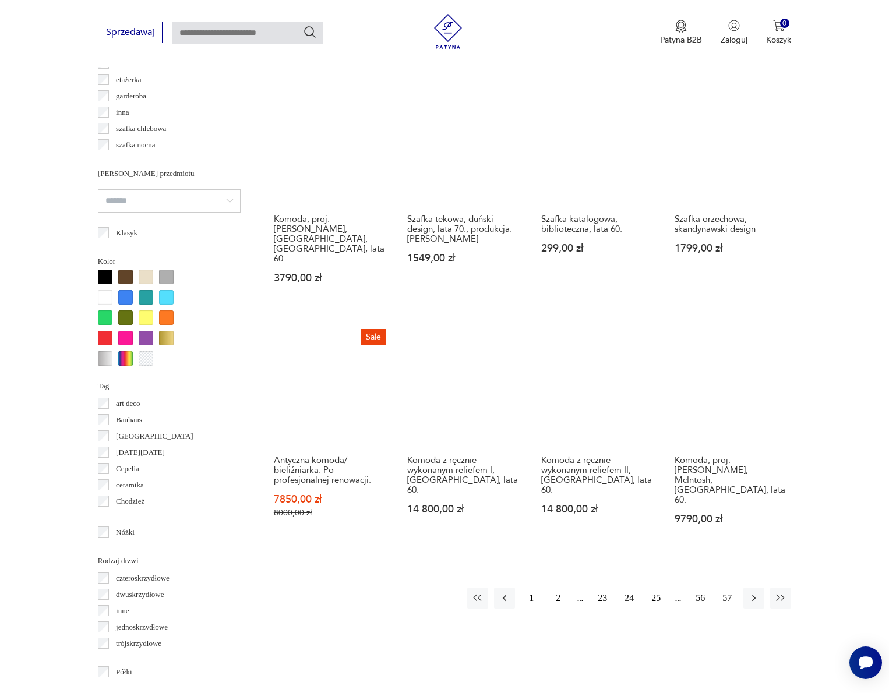
scroll to position [924, 0]
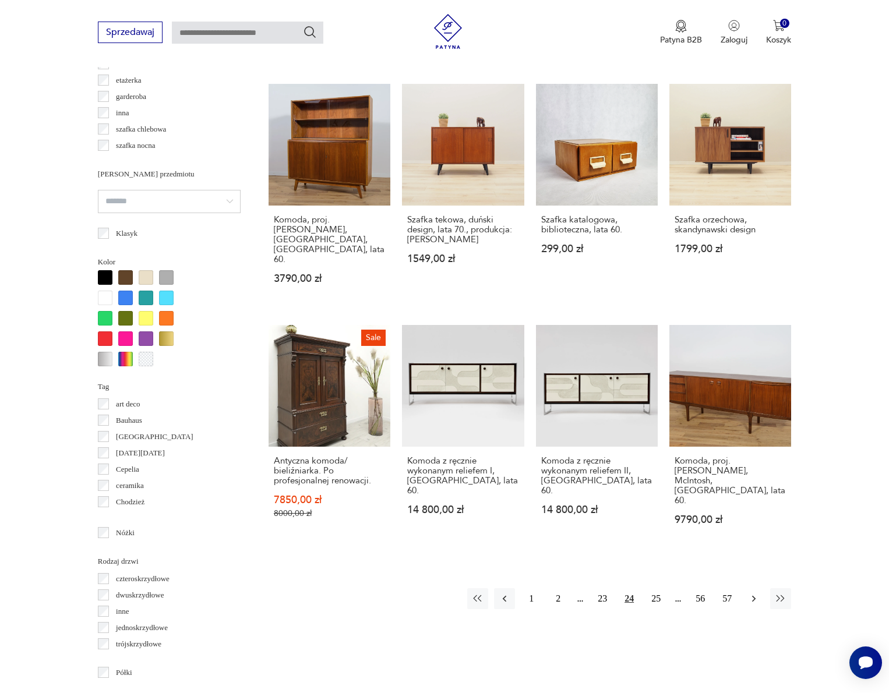
click at [751, 593] on icon "button" at bounding box center [754, 599] width 12 height 12
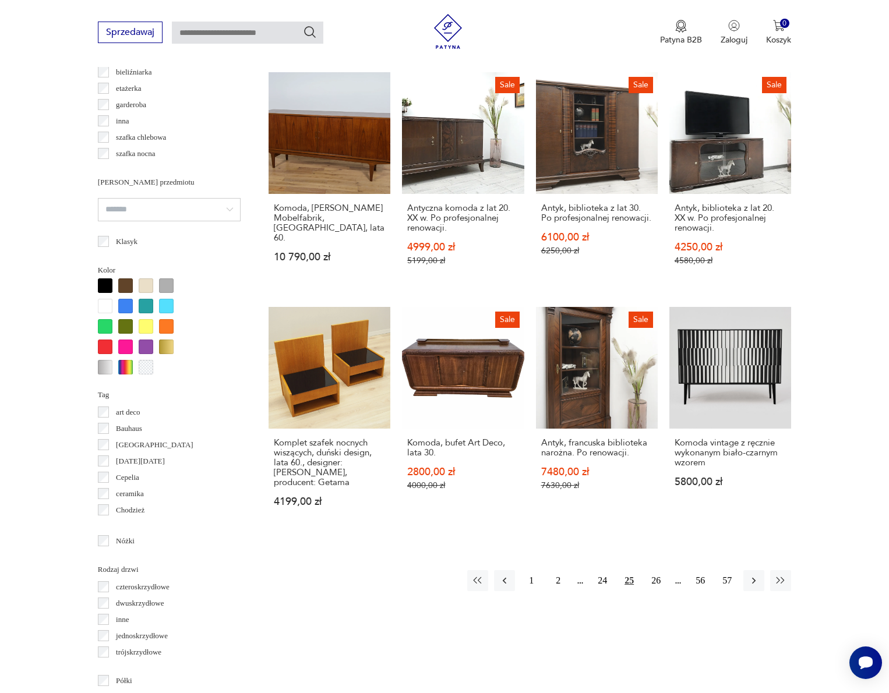
scroll to position [917, 0]
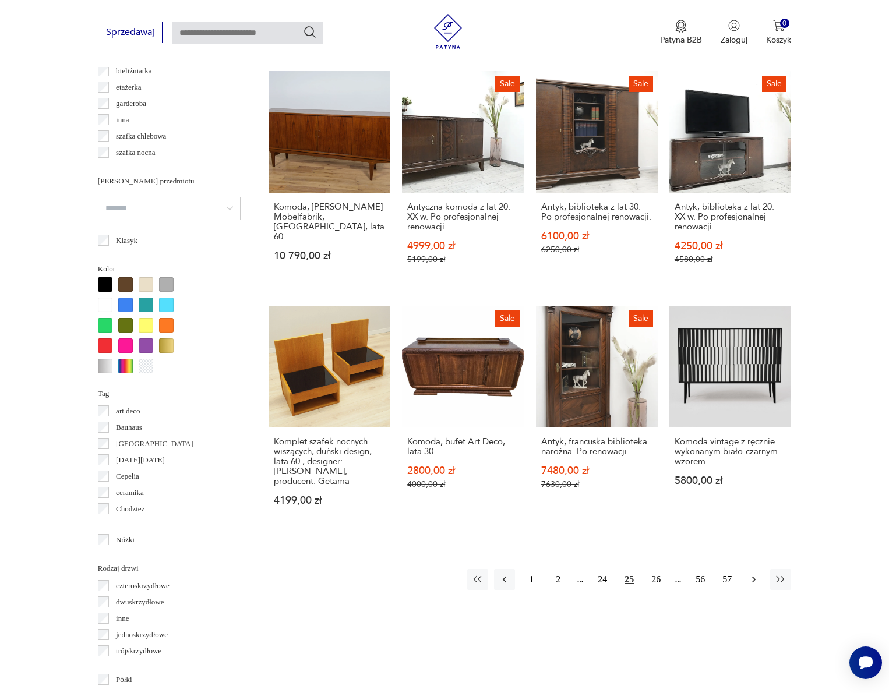
click at [753, 583] on icon "button" at bounding box center [753, 580] width 3 height 6
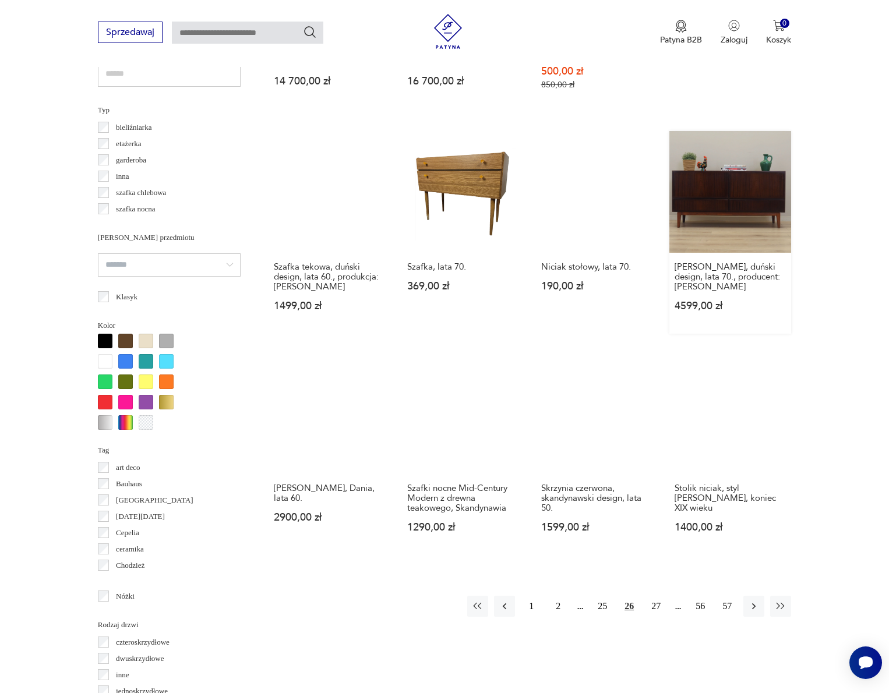
scroll to position [880, 0]
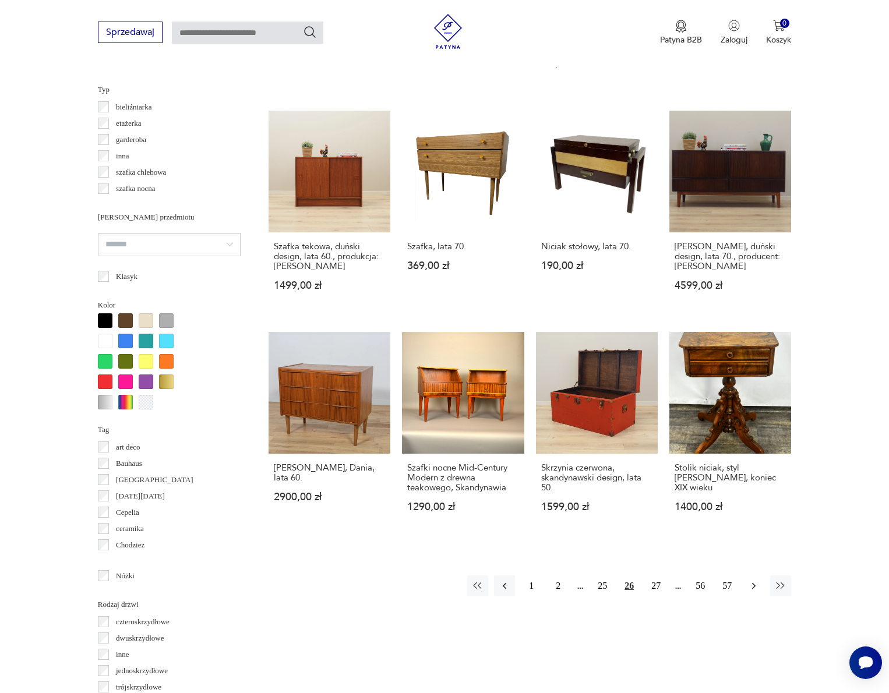
click at [752, 592] on icon "button" at bounding box center [754, 586] width 12 height 12
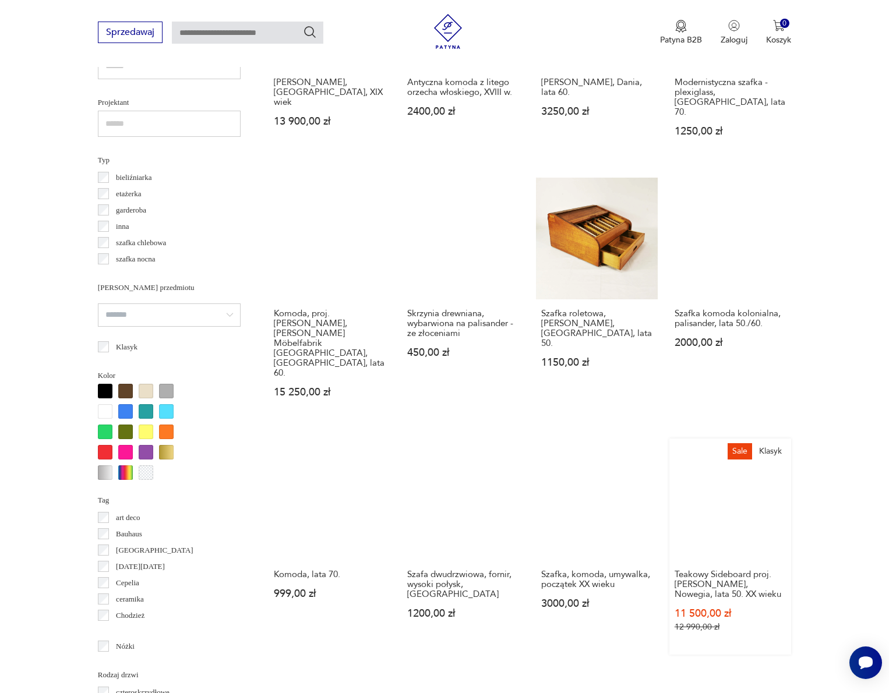
scroll to position [974, 0]
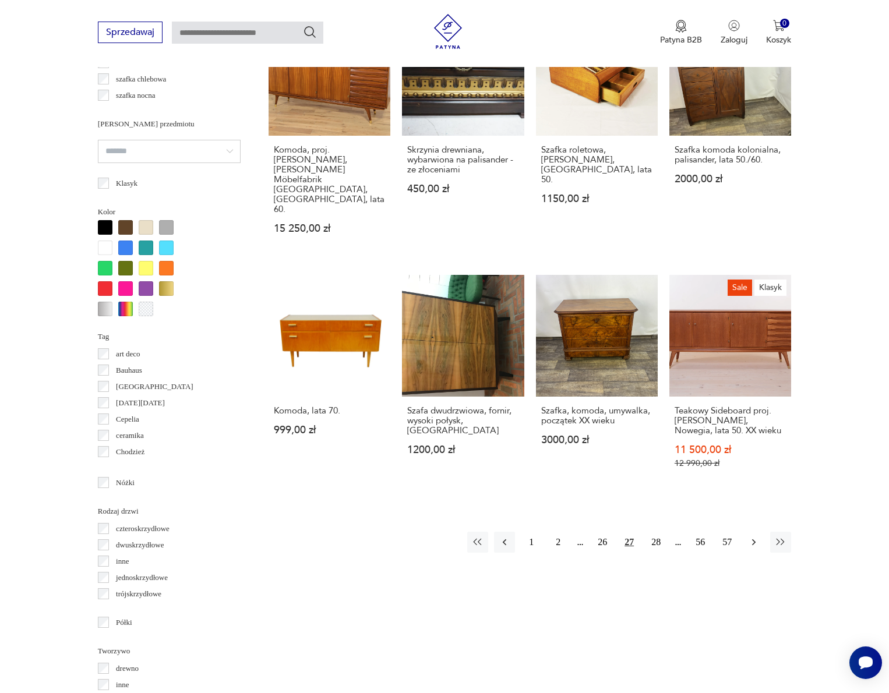
click at [754, 540] on icon "button" at bounding box center [753, 543] width 3 height 6
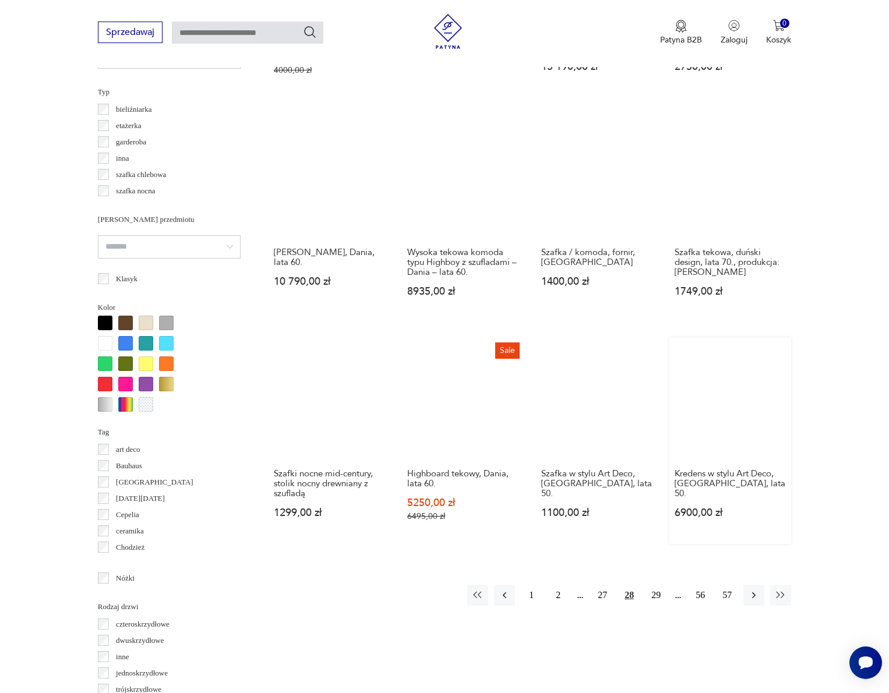
scroll to position [942, 0]
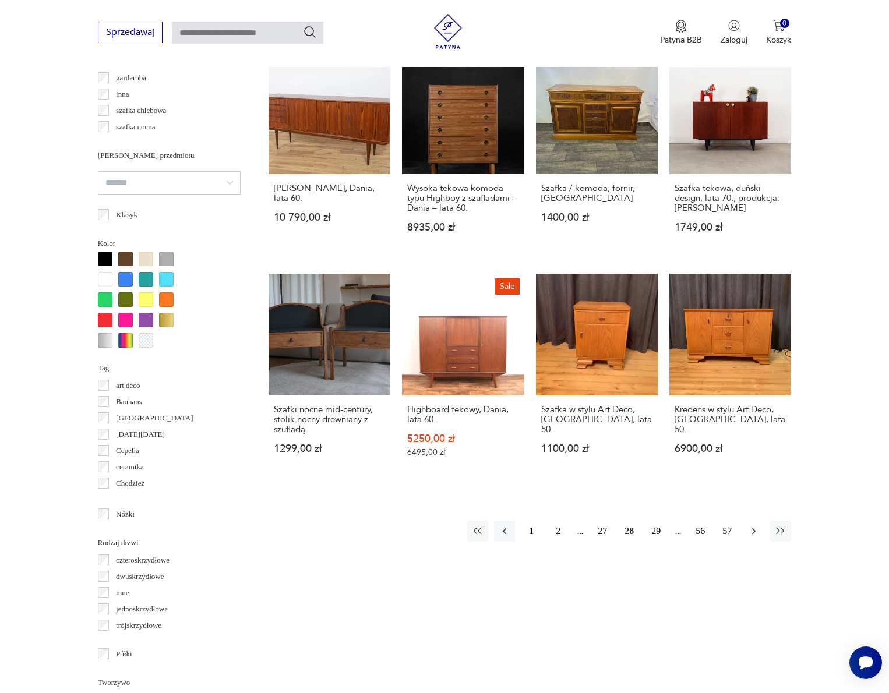
click at [753, 542] on button "button" at bounding box center [754, 531] width 21 height 21
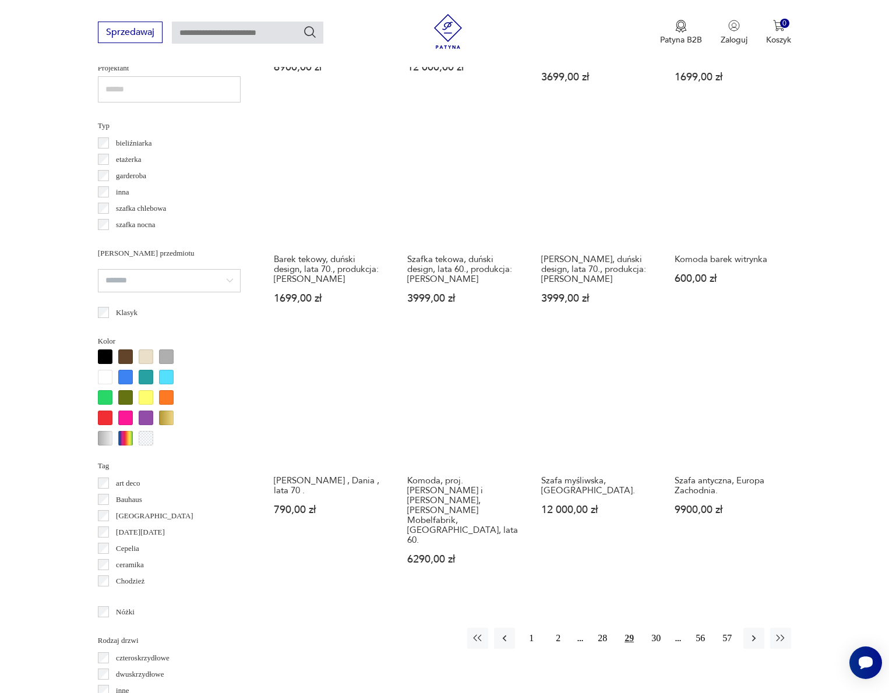
scroll to position [842, 0]
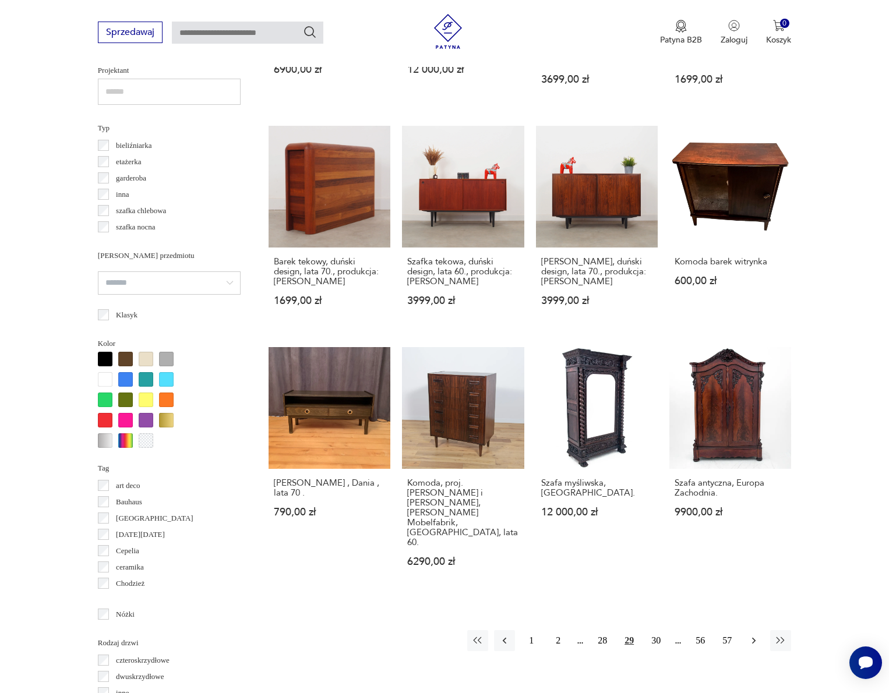
click at [755, 635] on icon "button" at bounding box center [754, 641] width 12 height 12
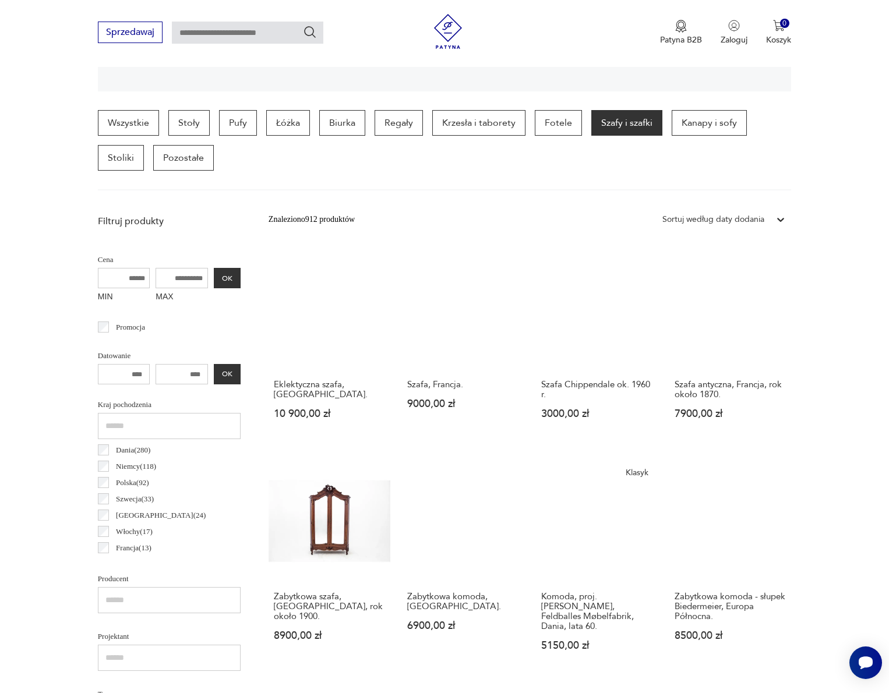
scroll to position [267, 0]
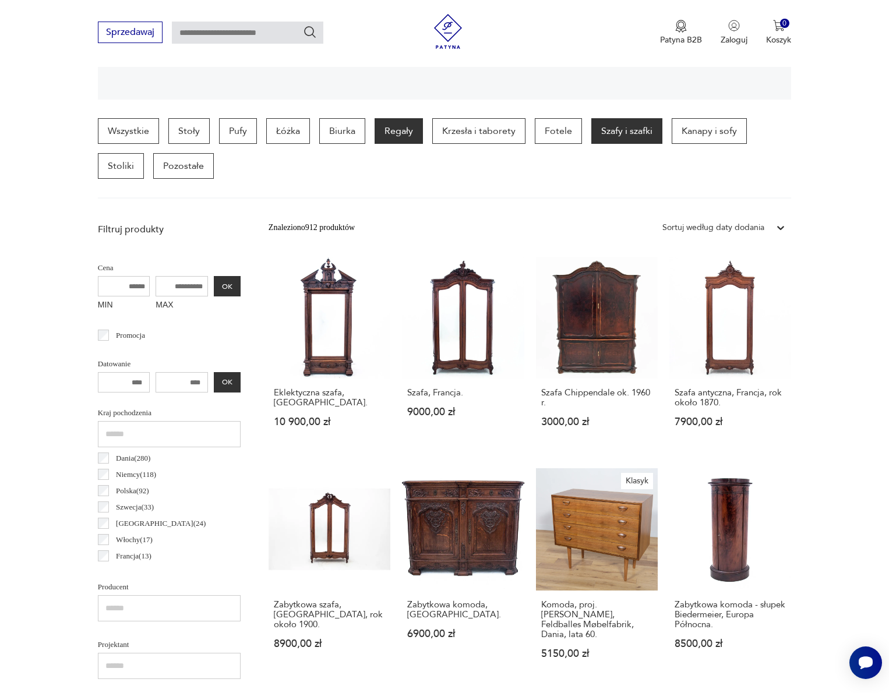
click at [391, 139] on p "Regały" at bounding box center [399, 131] width 48 height 26
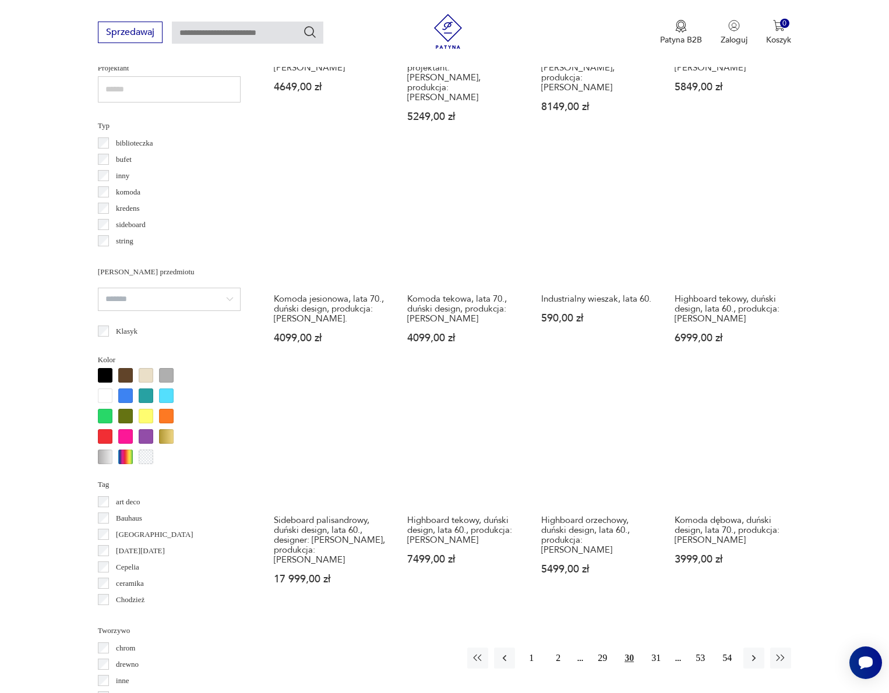
scroll to position [894, 0]
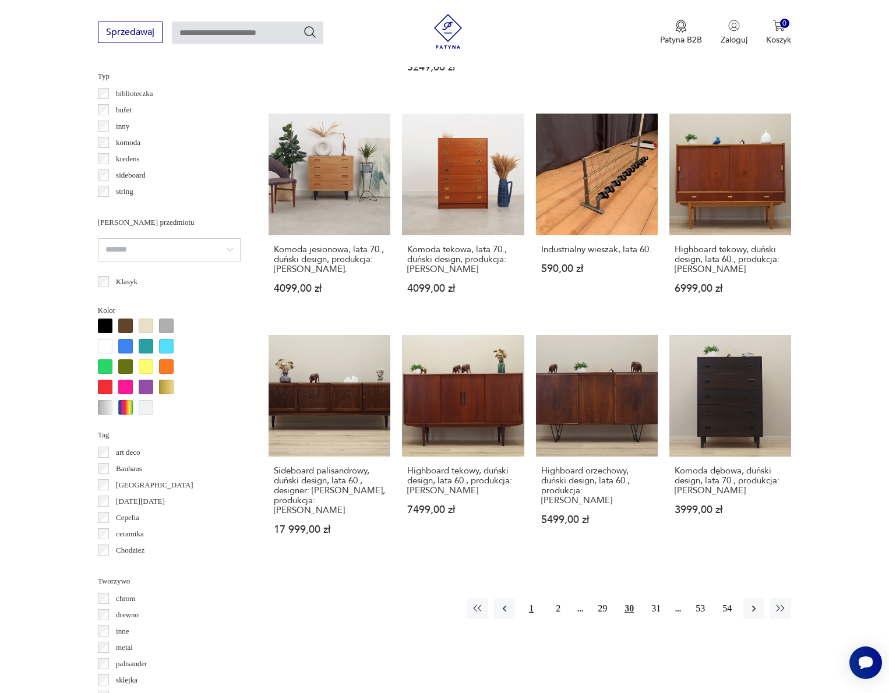
click at [530, 606] on button "1" at bounding box center [531, 608] width 21 height 21
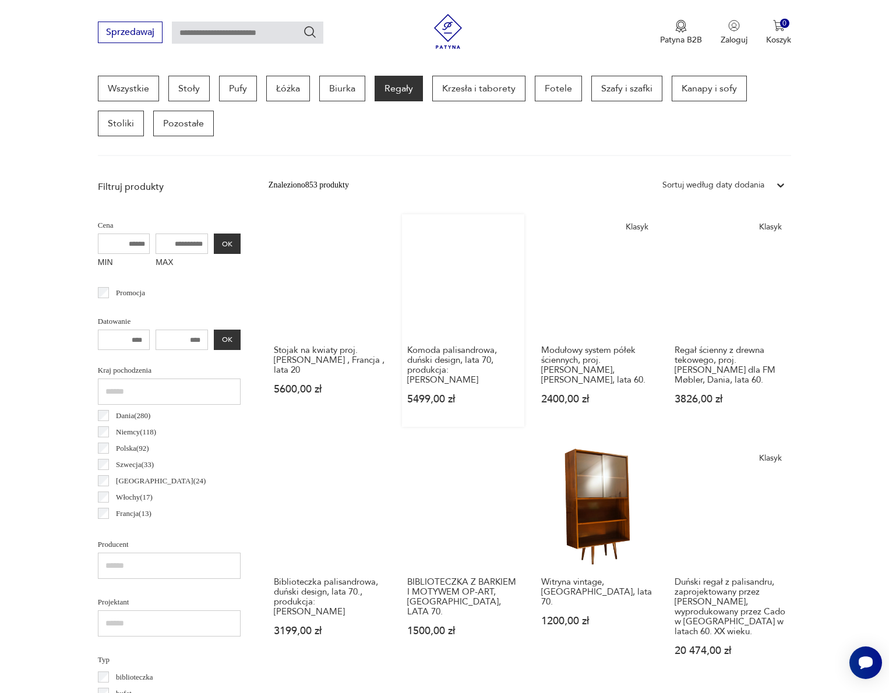
scroll to position [311, 0]
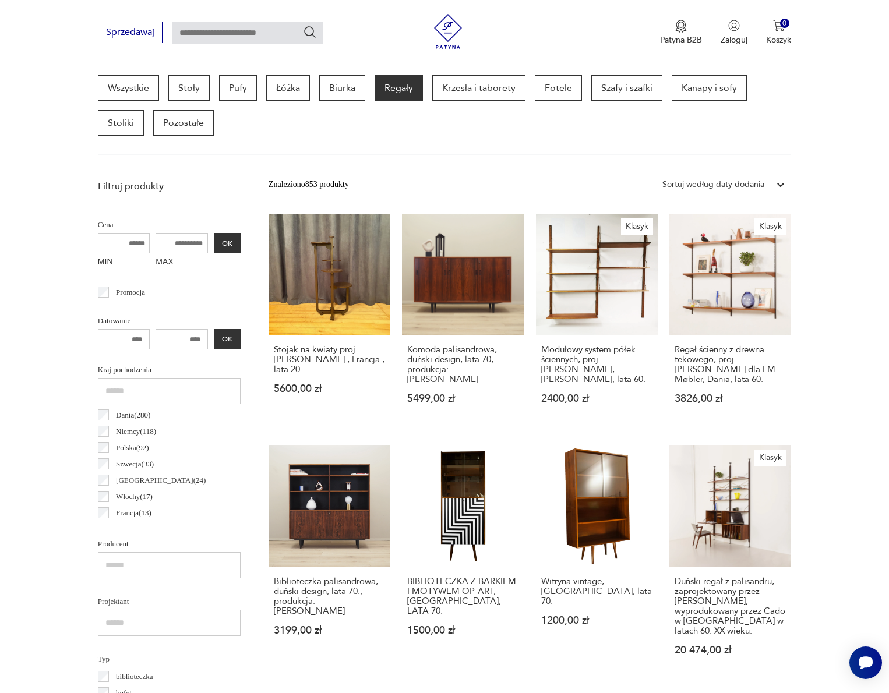
click at [156, 249] on input "MAX" at bounding box center [182, 243] width 52 height 20
type input "****"
click at [214, 245] on button "OK" at bounding box center [227, 243] width 27 height 20
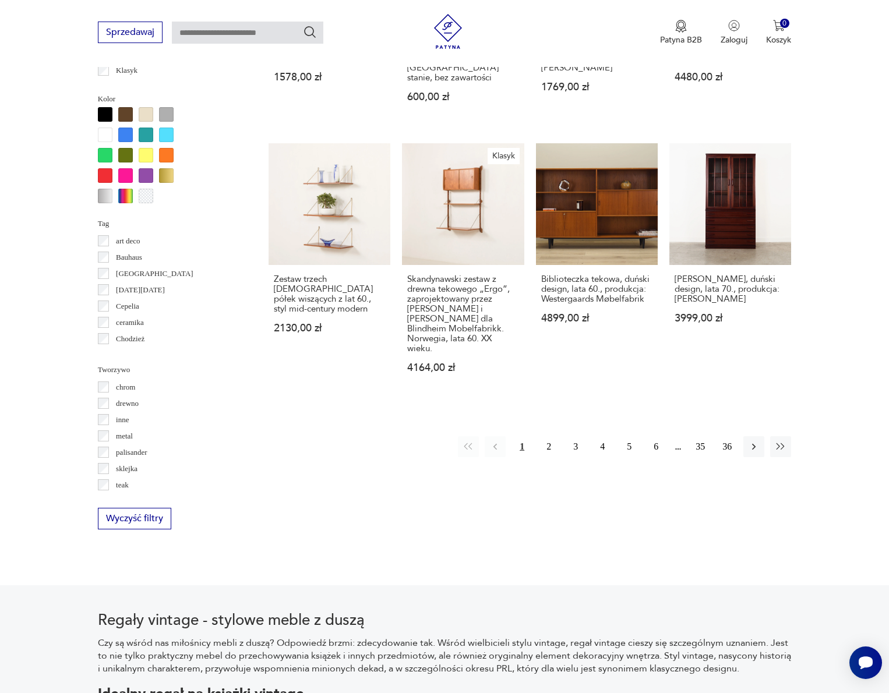
scroll to position [1107, 0]
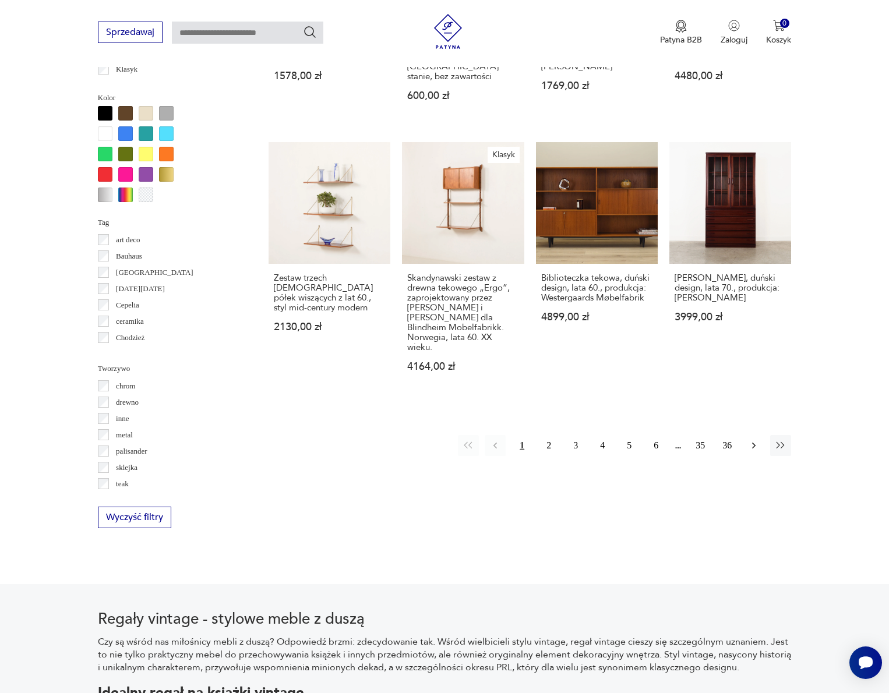
click at [756, 440] on icon "button" at bounding box center [754, 446] width 12 height 12
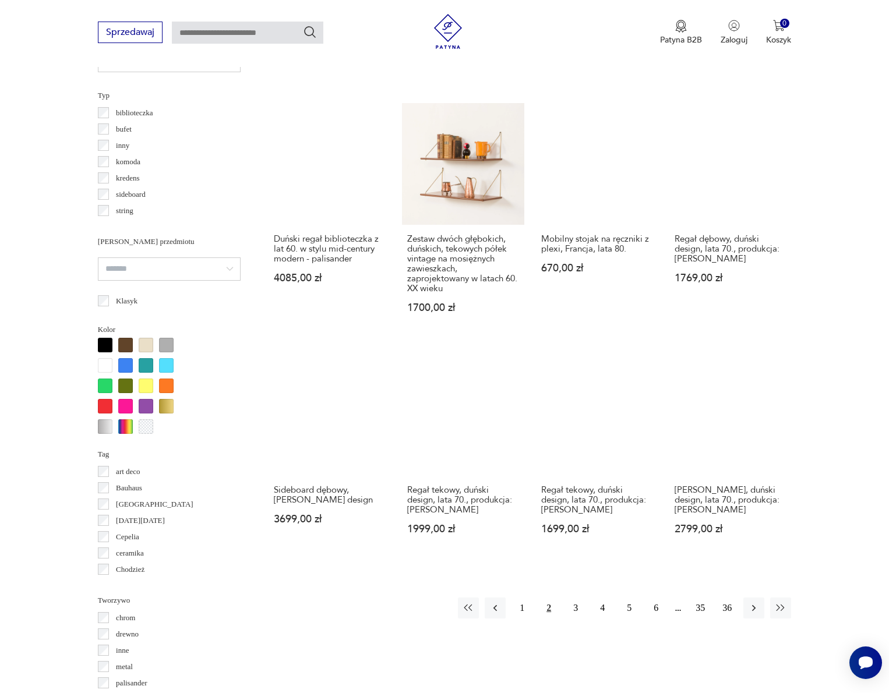
scroll to position [876, 0]
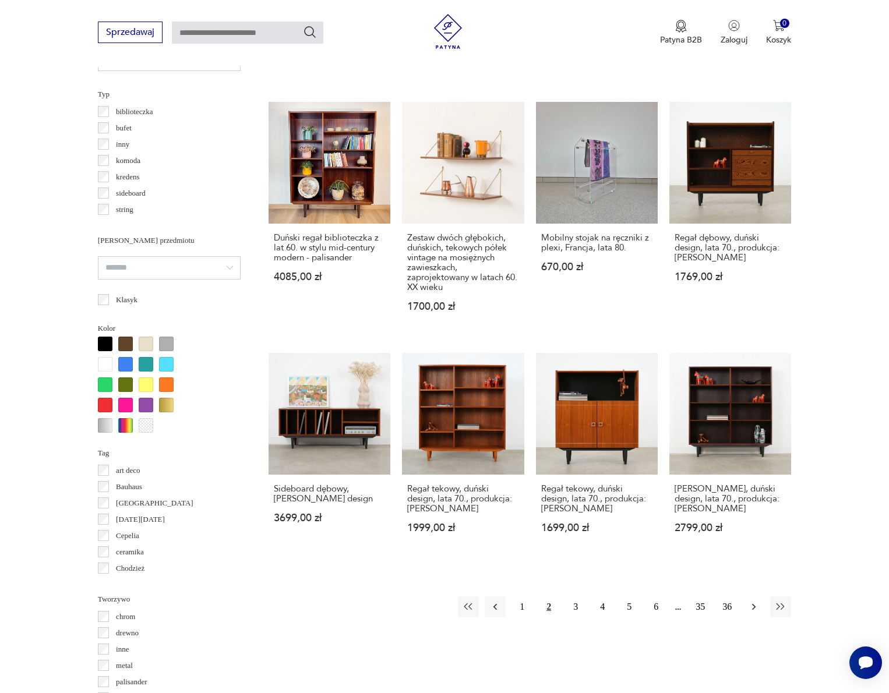
click at [755, 613] on icon "button" at bounding box center [754, 607] width 12 height 12
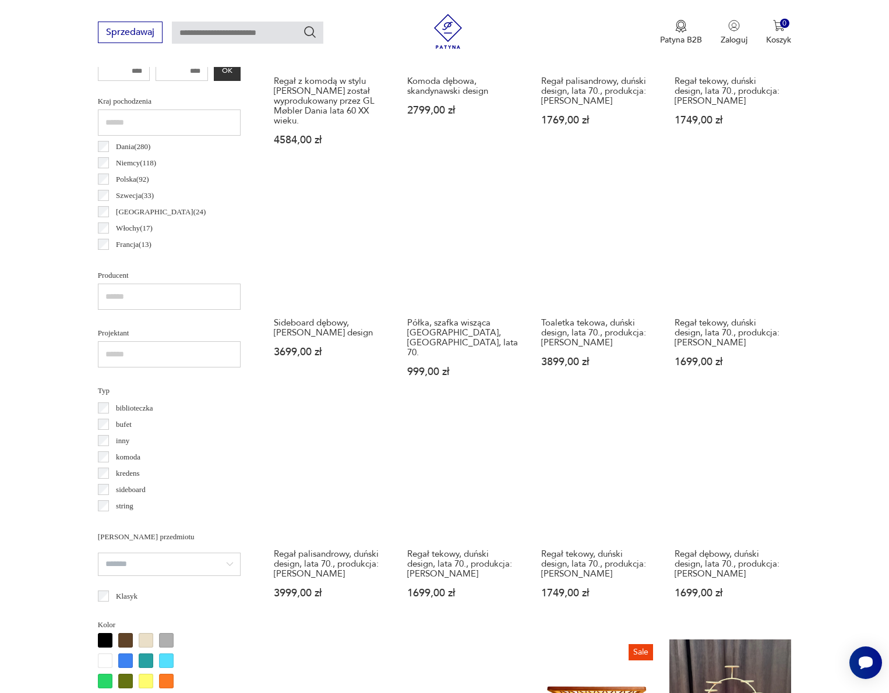
scroll to position [846, 0]
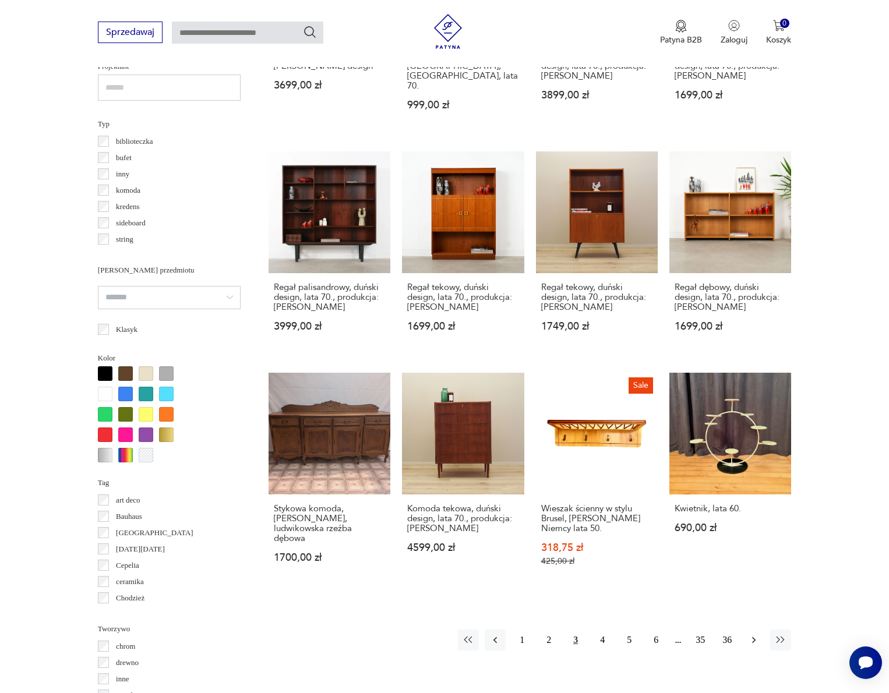
click at [755, 651] on button "button" at bounding box center [754, 640] width 21 height 21
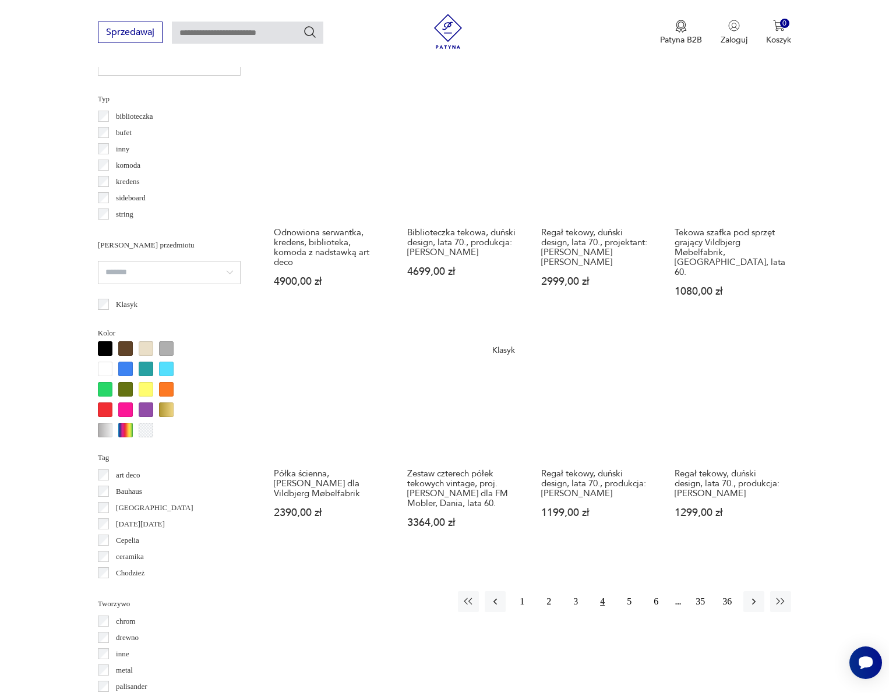
scroll to position [879, 0]
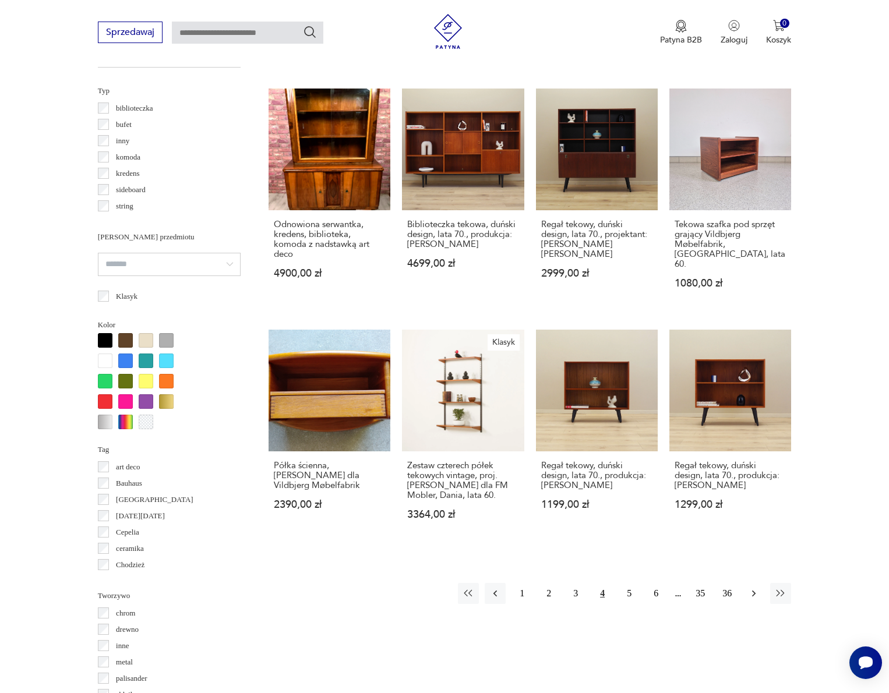
click at [752, 594] on icon "button" at bounding box center [754, 594] width 12 height 12
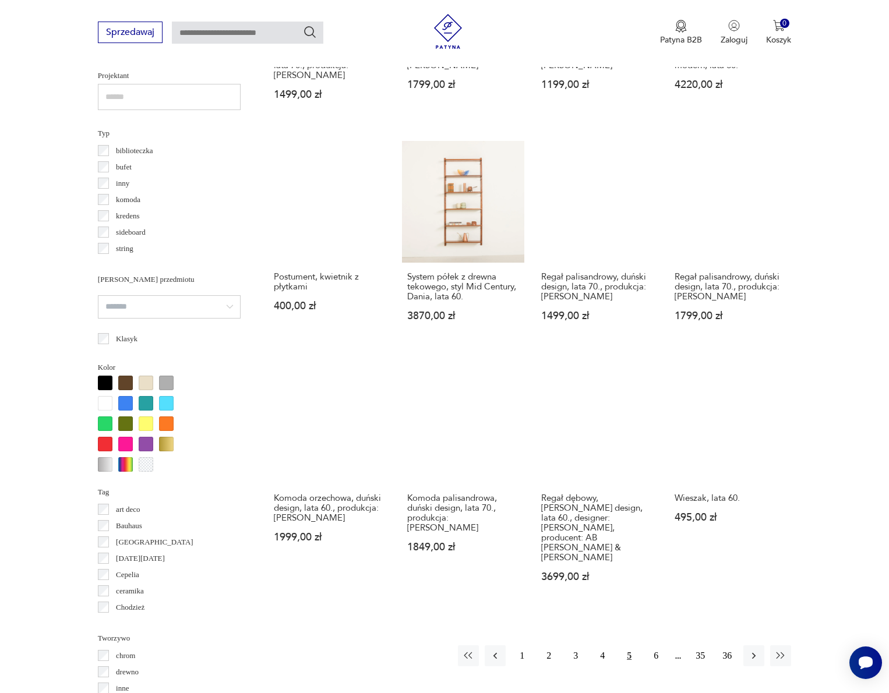
scroll to position [872, 0]
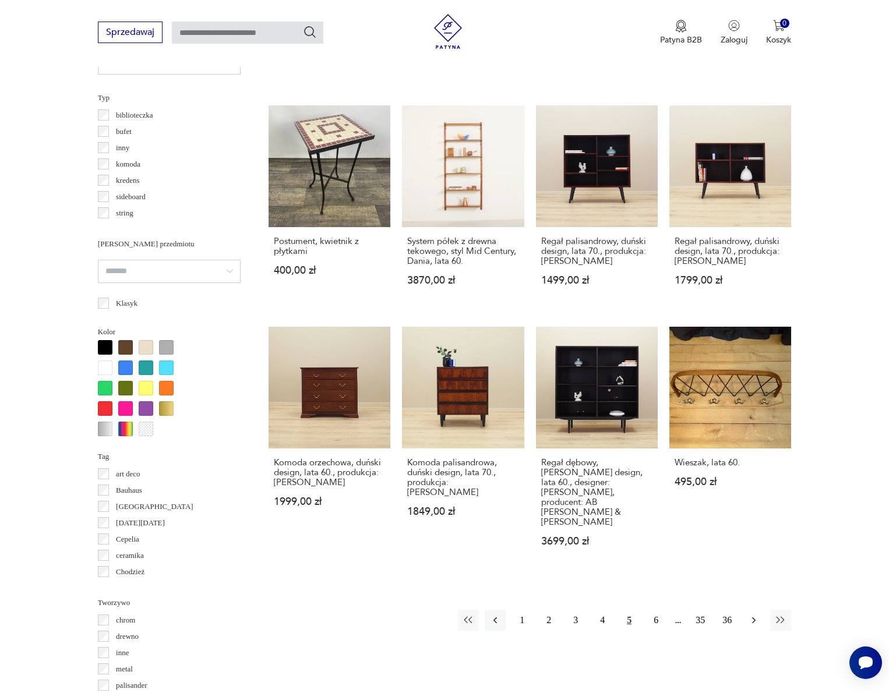
click at [764, 612] on button "button" at bounding box center [754, 620] width 21 height 21
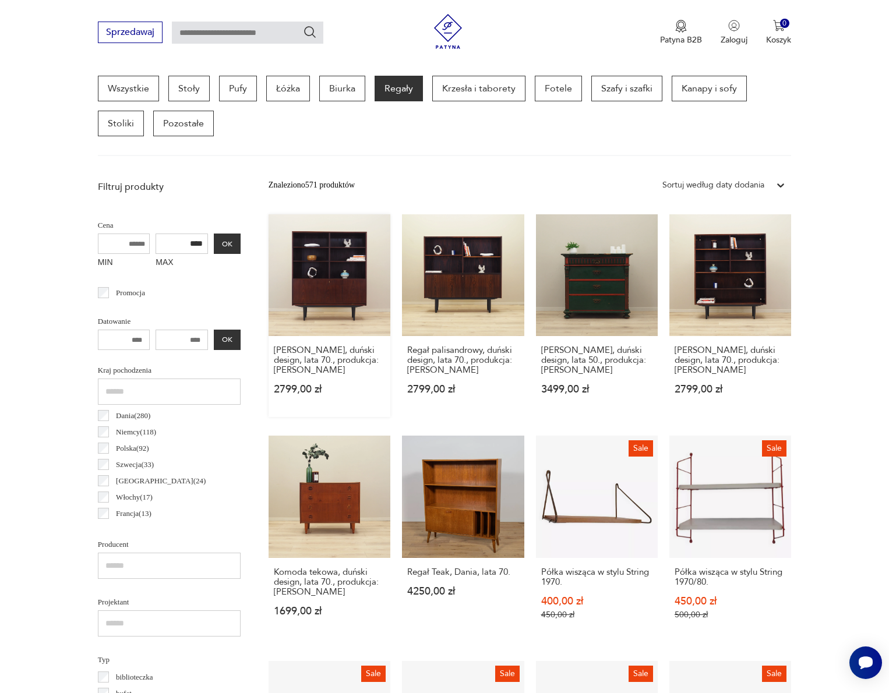
scroll to position [312, 0]
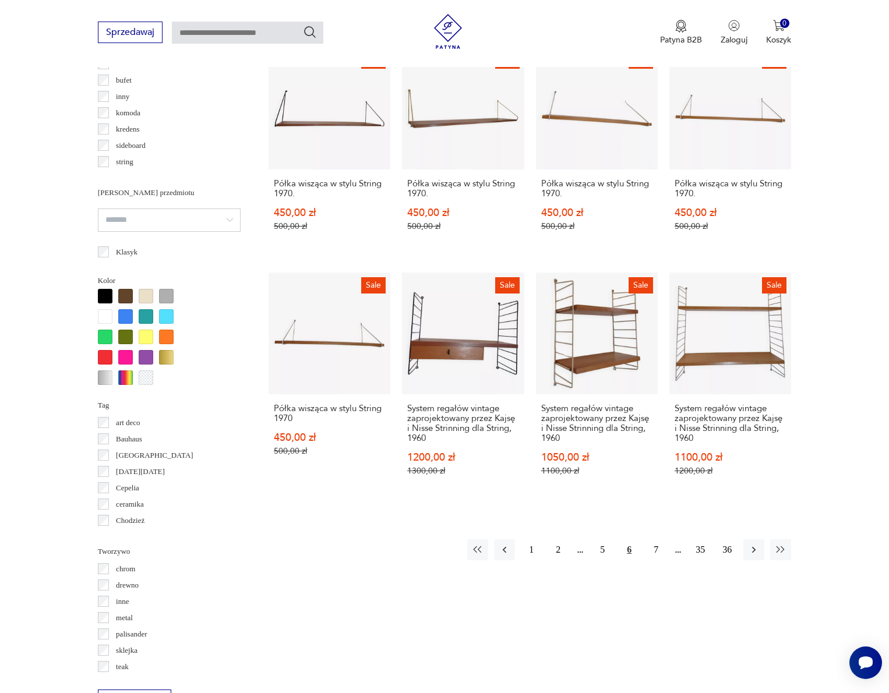
scroll to position [1007, 0]
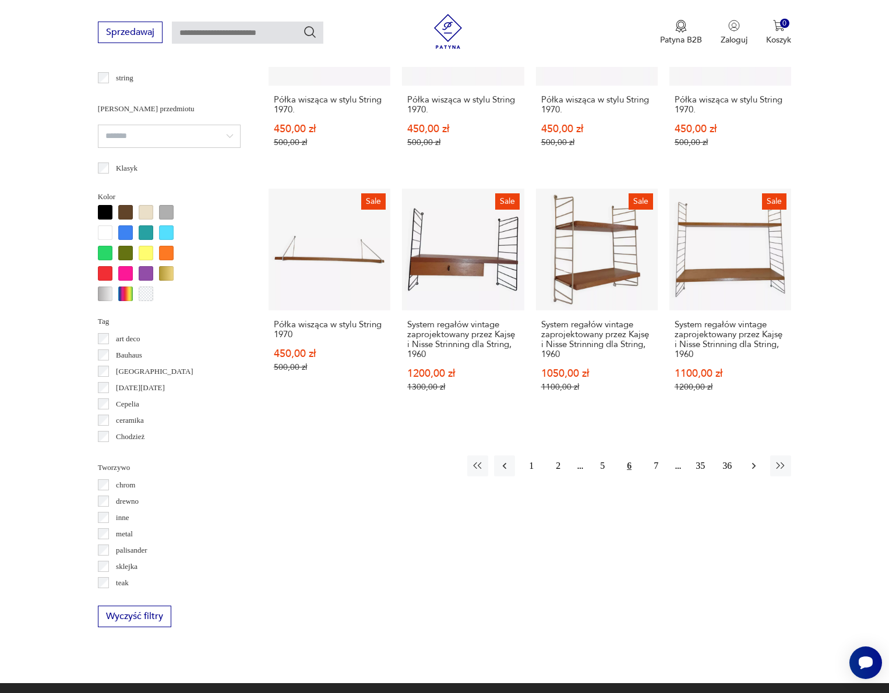
click at [751, 472] on icon "button" at bounding box center [754, 466] width 12 height 12
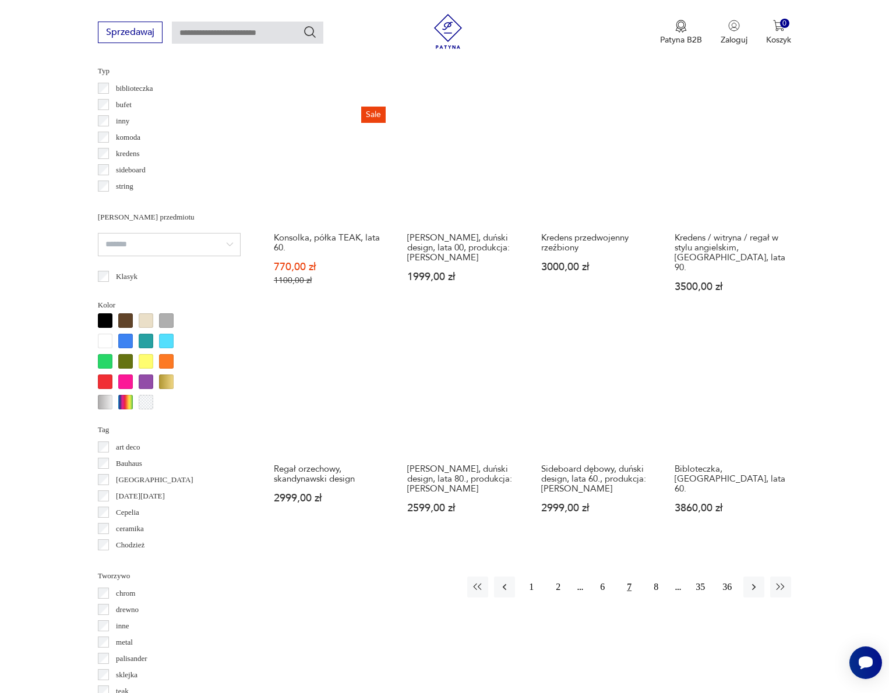
scroll to position [907, 0]
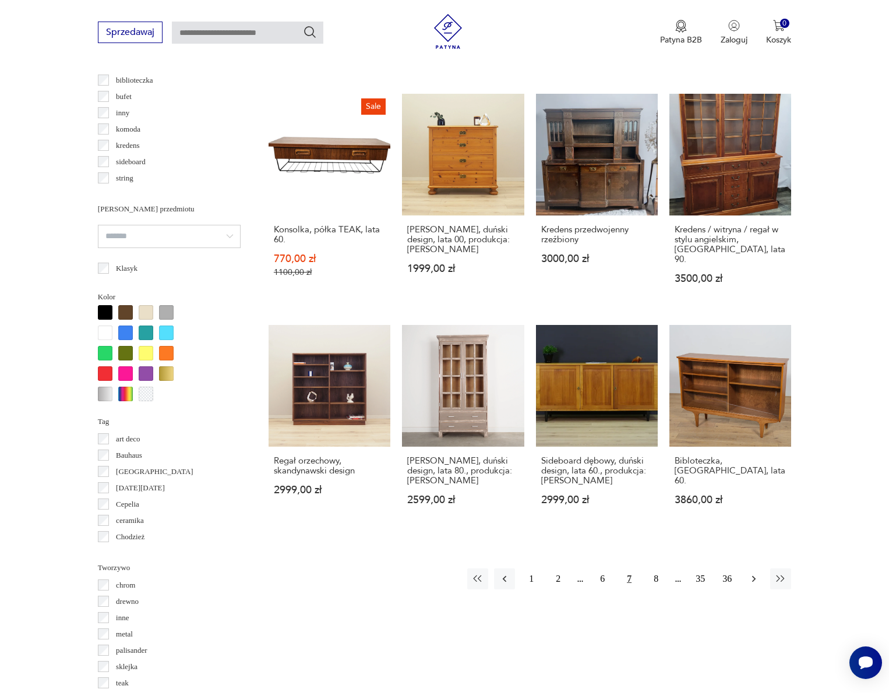
click at [757, 585] on icon "button" at bounding box center [754, 579] width 12 height 12
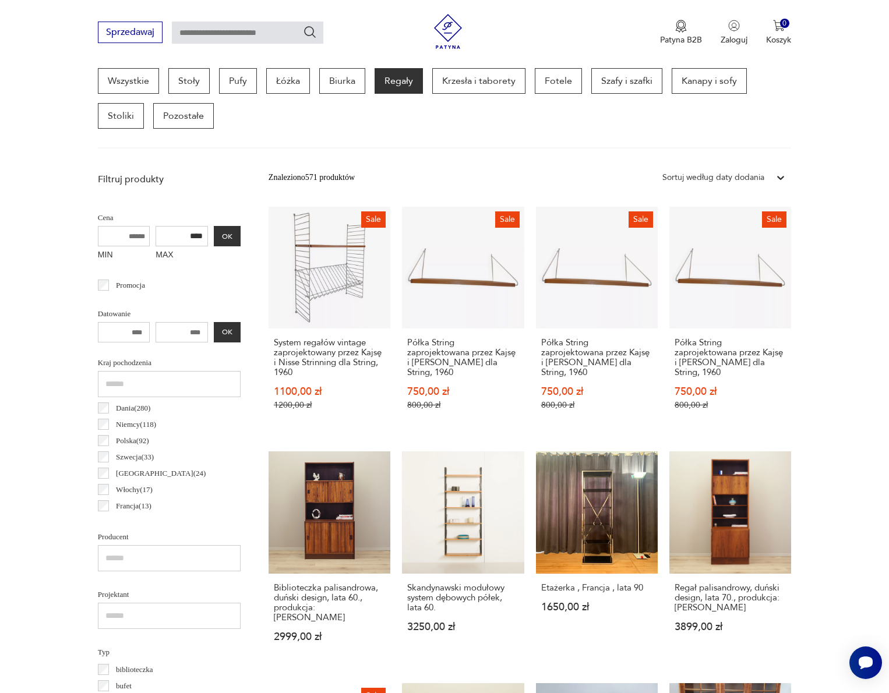
scroll to position [310, 0]
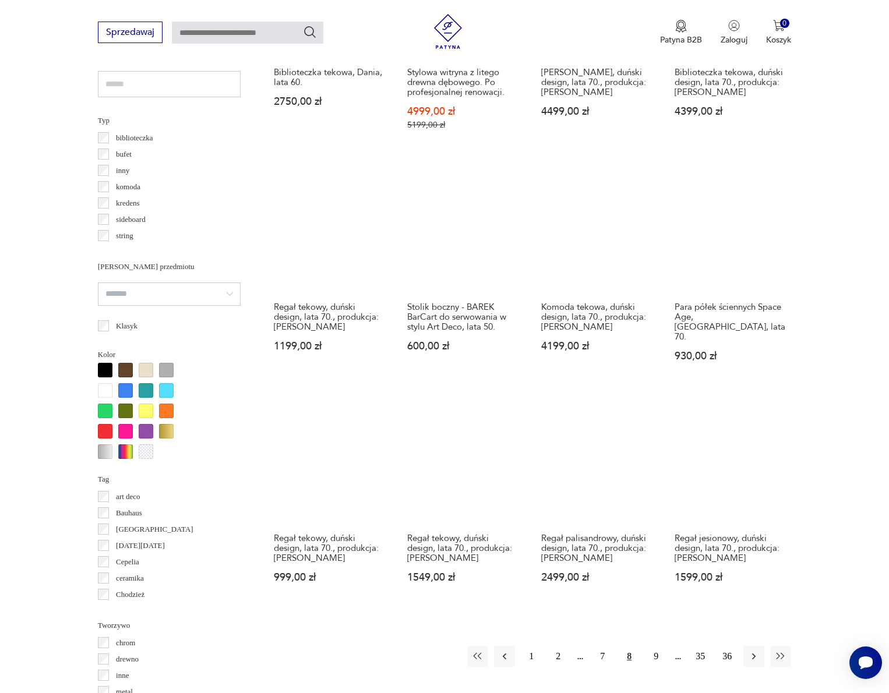
scroll to position [850, 0]
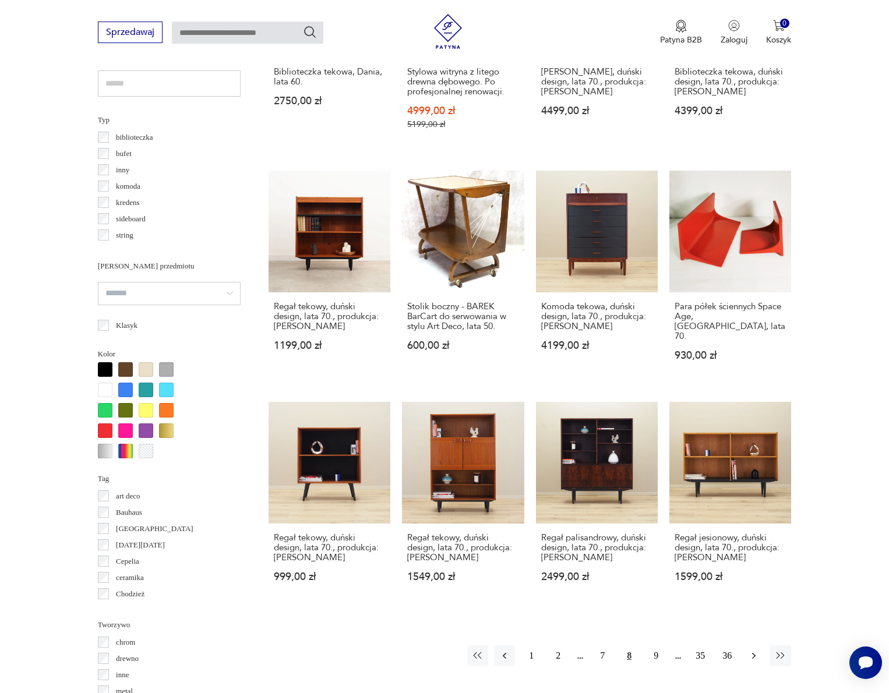
click at [752, 653] on icon "button" at bounding box center [754, 656] width 12 height 12
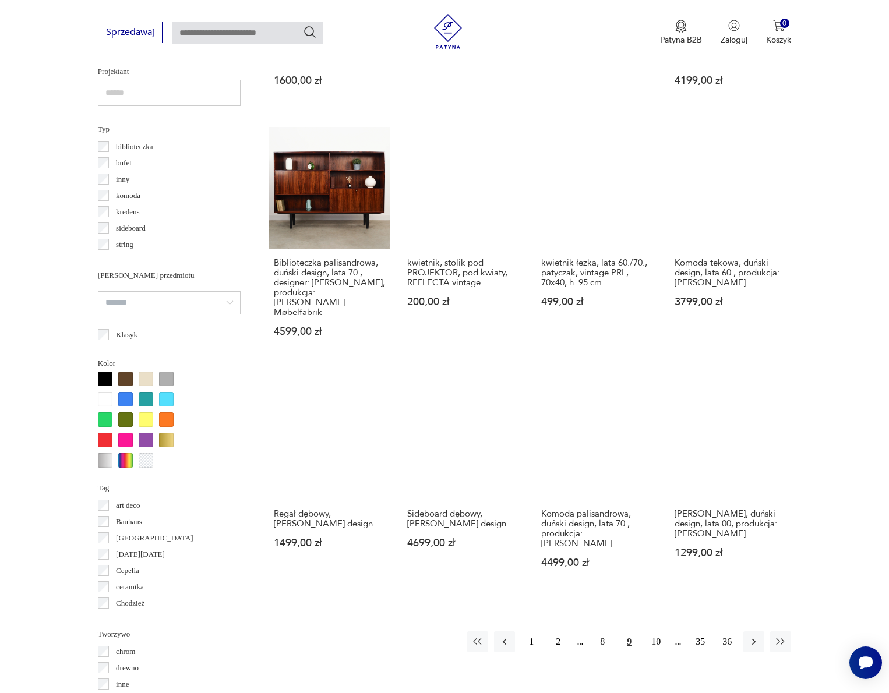
scroll to position [865, 0]
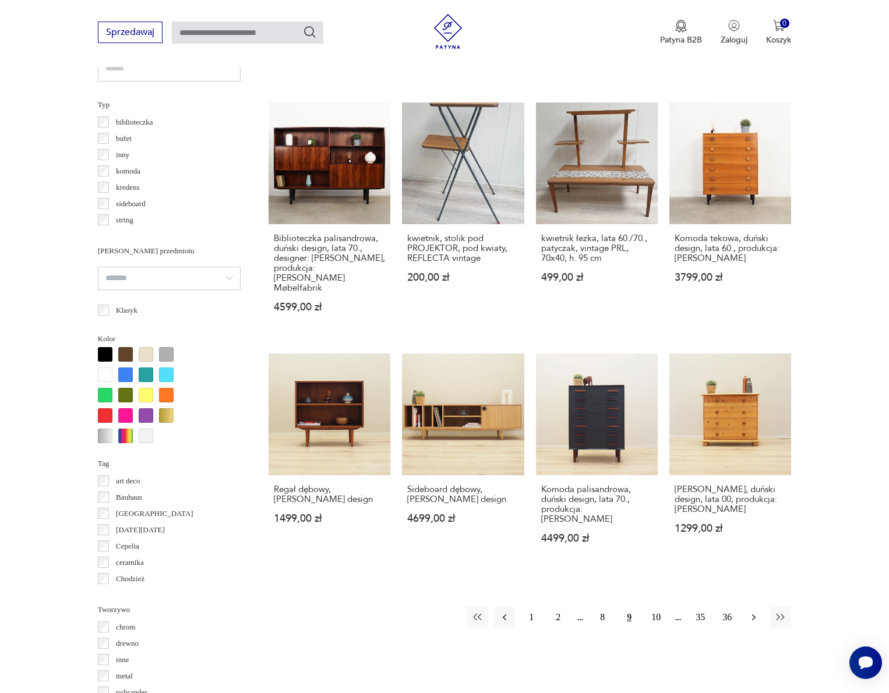
click at [755, 623] on icon "button" at bounding box center [754, 618] width 12 height 12
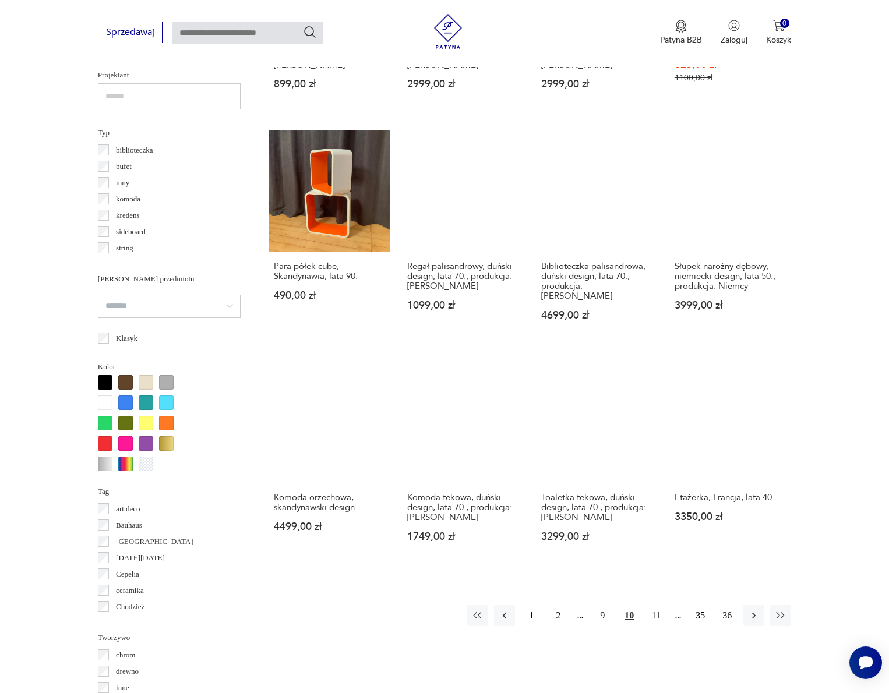
scroll to position [839, 0]
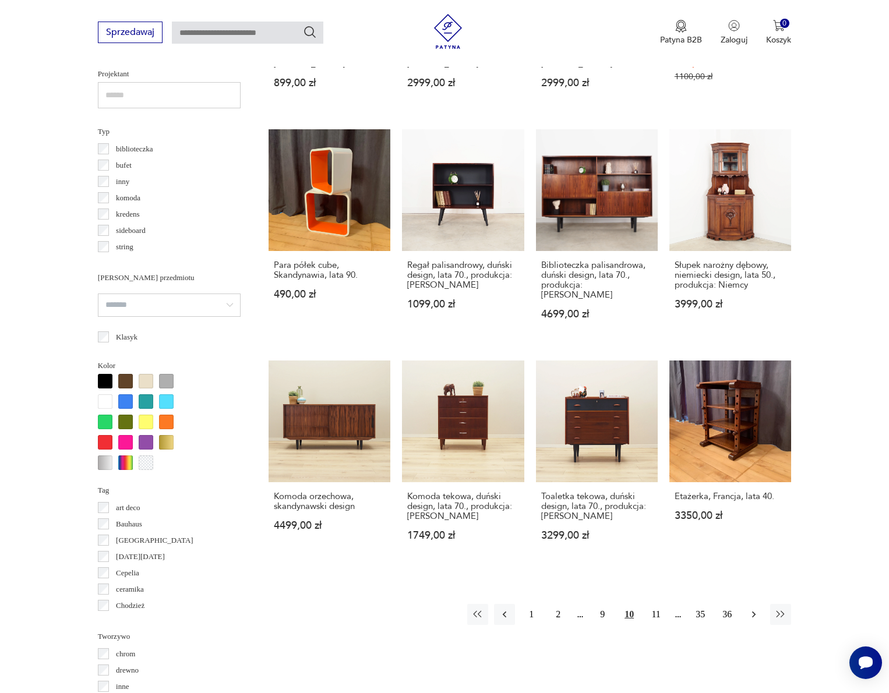
click at [760, 621] on icon "button" at bounding box center [754, 615] width 12 height 12
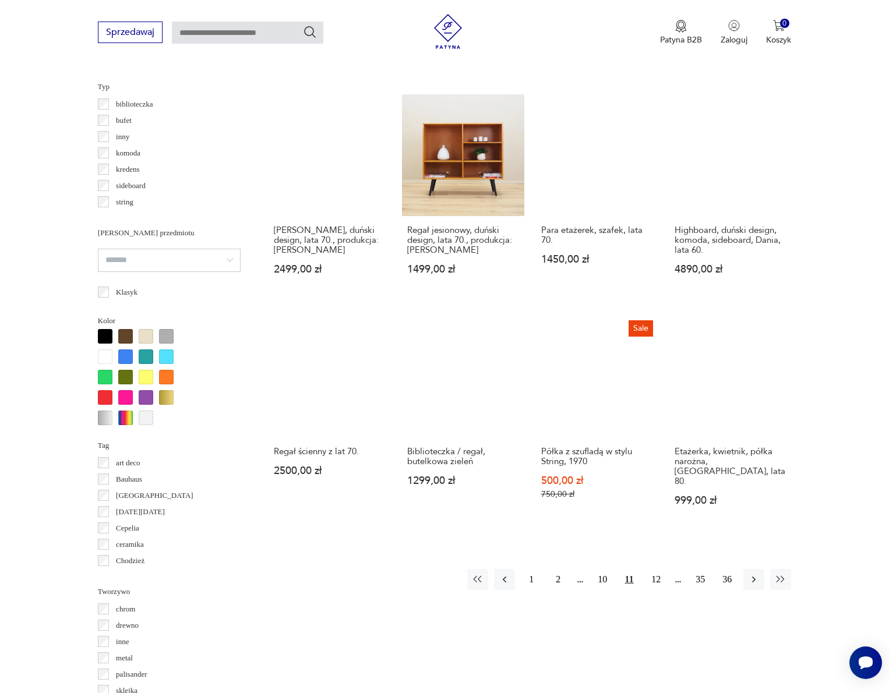
scroll to position [892, 0]
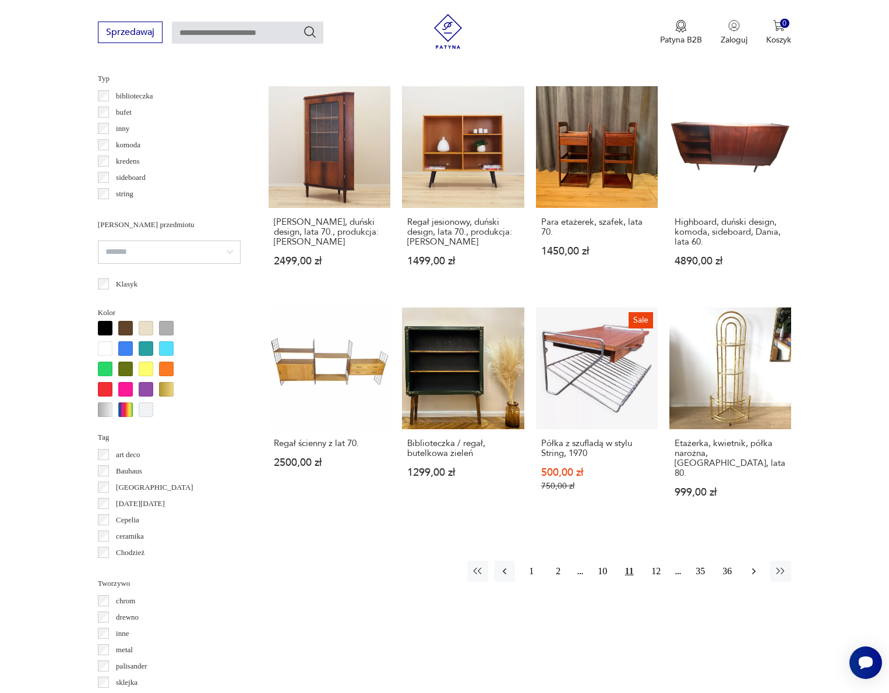
click at [760, 577] on icon "button" at bounding box center [754, 572] width 12 height 12
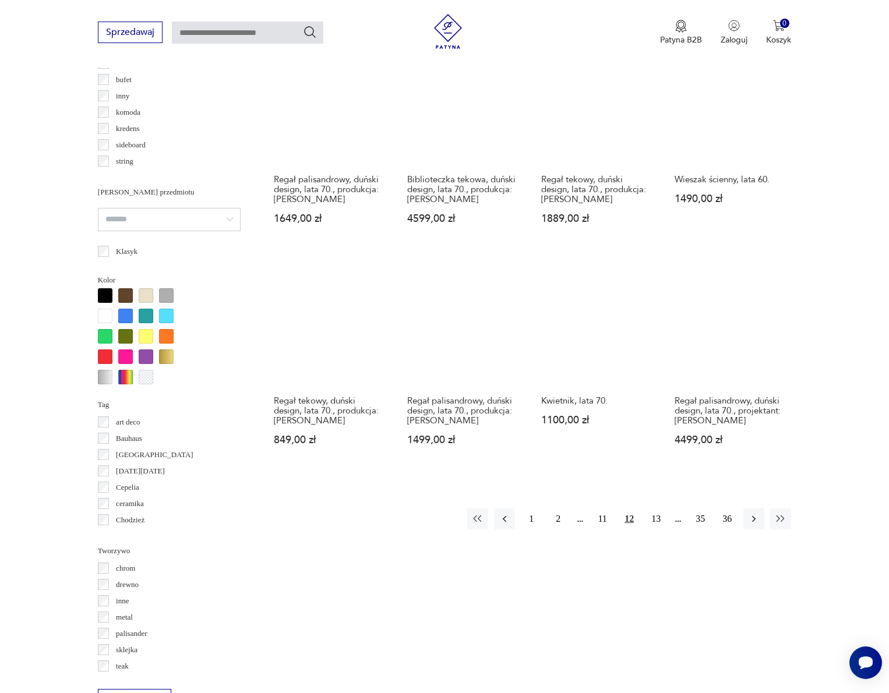
scroll to position [925, 0]
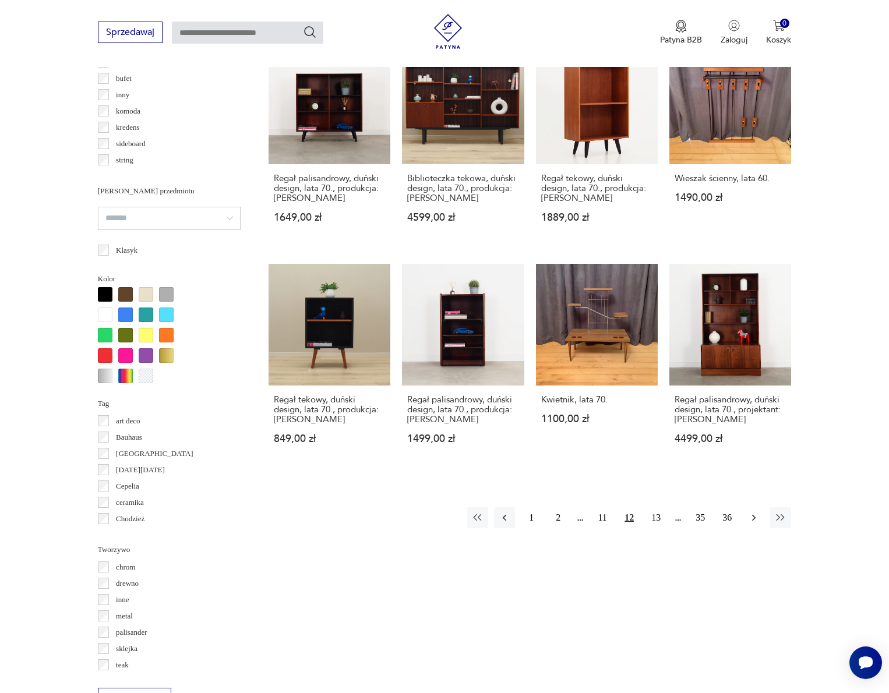
click at [752, 524] on icon "button" at bounding box center [754, 518] width 12 height 12
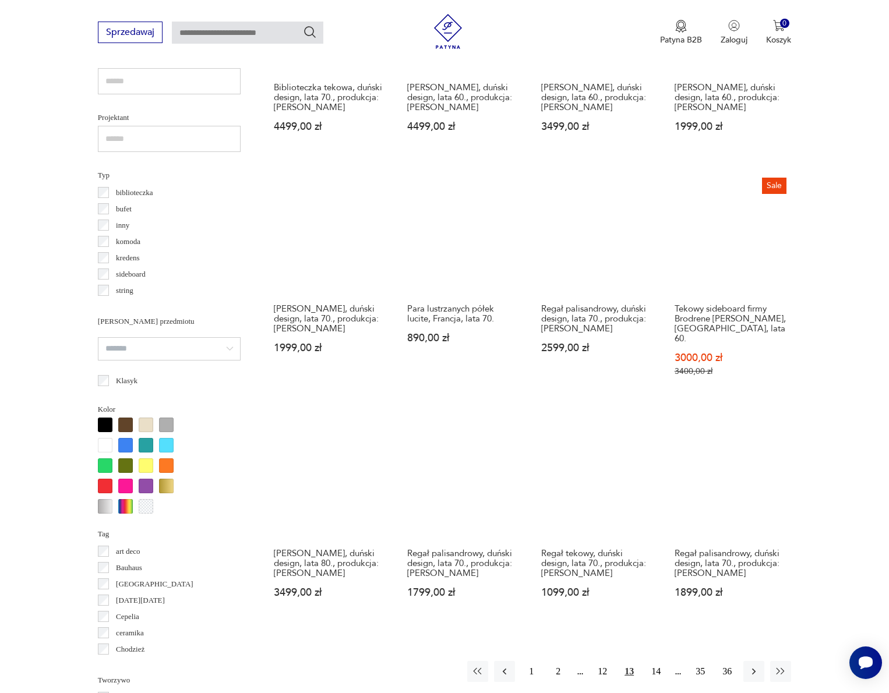
scroll to position [840, 0]
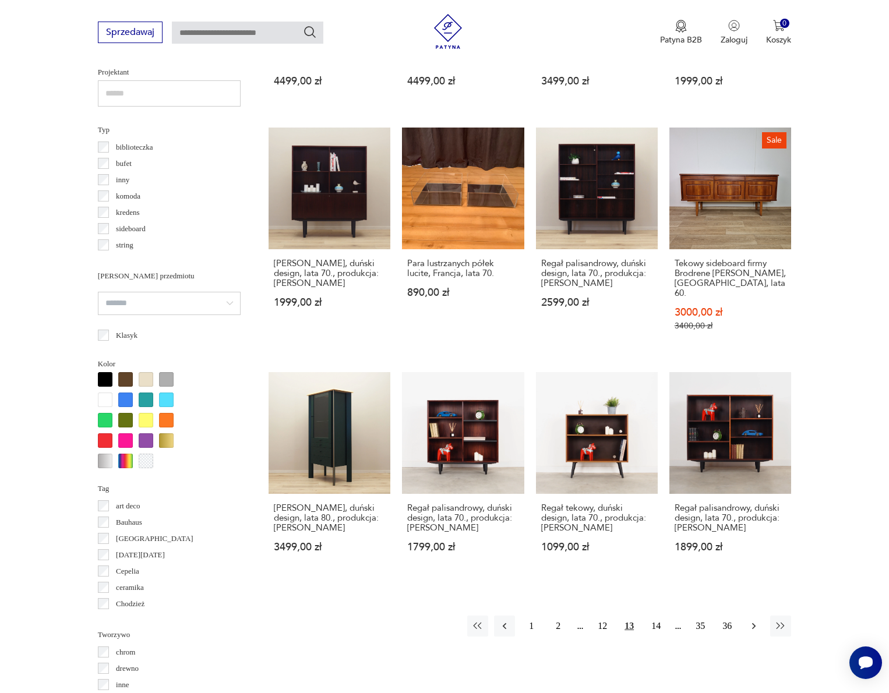
click at [754, 632] on icon "button" at bounding box center [754, 627] width 12 height 12
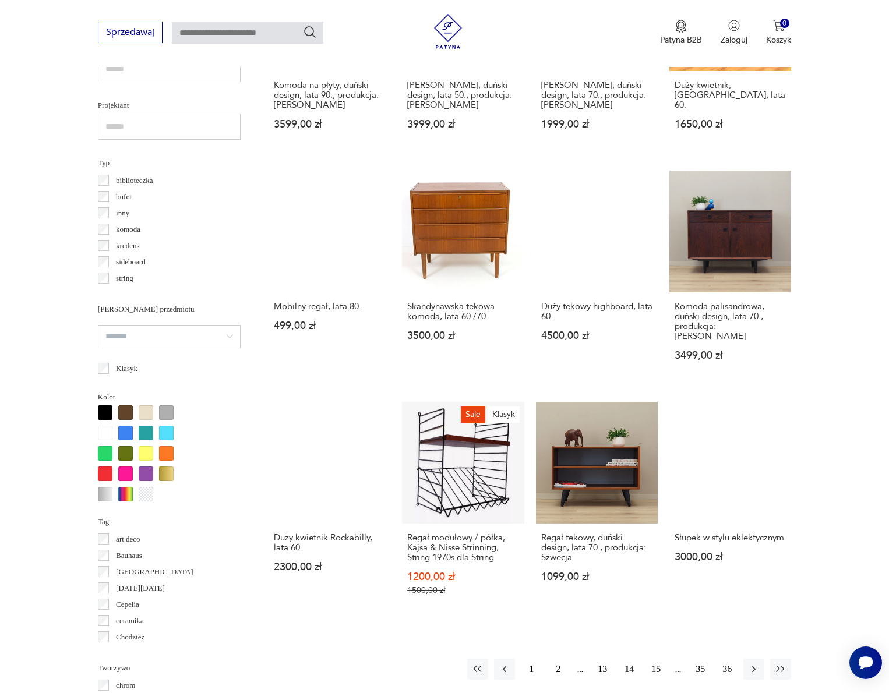
scroll to position [883, 0]
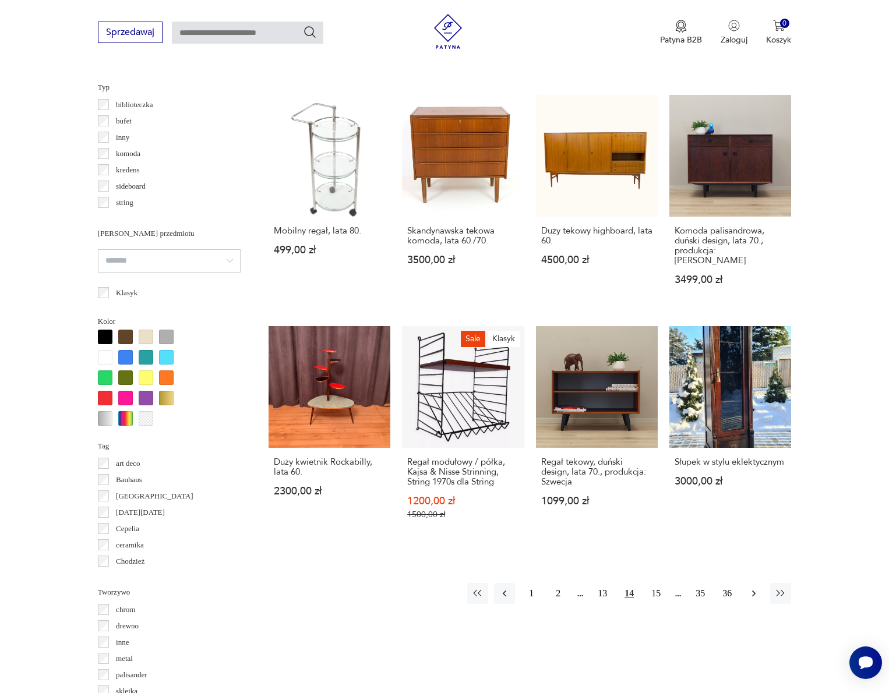
click at [752, 600] on icon "button" at bounding box center [754, 594] width 12 height 12
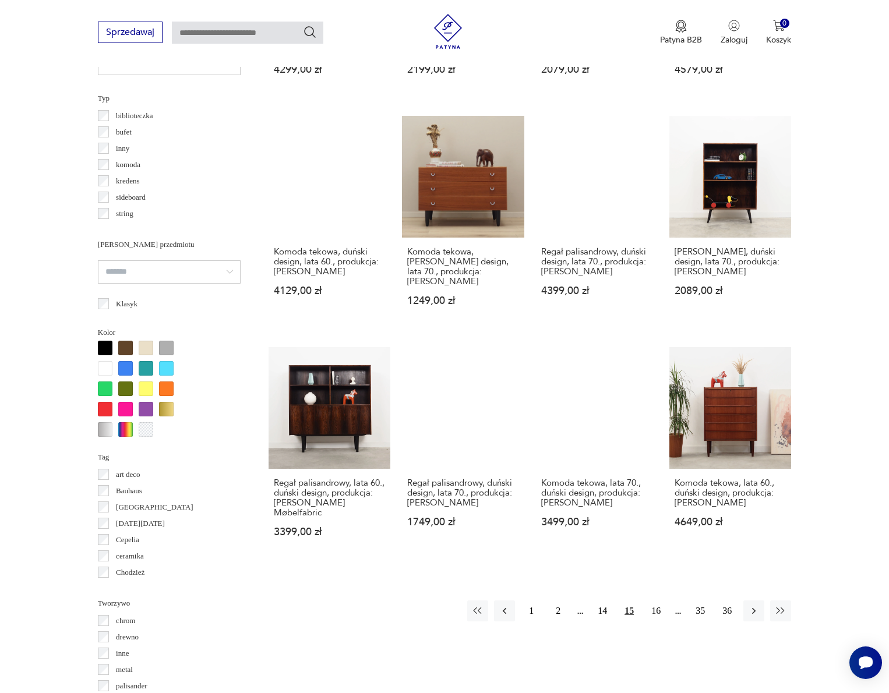
scroll to position [896, 0]
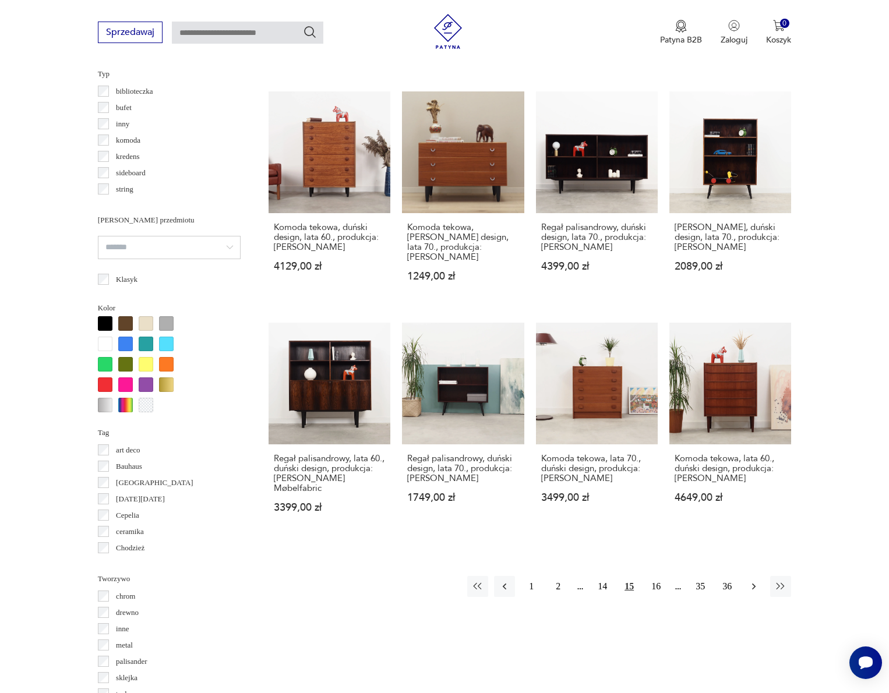
click at [755, 585] on icon "button" at bounding box center [754, 587] width 12 height 12
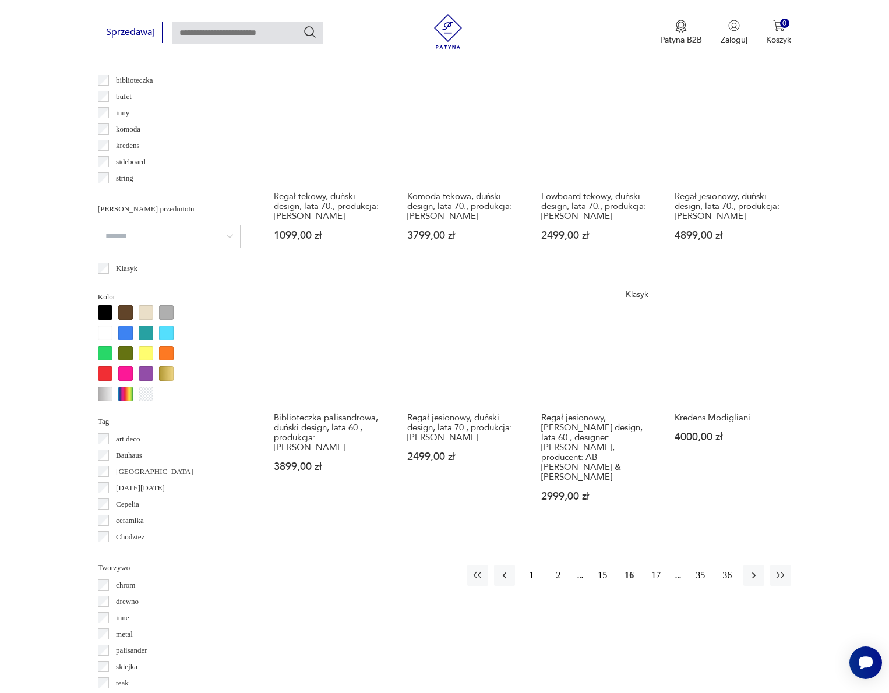
scroll to position [915, 0]
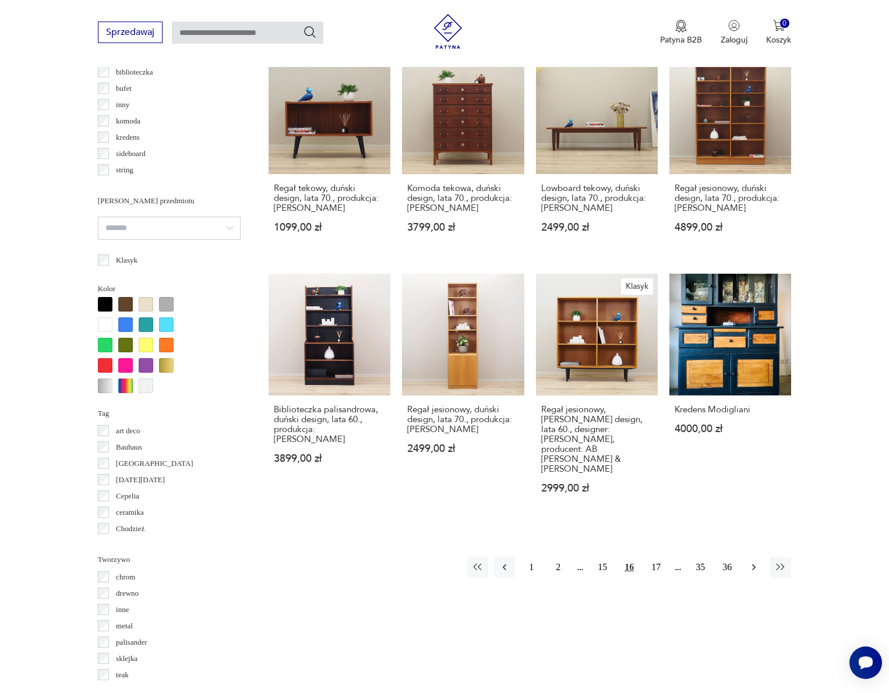
click at [758, 573] on icon "button" at bounding box center [754, 568] width 12 height 12
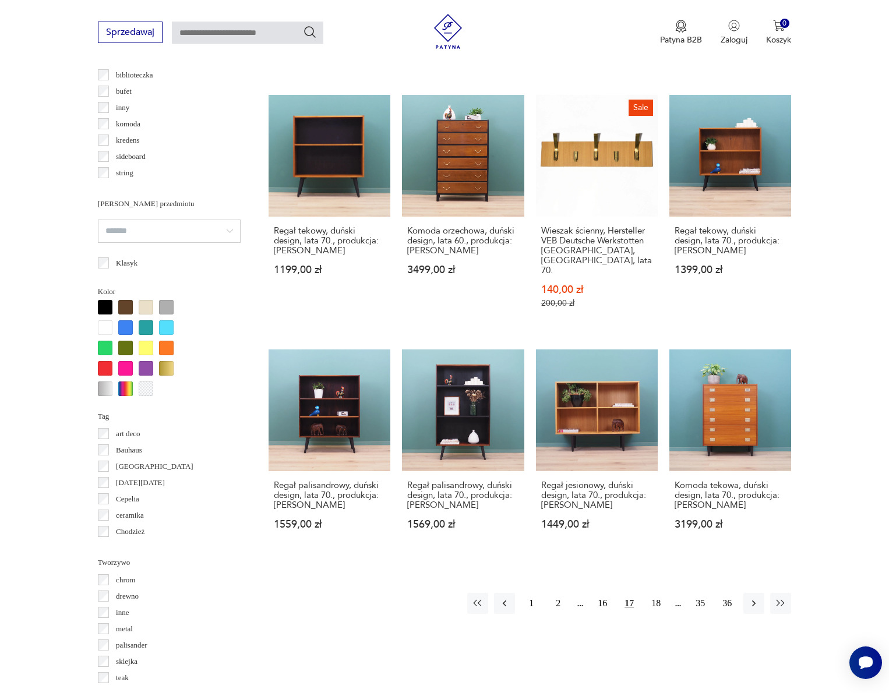
scroll to position [948, 0]
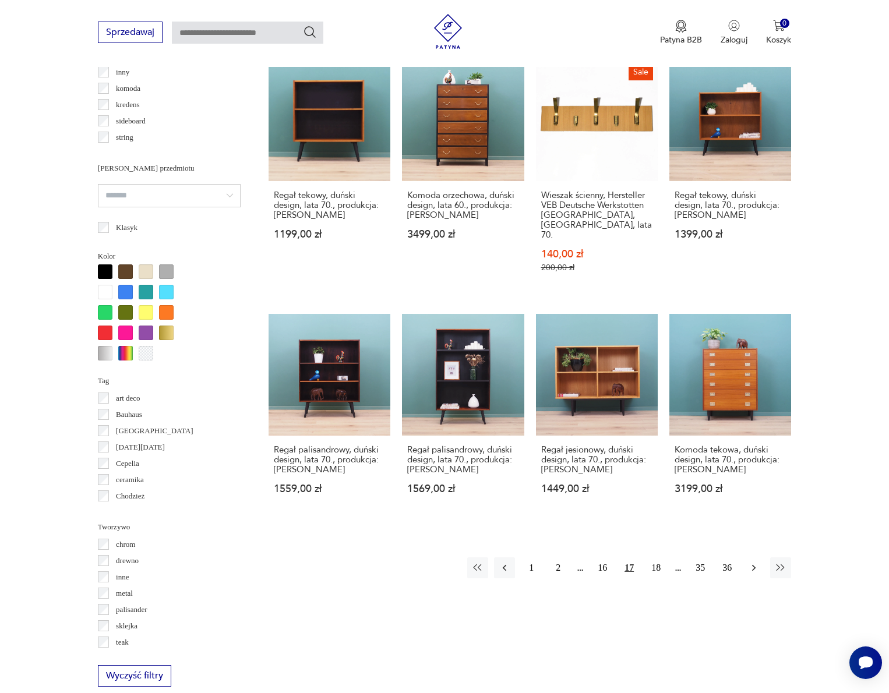
click at [765, 559] on button "button" at bounding box center [754, 568] width 21 height 21
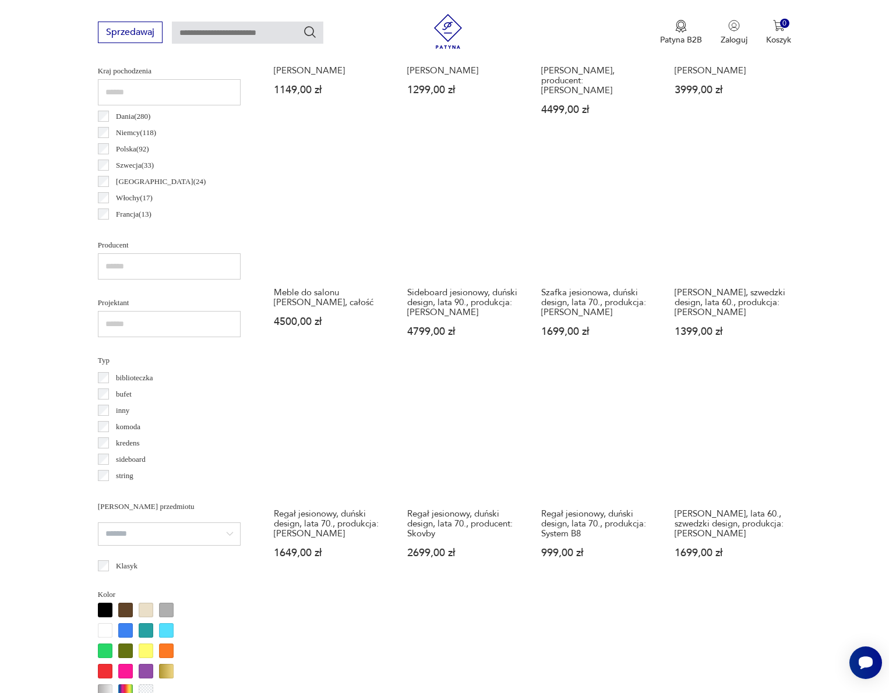
scroll to position [885, 0]
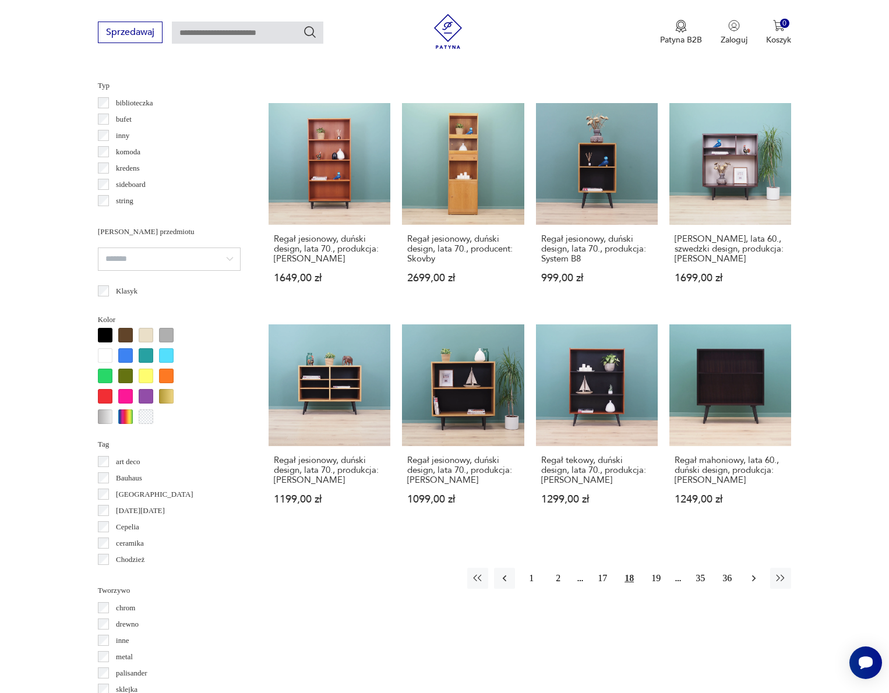
click at [753, 584] on icon "button" at bounding box center [754, 579] width 12 height 12
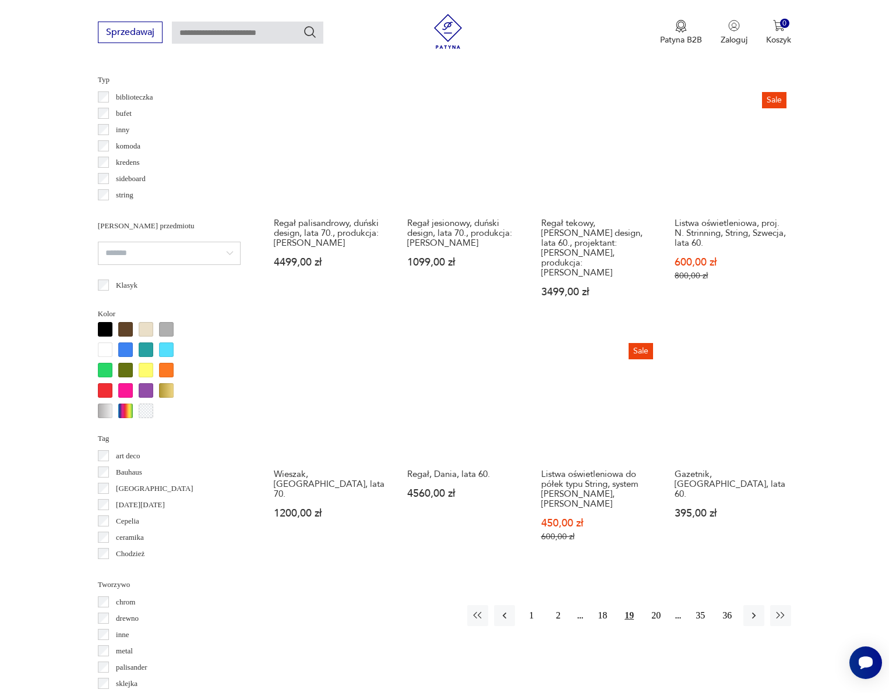
scroll to position [889, 0]
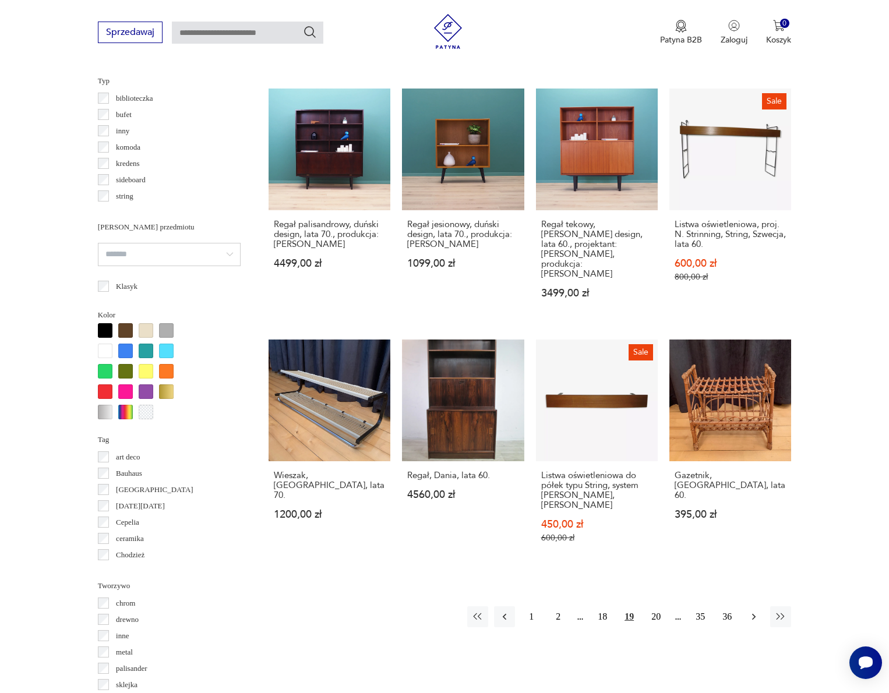
click at [752, 611] on icon "button" at bounding box center [754, 617] width 12 height 12
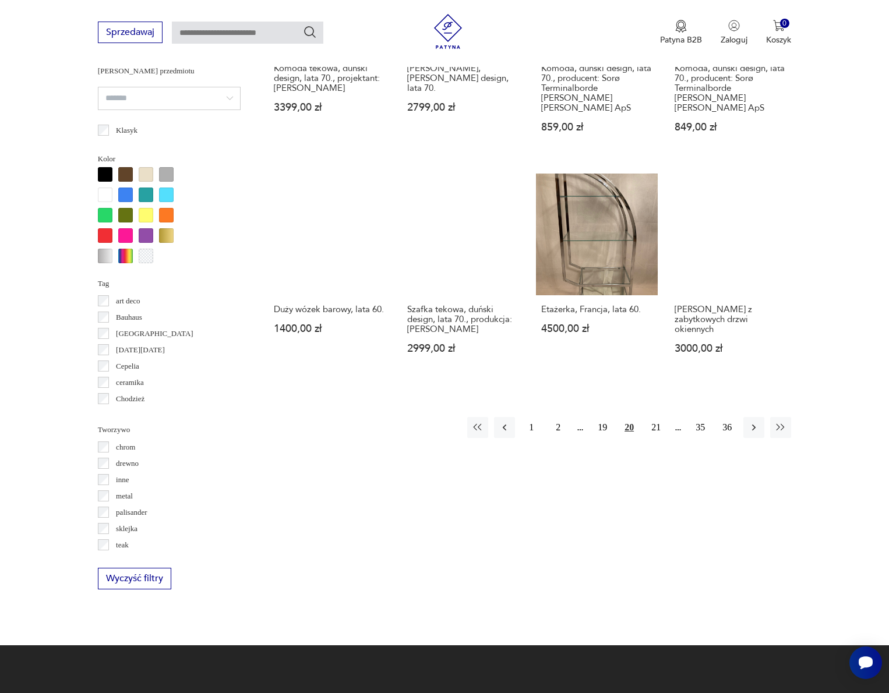
scroll to position [1044, 0]
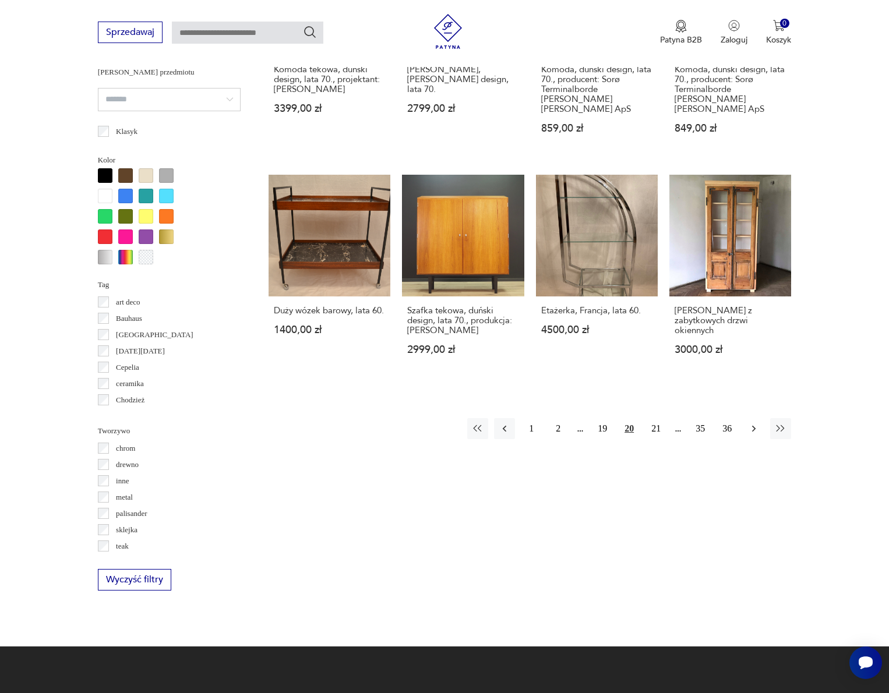
click at [752, 435] on icon "button" at bounding box center [754, 429] width 12 height 12
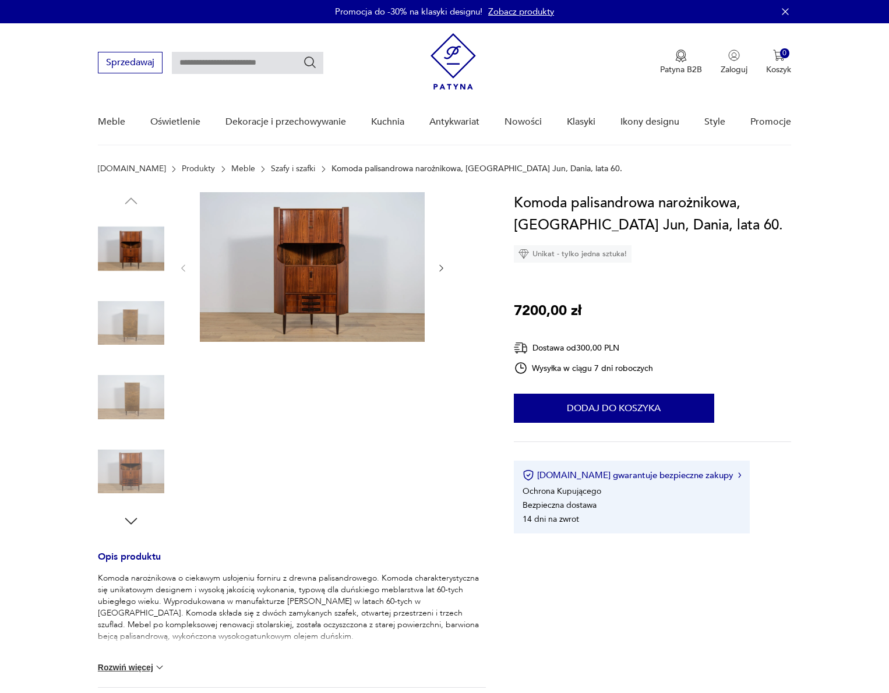
click at [320, 252] on img at bounding box center [312, 267] width 225 height 150
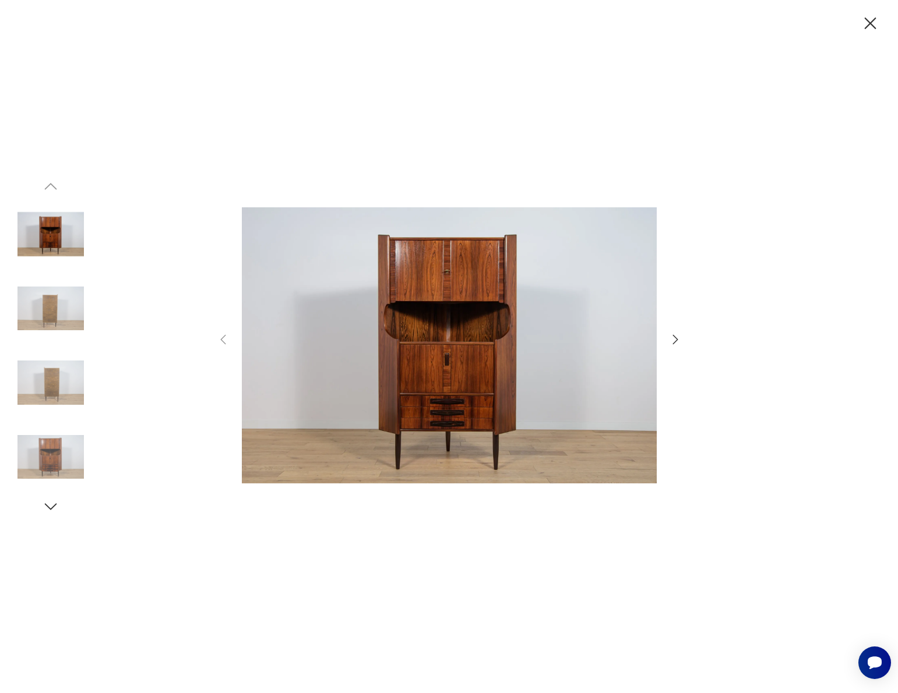
click at [677, 338] on icon "button" at bounding box center [675, 340] width 14 height 14
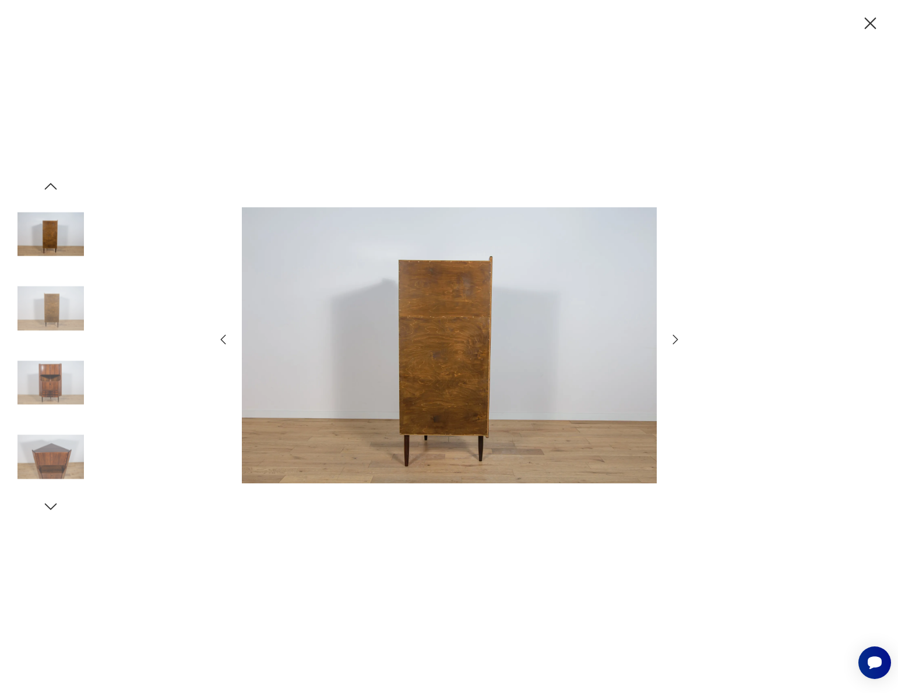
click at [677, 338] on icon "button" at bounding box center [675, 340] width 14 height 14
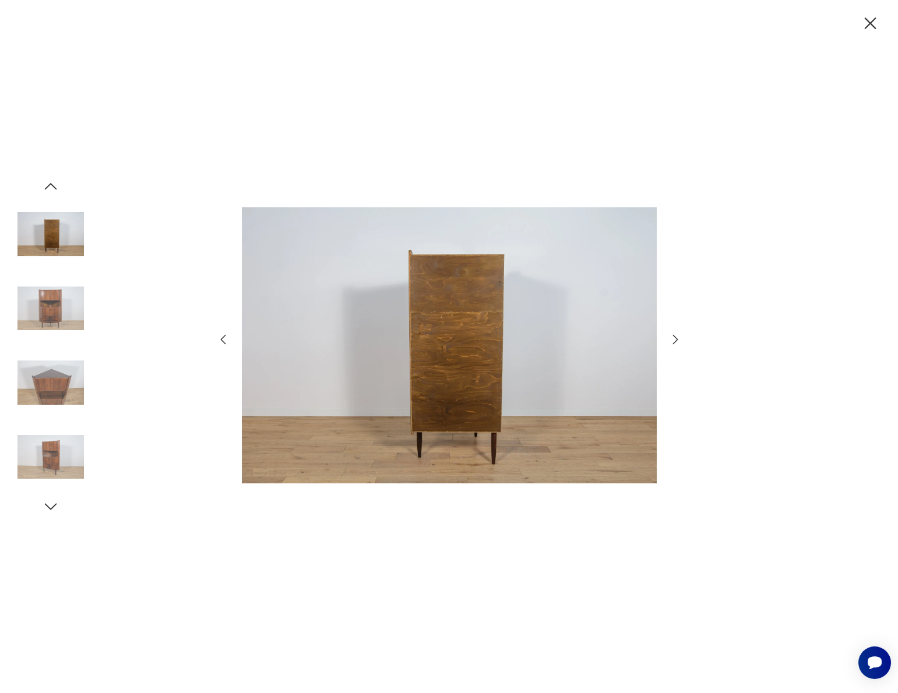
click at [677, 338] on icon "button" at bounding box center [675, 340] width 14 height 14
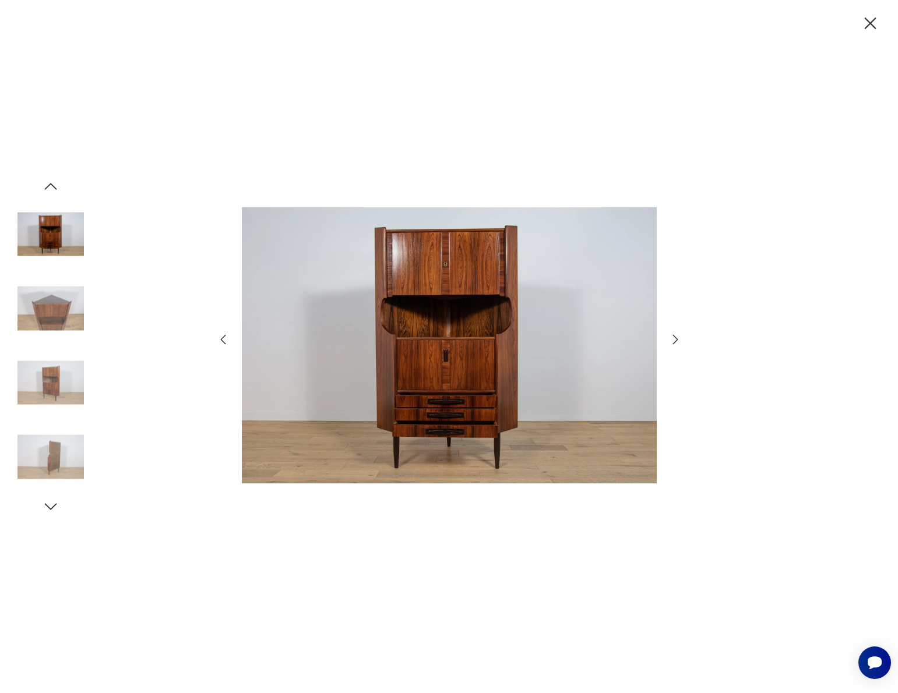
click at [677, 338] on icon "button" at bounding box center [675, 340] width 14 height 14
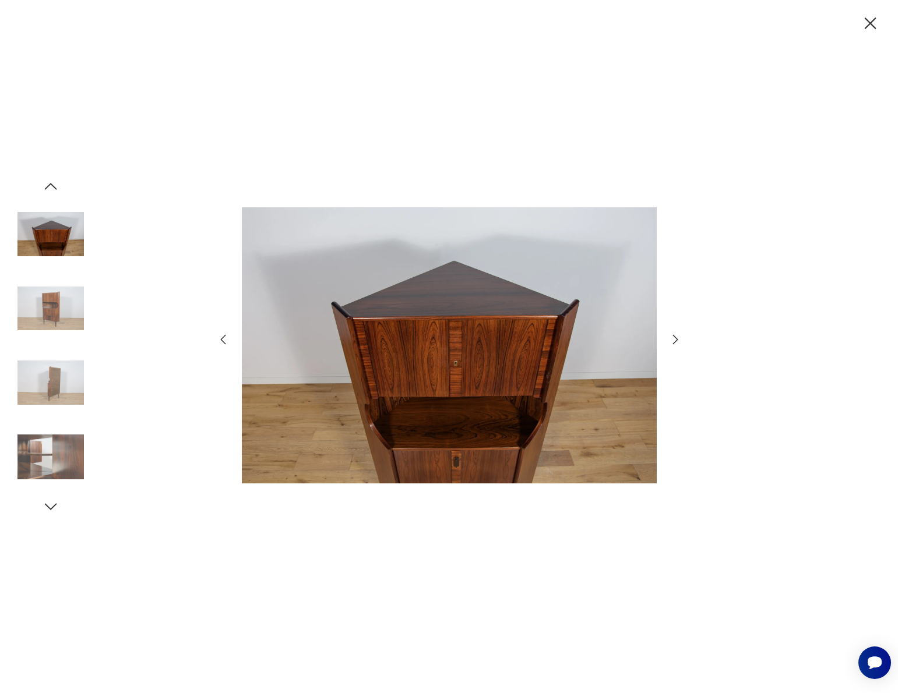
click at [677, 338] on icon "button" at bounding box center [675, 340] width 14 height 14
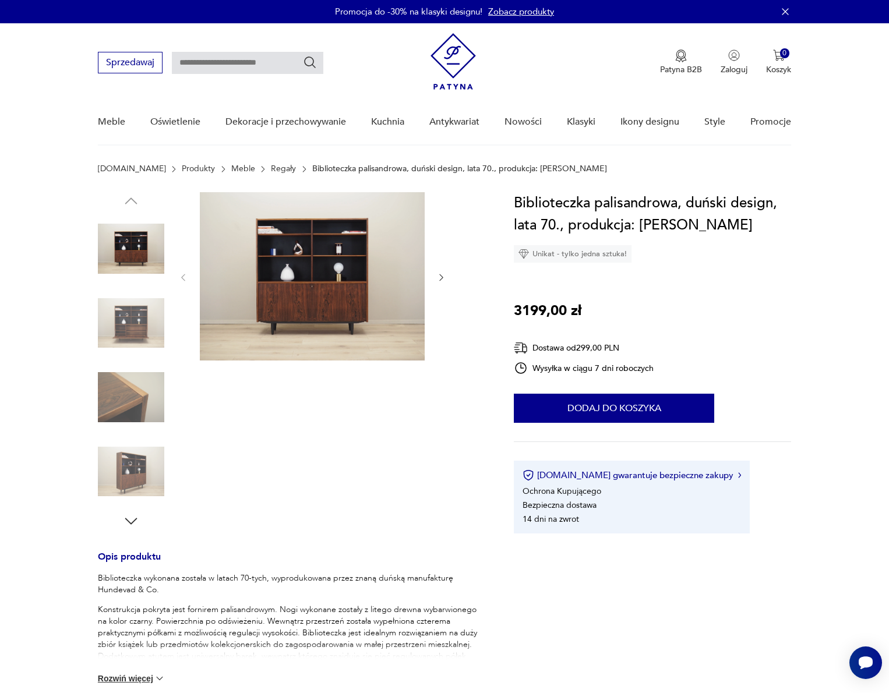
click at [399, 235] on img at bounding box center [312, 276] width 225 height 168
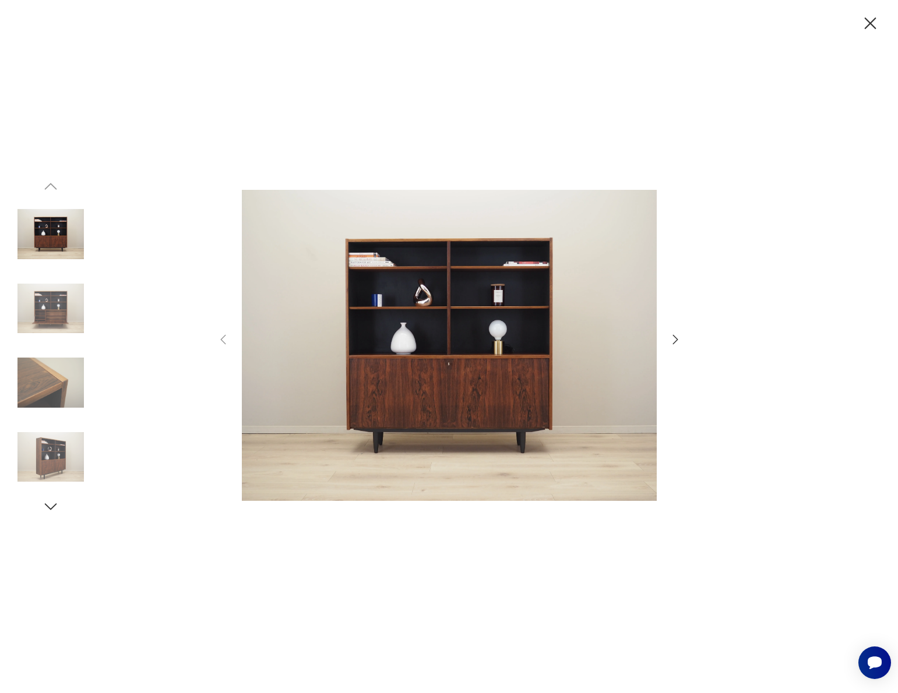
click at [679, 337] on icon "button" at bounding box center [675, 340] width 14 height 14
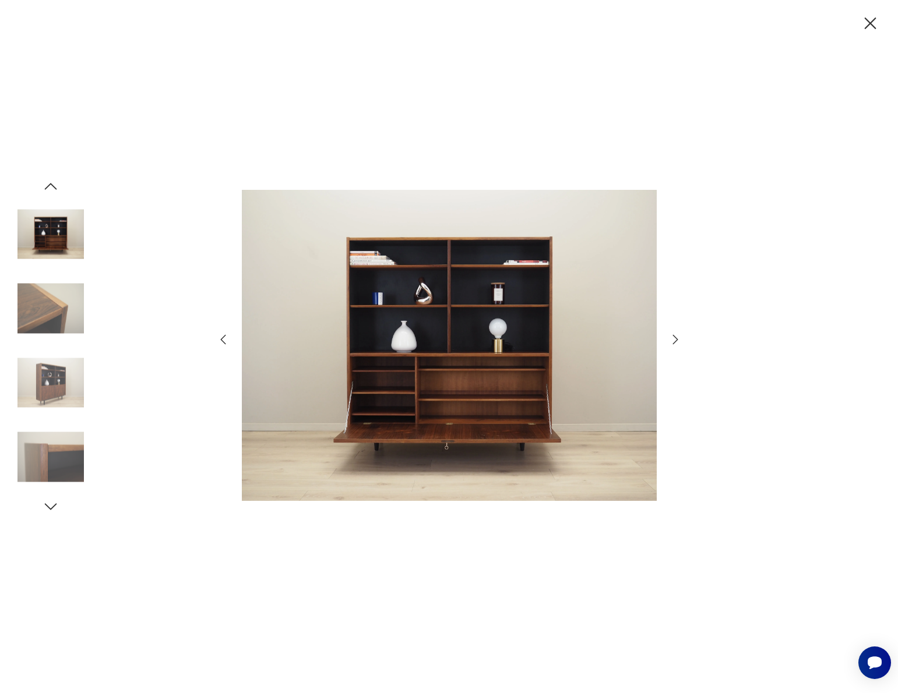
click at [679, 337] on icon "button" at bounding box center [675, 340] width 14 height 14
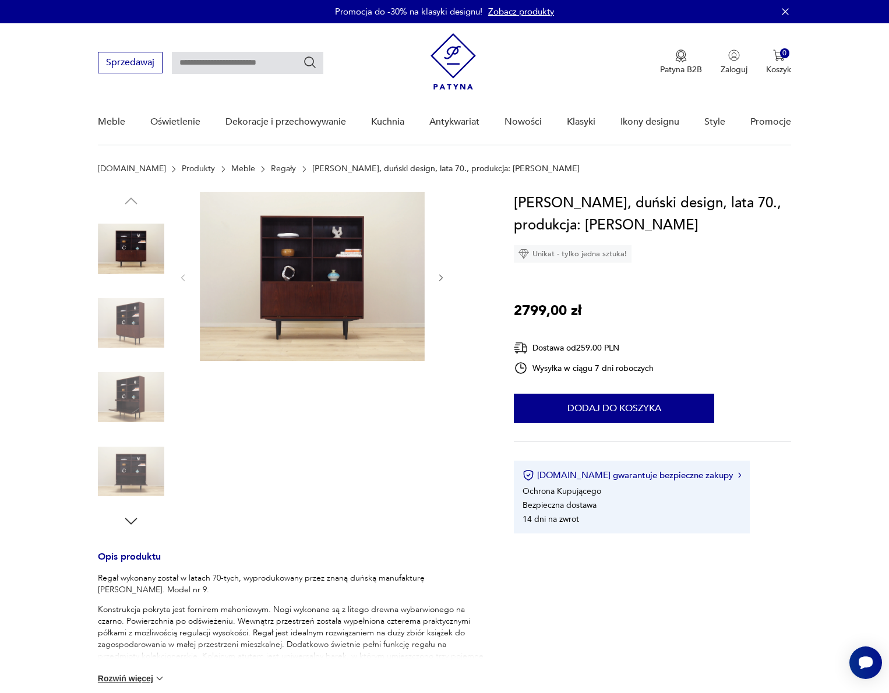
click at [354, 269] on img at bounding box center [312, 276] width 225 height 169
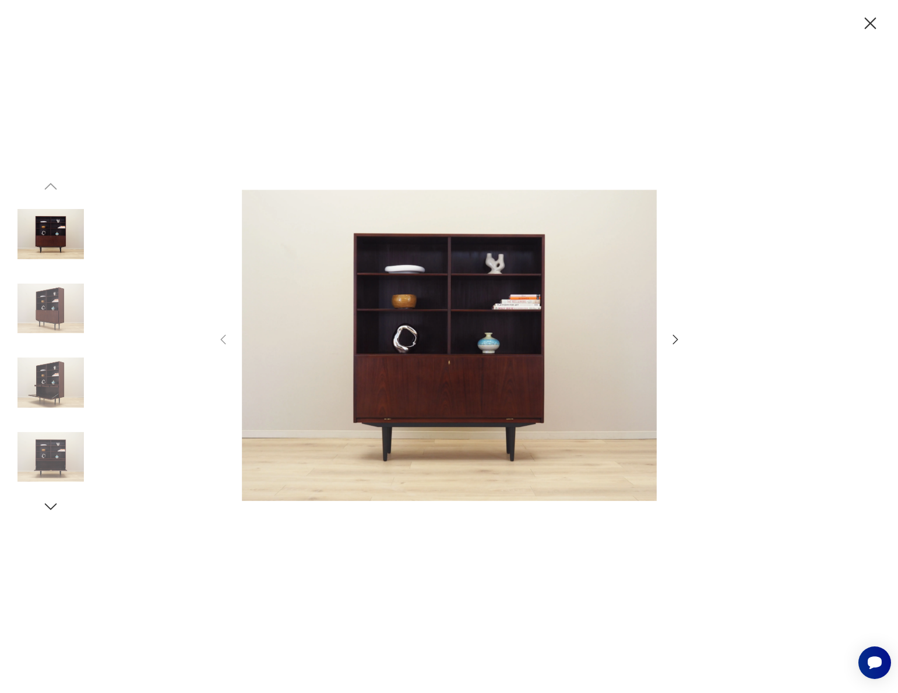
click at [675, 339] on icon "button" at bounding box center [675, 340] width 14 height 14
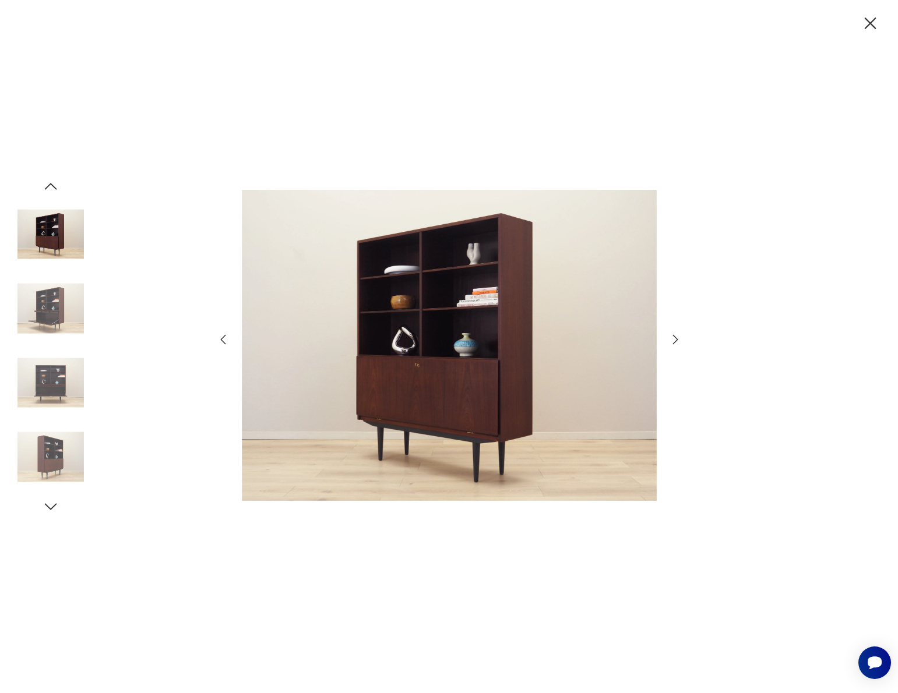
click at [676, 339] on icon "button" at bounding box center [674, 339] width 5 height 9
